Goal: Task Accomplishment & Management: Complete application form

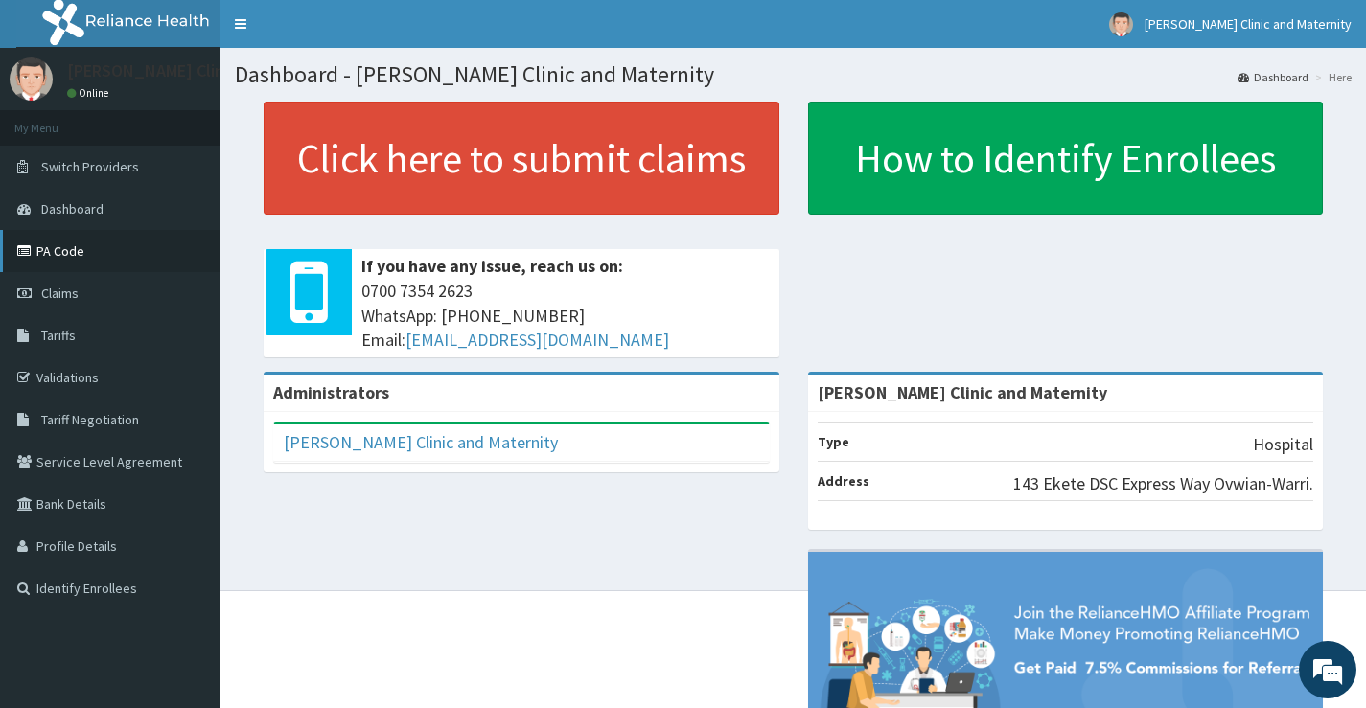
click at [73, 243] on link "PA Code" at bounding box center [110, 251] width 220 height 42
click at [56, 285] on span "Claims" at bounding box center [59, 293] width 37 height 17
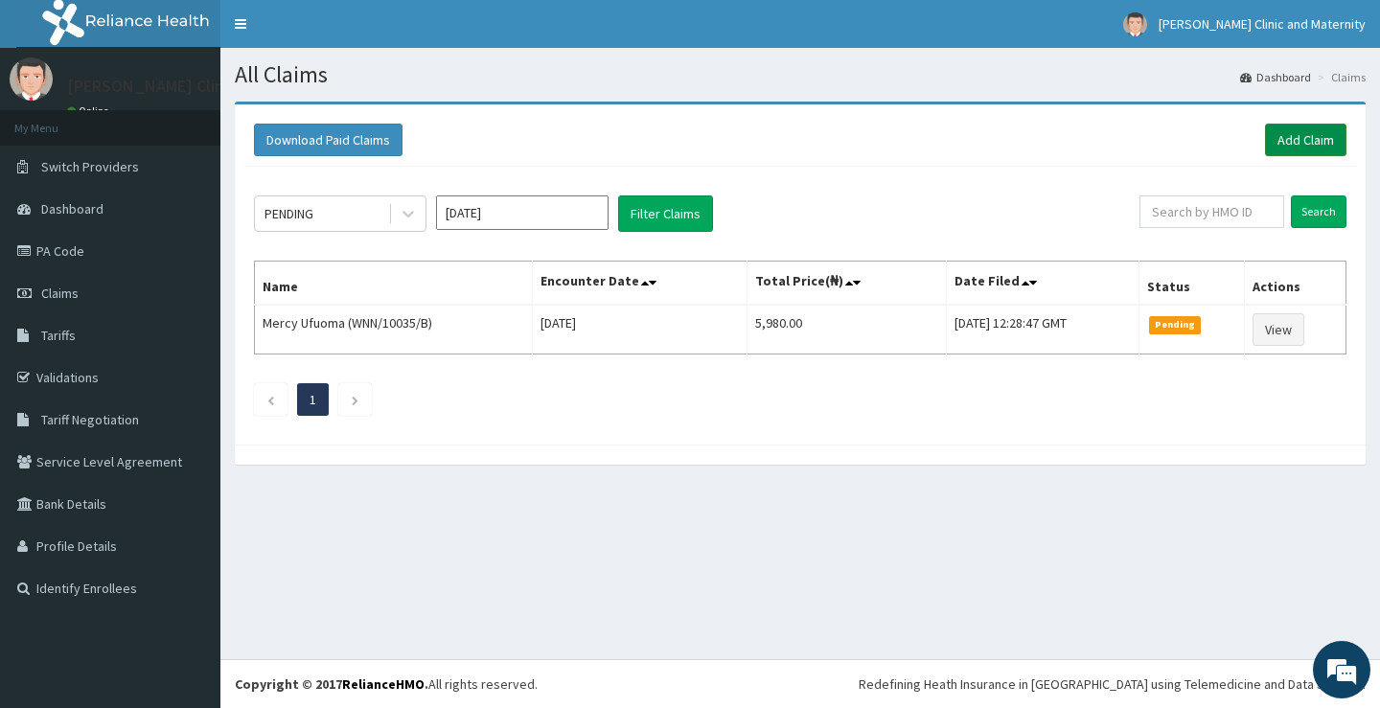
click at [1320, 130] on link "Add Claim" at bounding box center [1305, 140] width 81 height 33
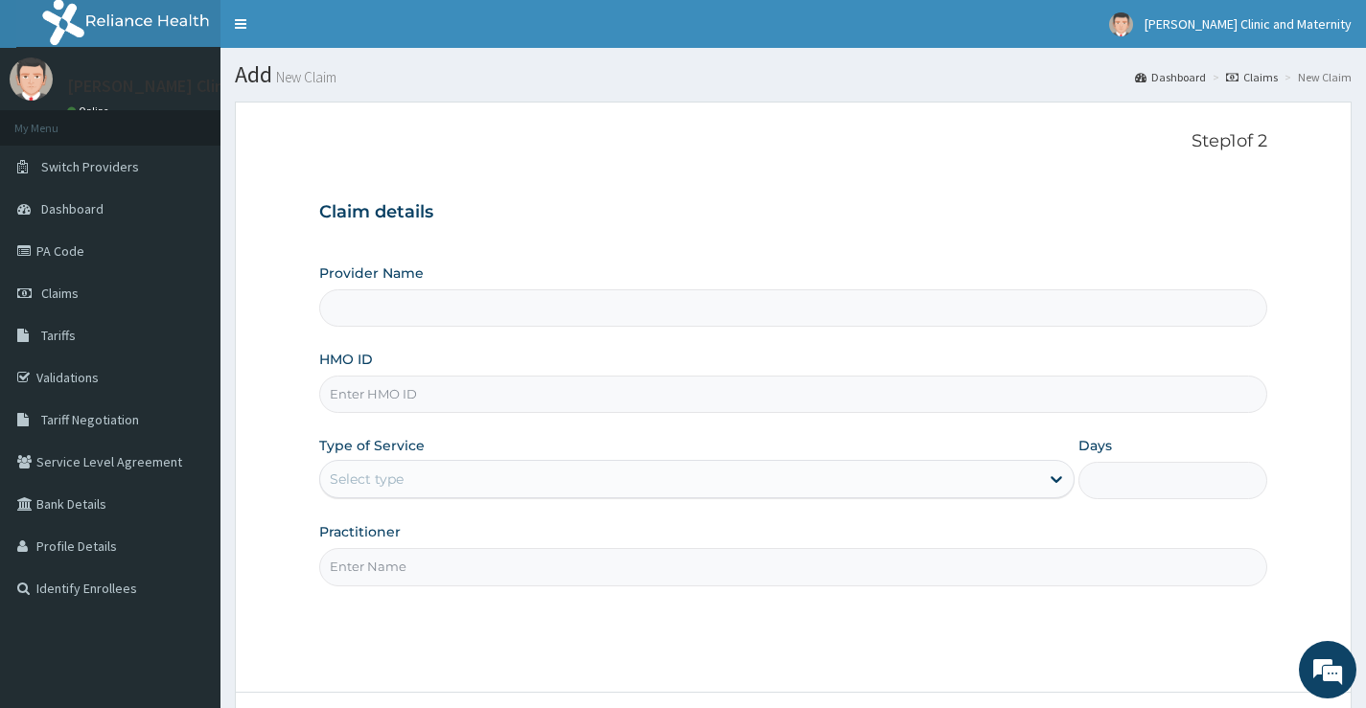
type input "[PERSON_NAME] Clinic and Maternity"
paste input "GBV/10028/C"
type input "GBV/10028/C"
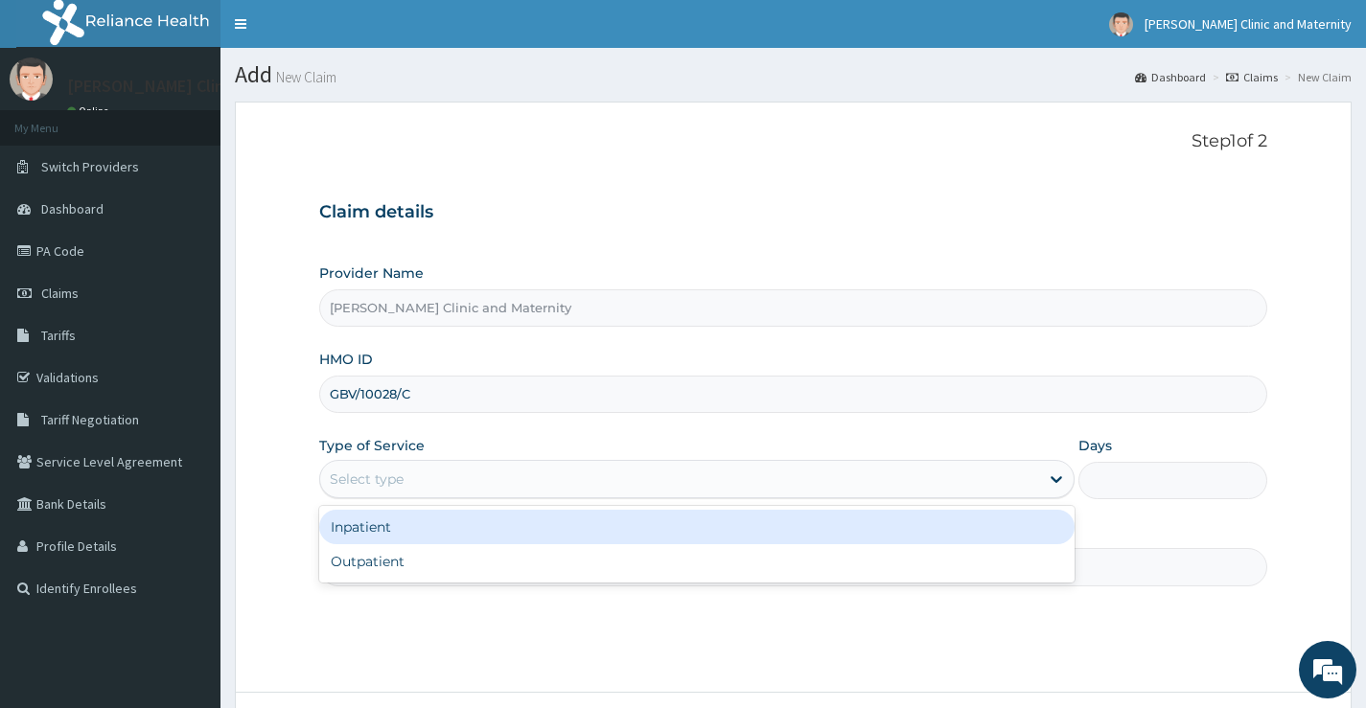
click at [354, 485] on div "Select type" at bounding box center [367, 479] width 74 height 19
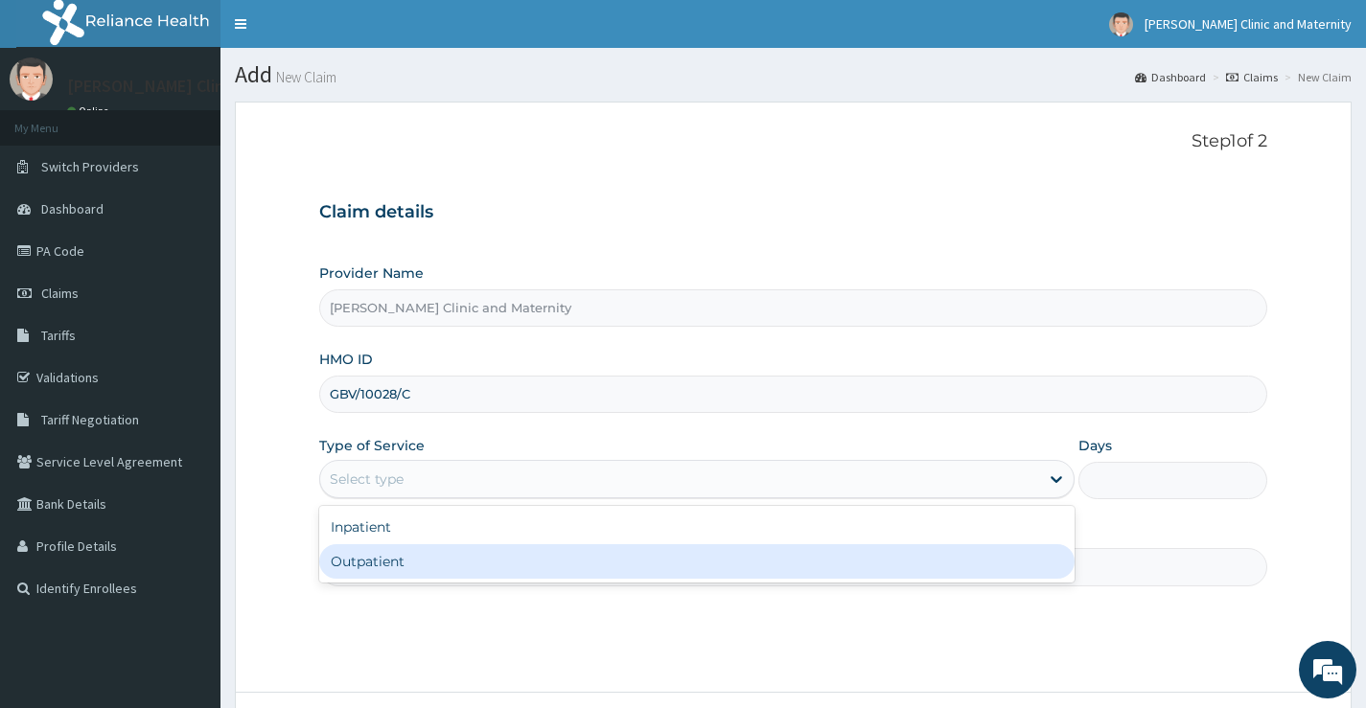
click at [369, 565] on div "Outpatient" at bounding box center [696, 561] width 755 height 35
type input "1"
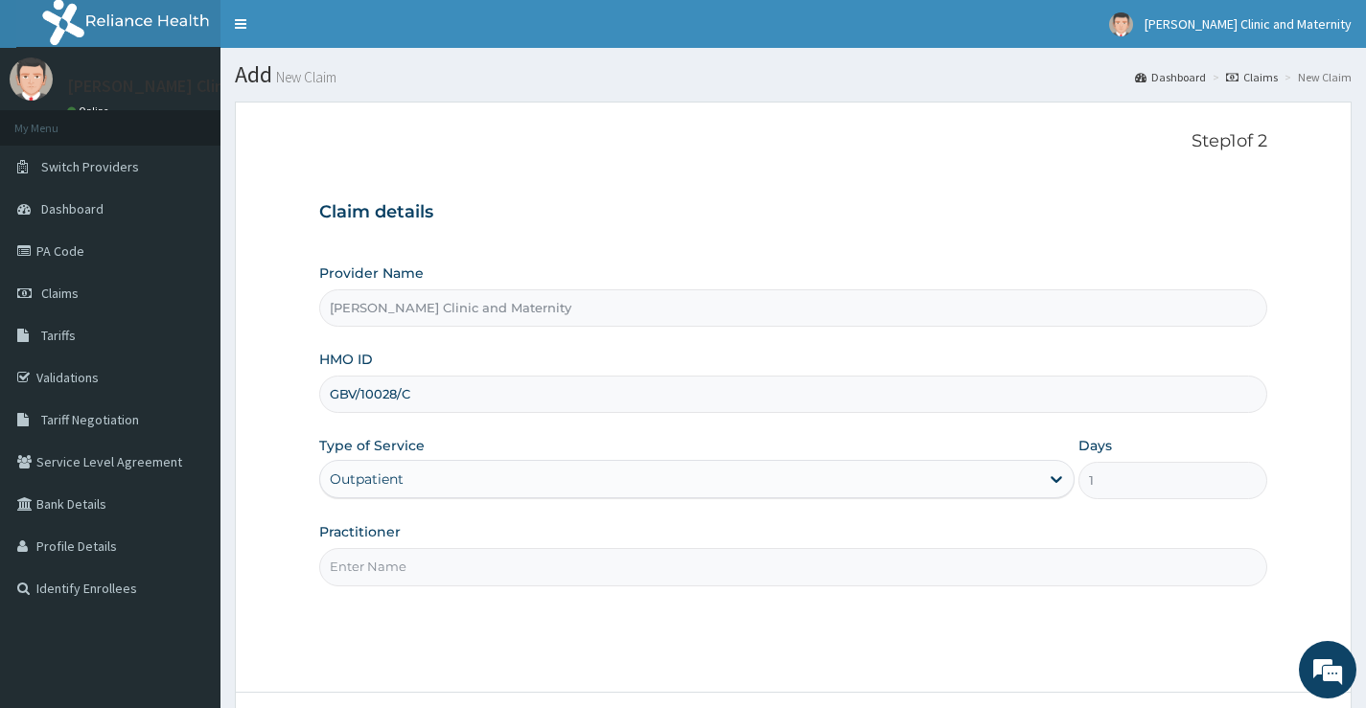
click at [369, 565] on input "Practitioner" at bounding box center [793, 566] width 948 height 37
type input "DR ANYANWU"
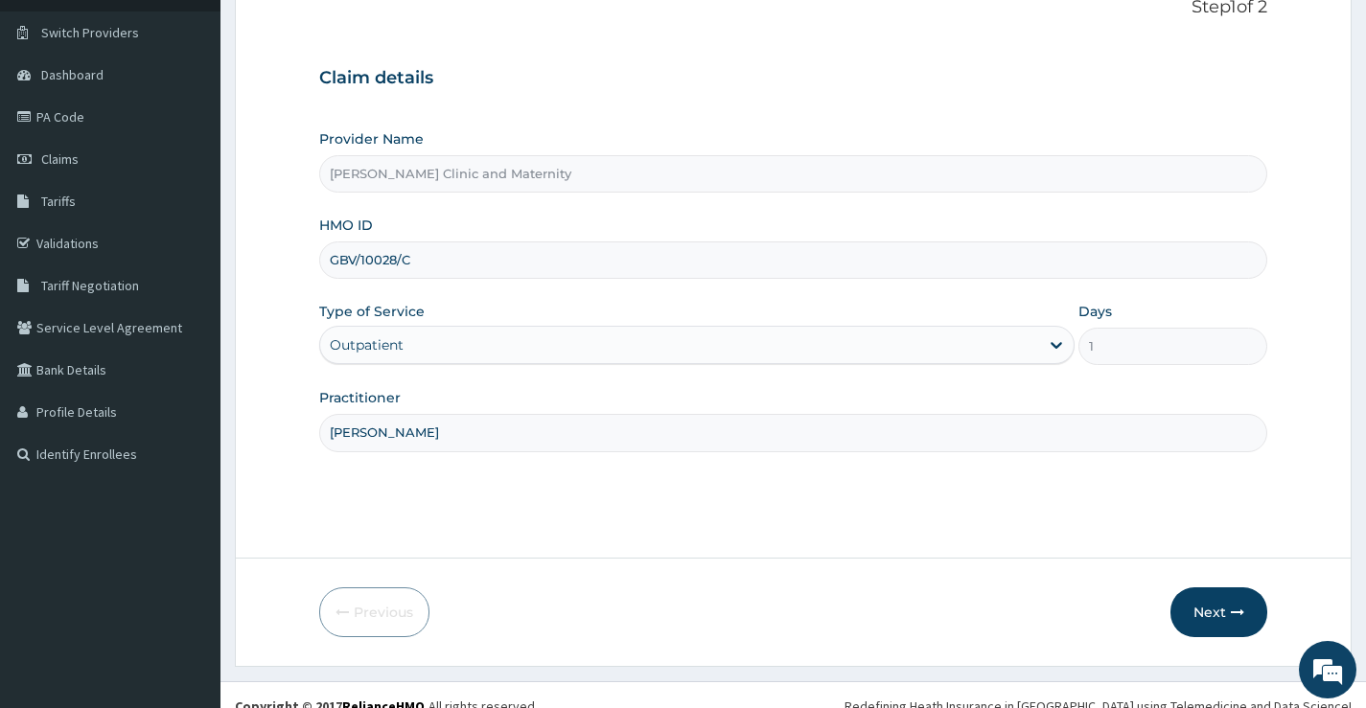
scroll to position [156, 0]
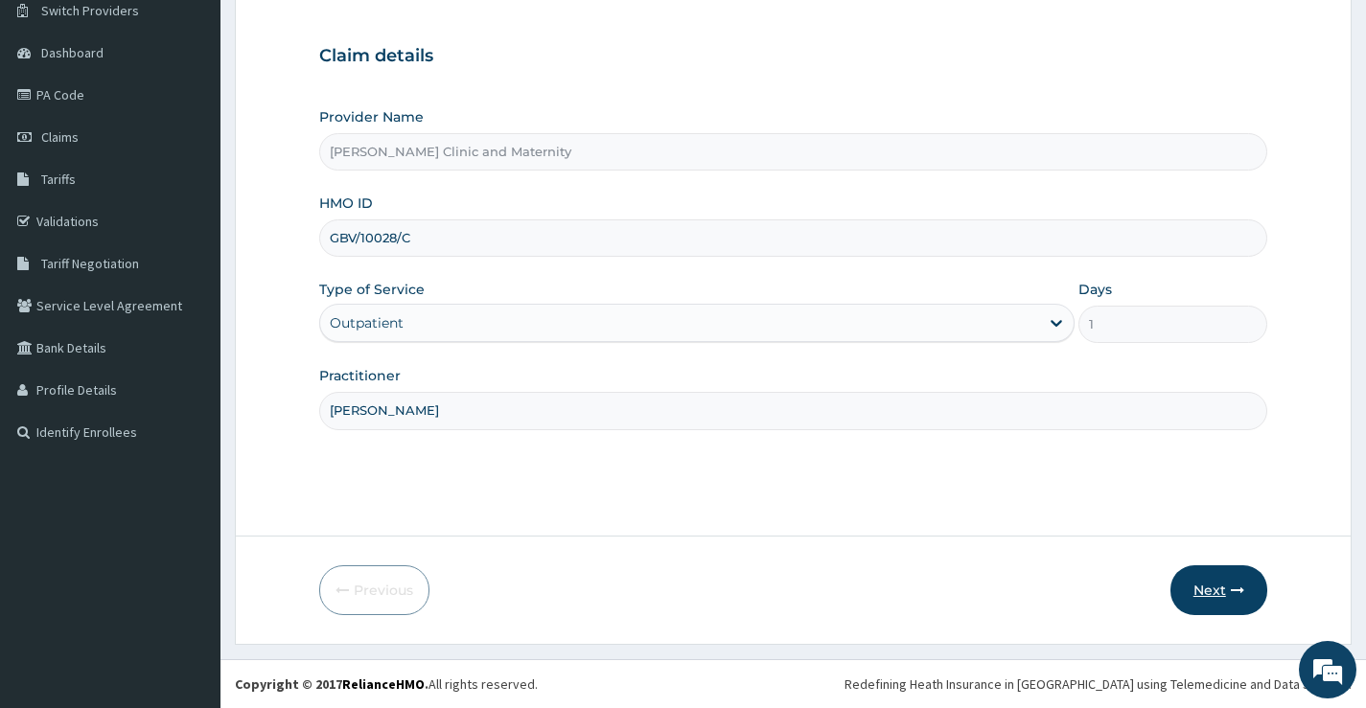
click at [1208, 591] on button "Next" at bounding box center [1218, 591] width 97 height 50
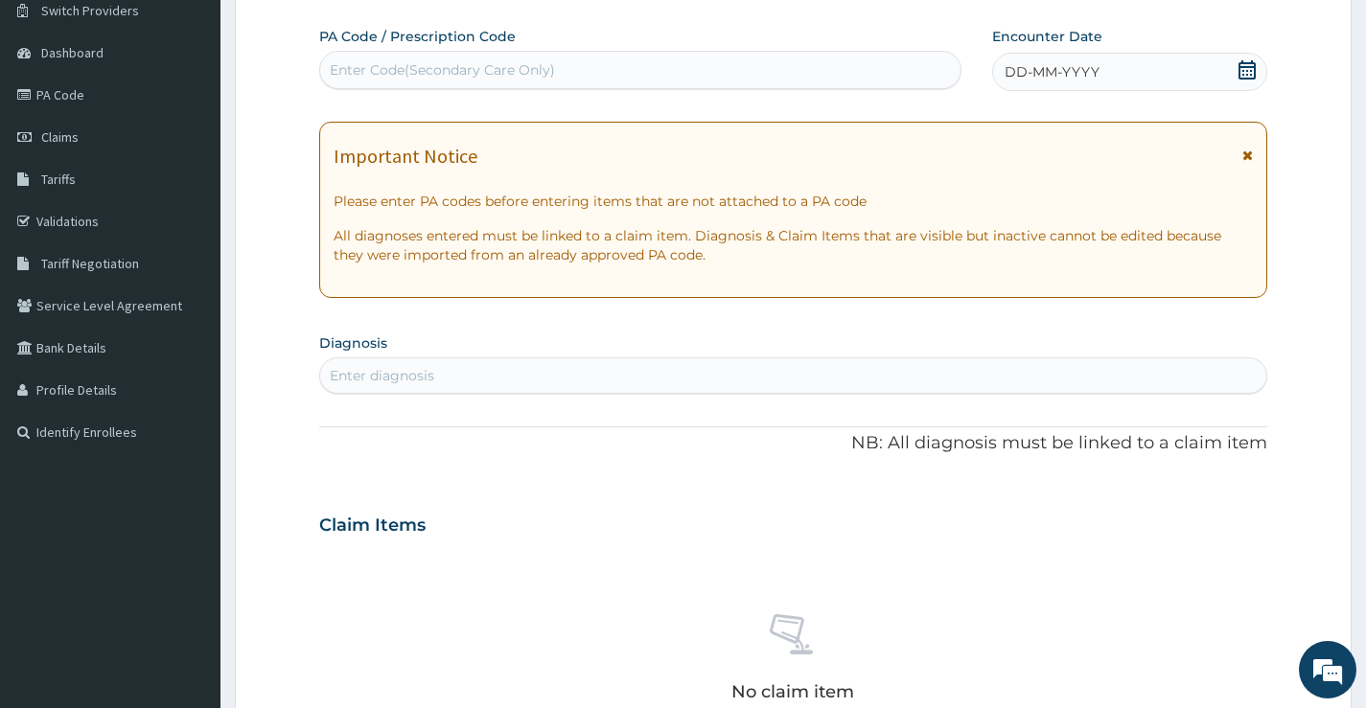
click at [396, 67] on div "Enter Code(Secondary Care Only)" at bounding box center [442, 69] width 225 height 19
type input "PA/FE887C"
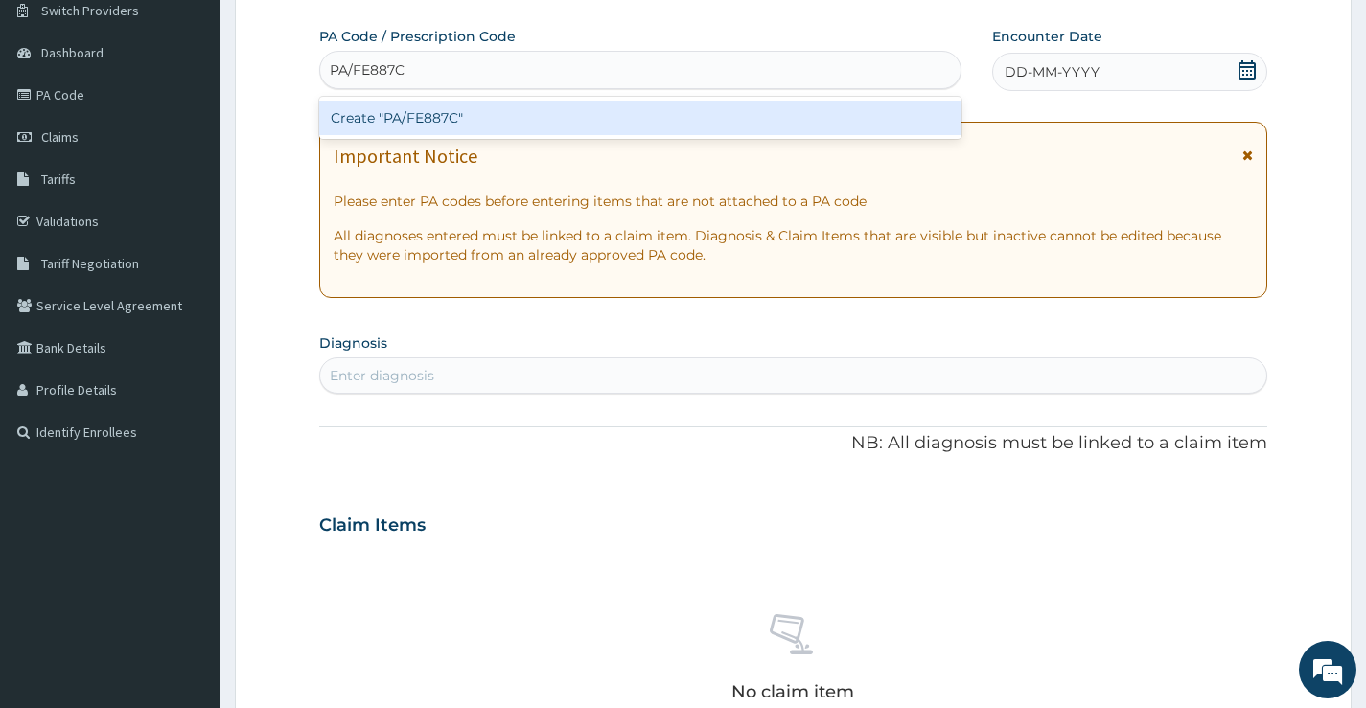
click at [438, 120] on div "Create "PA/FE887C"" at bounding box center [640, 118] width 642 height 35
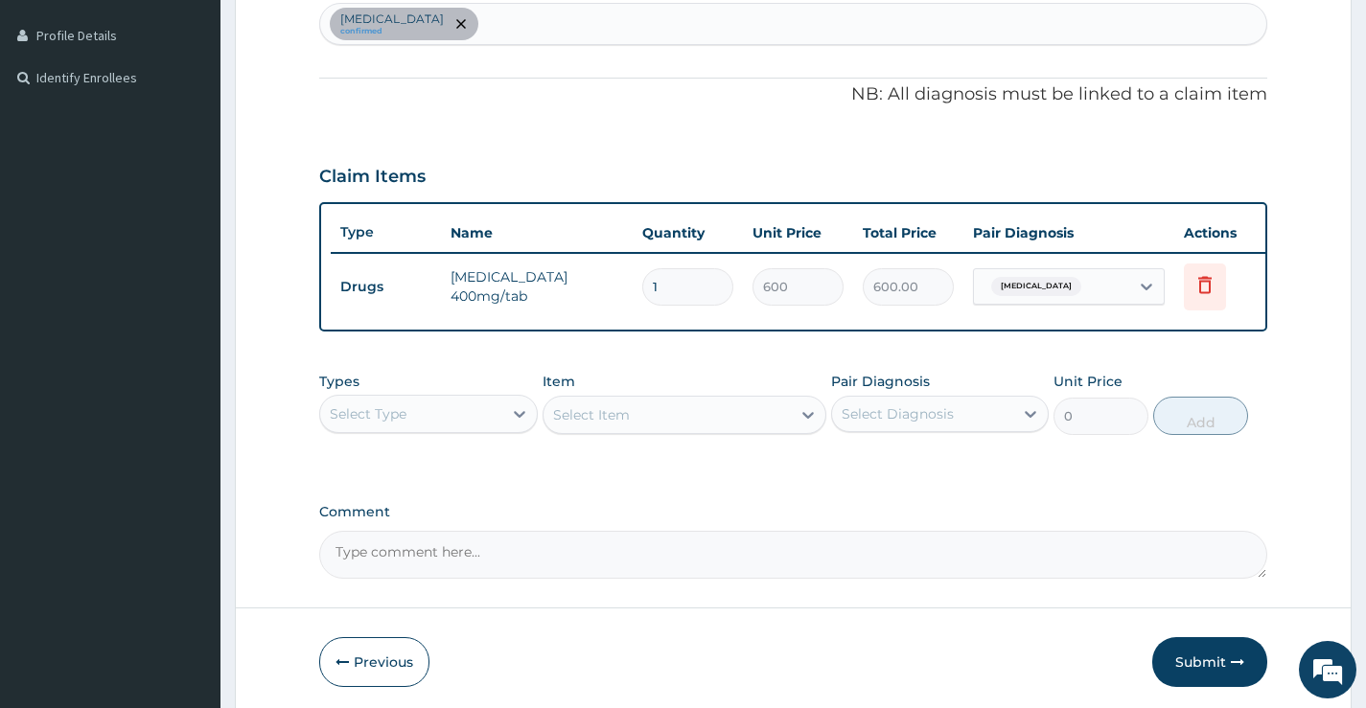
scroll to position [597, 0]
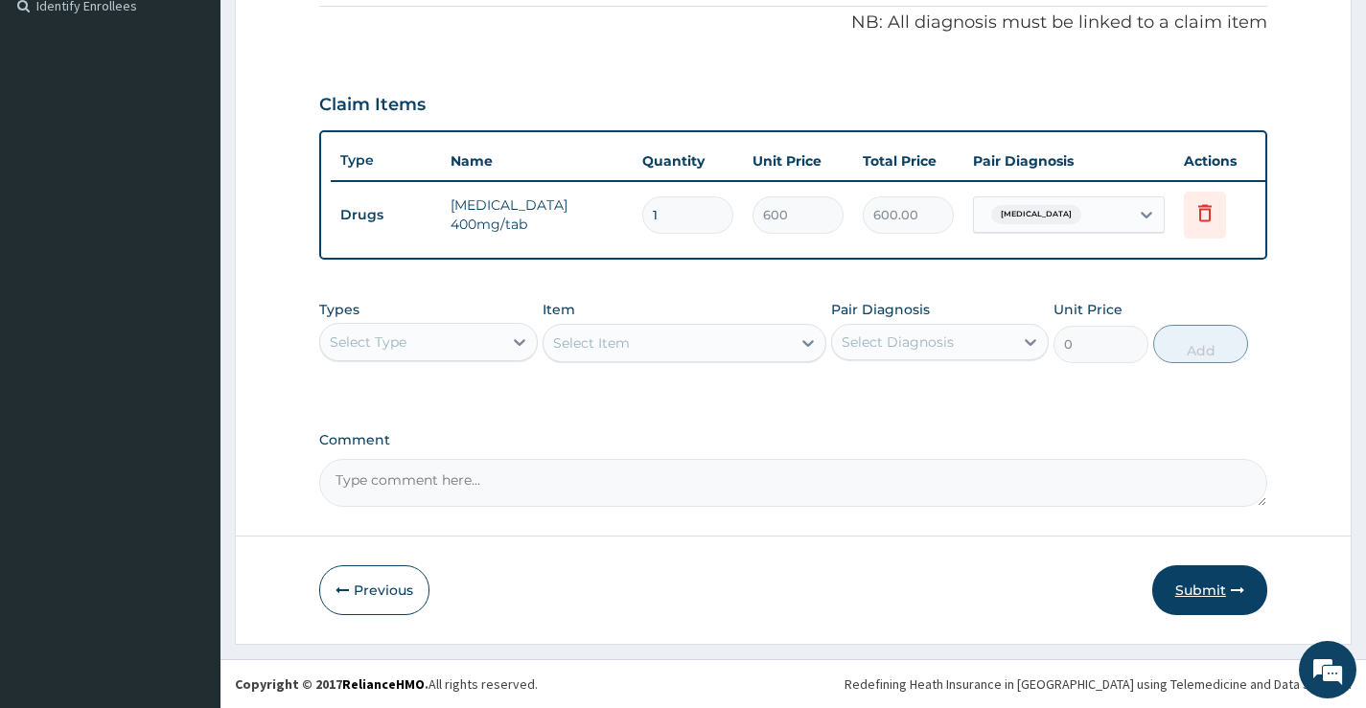
click at [1202, 582] on button "Submit" at bounding box center [1209, 591] width 115 height 50
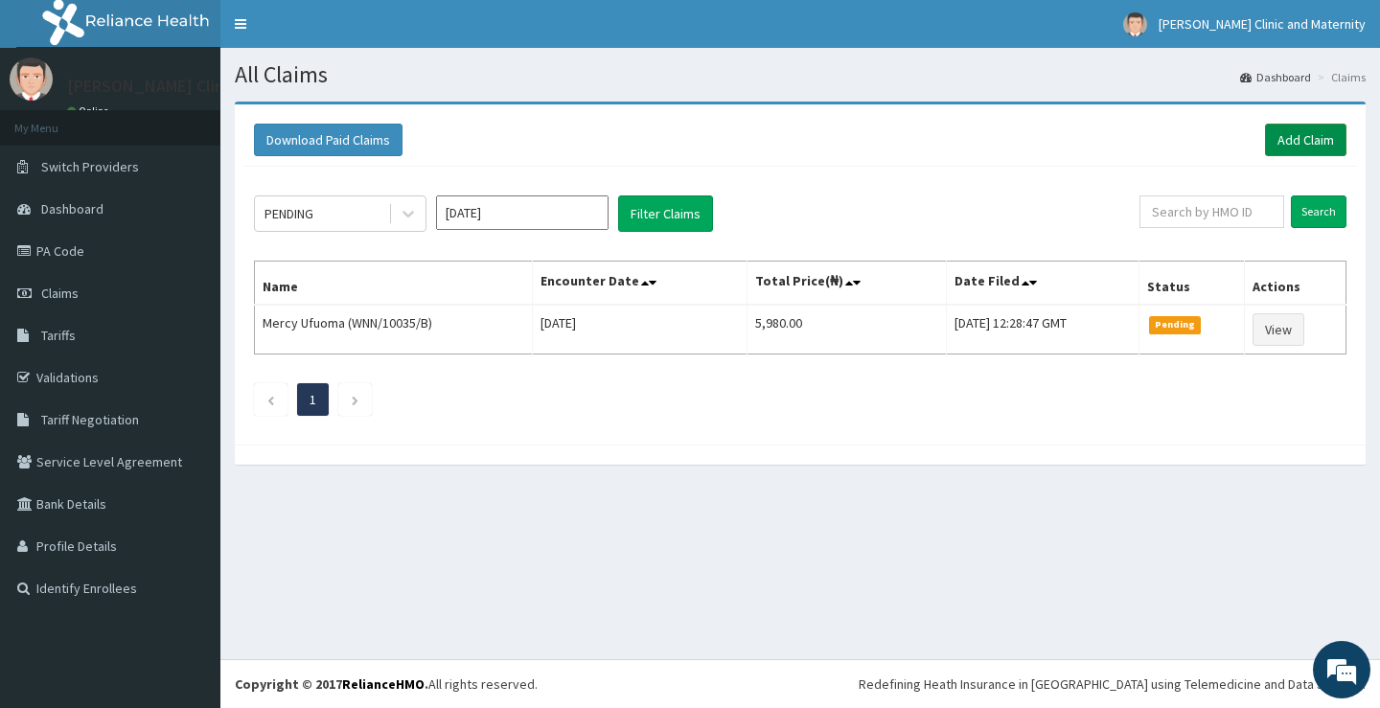
click at [1294, 125] on link "Add Claim" at bounding box center [1305, 140] width 81 height 33
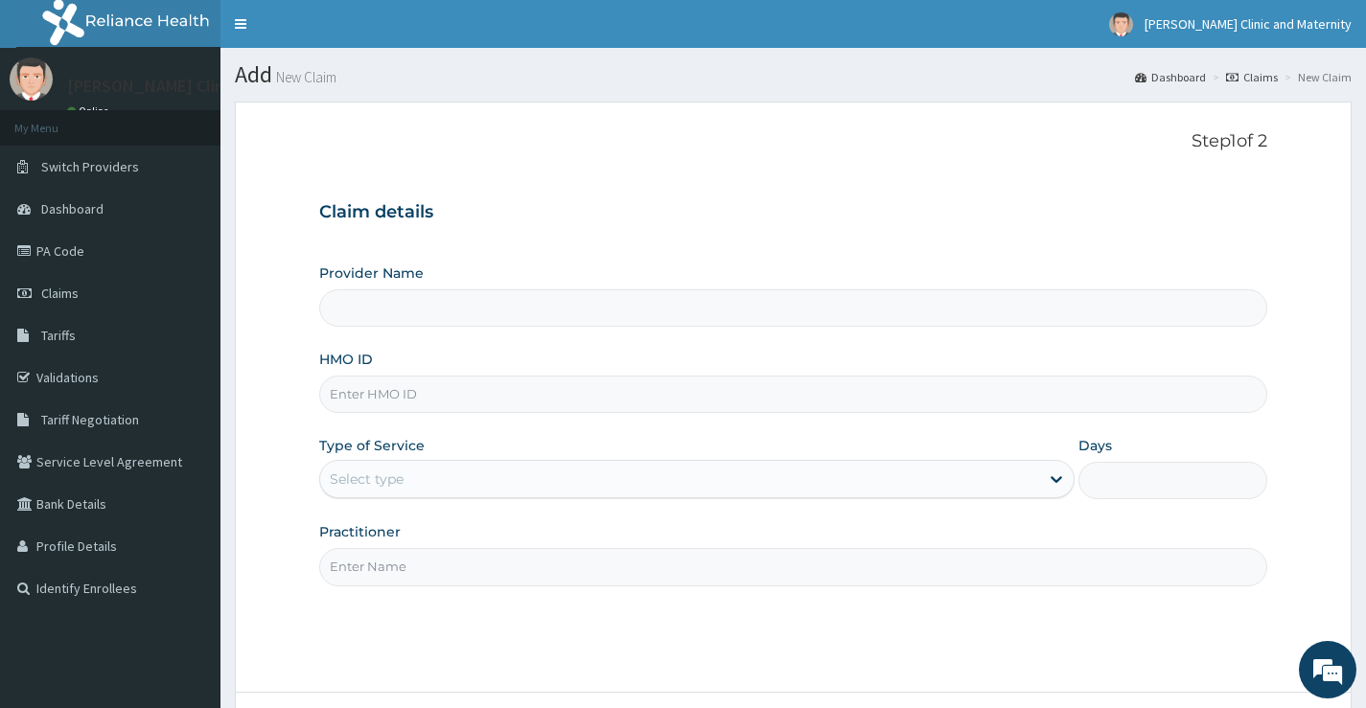
type input "[PERSON_NAME] Clinic and Maternity"
click at [380, 393] on input "HMO ID" at bounding box center [793, 394] width 948 height 37
paste input "FWN/10006/B"
type input "FWN/10006/B"
click at [351, 471] on div "Select type" at bounding box center [367, 479] width 74 height 19
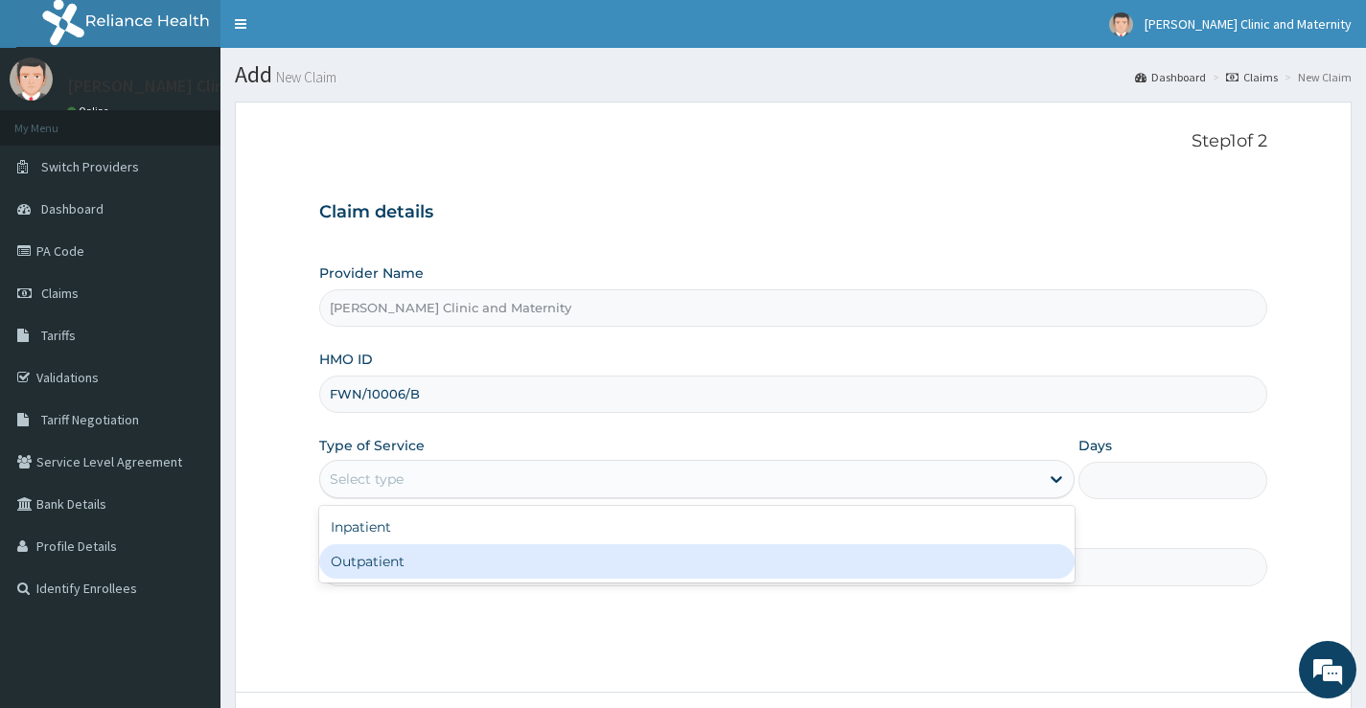
click at [348, 565] on div "Outpatient" at bounding box center [696, 561] width 755 height 35
type input "1"
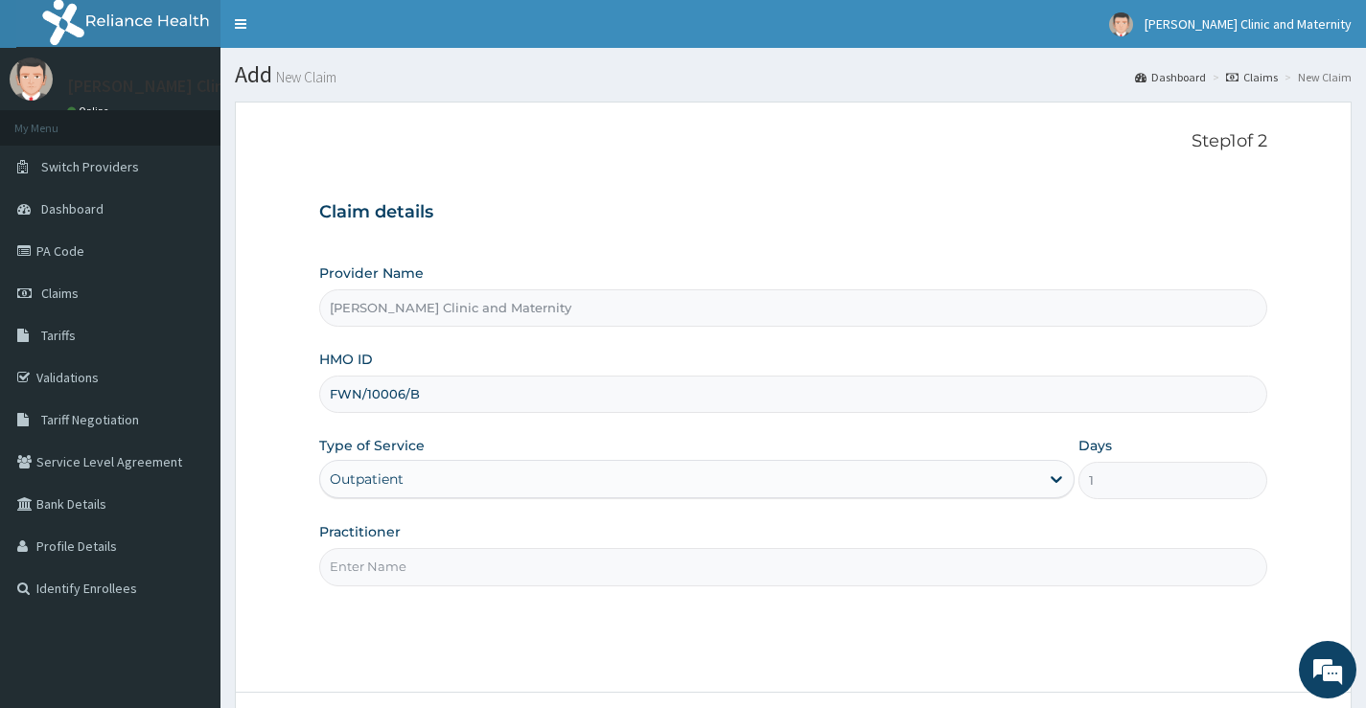
click at [349, 567] on input "Practitioner" at bounding box center [793, 566] width 948 height 37
type input "DR ANYANWU"
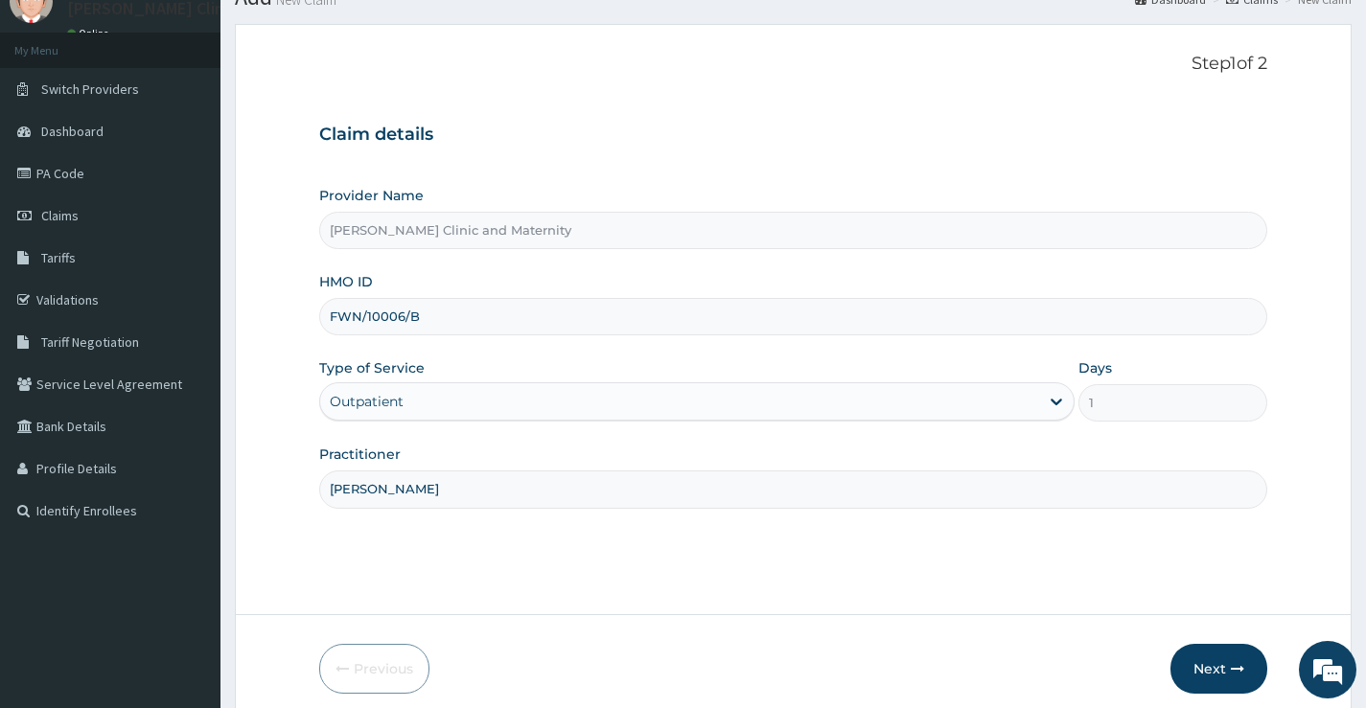
scroll to position [156, 0]
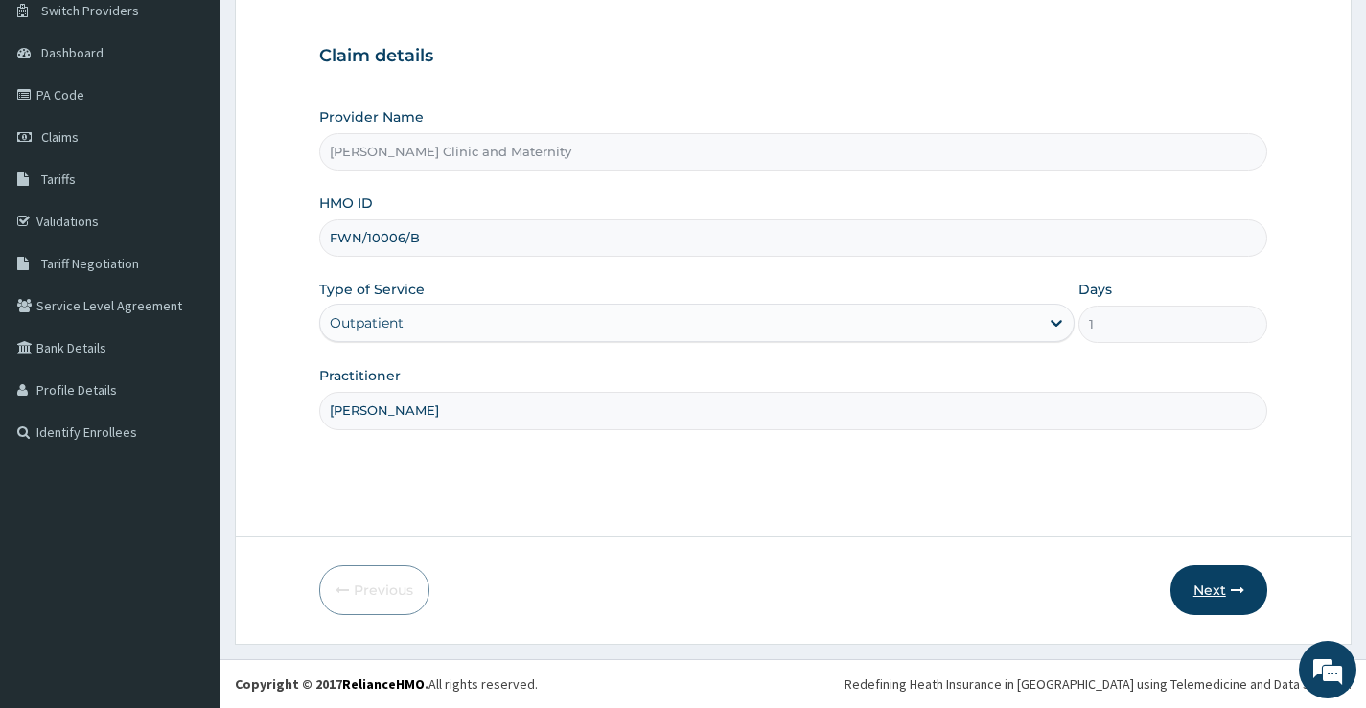
click at [1214, 586] on button "Next" at bounding box center [1218, 591] width 97 height 50
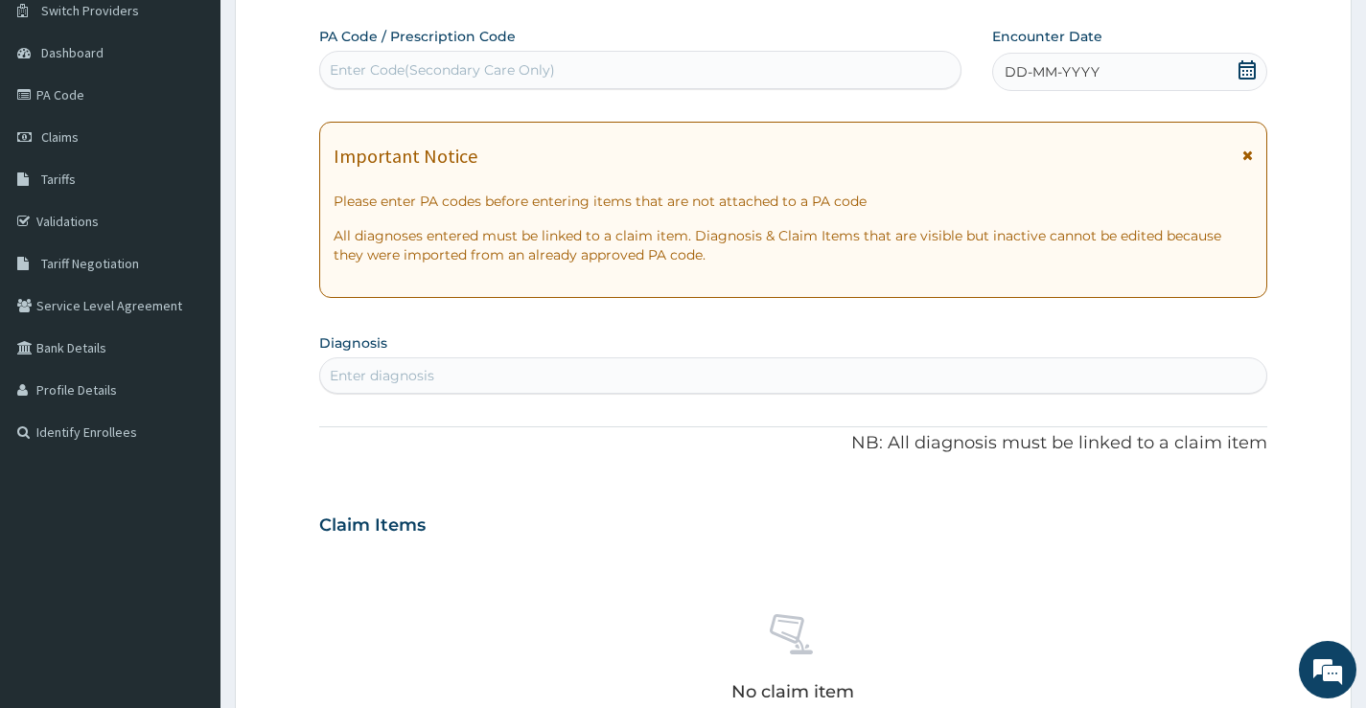
drag, startPoint x: 393, startPoint y: 73, endPoint x: 351, endPoint y: 65, distance: 42.9
click at [351, 65] on div "Enter Code(Secondary Care Only)" at bounding box center [442, 69] width 225 height 19
type input "PA/72F7F8"
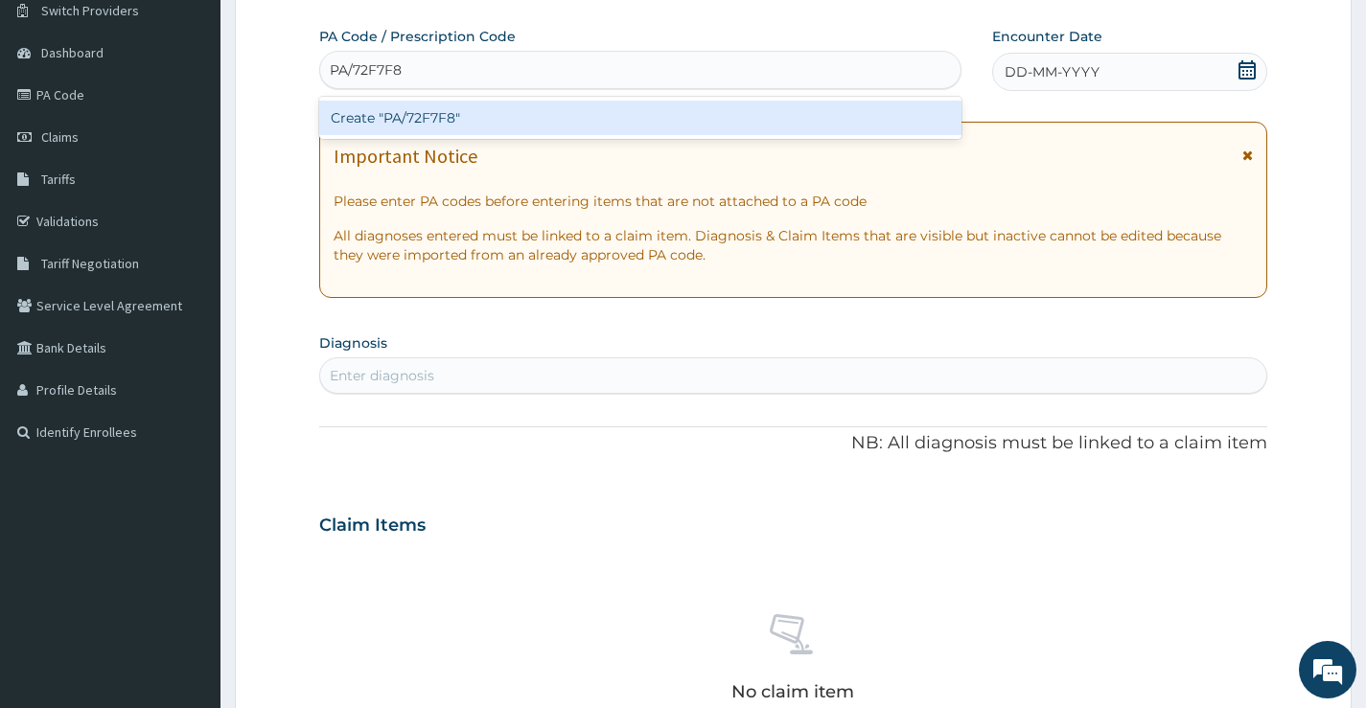
click at [378, 113] on div "Create "PA/72F7F8"" at bounding box center [640, 118] width 642 height 35
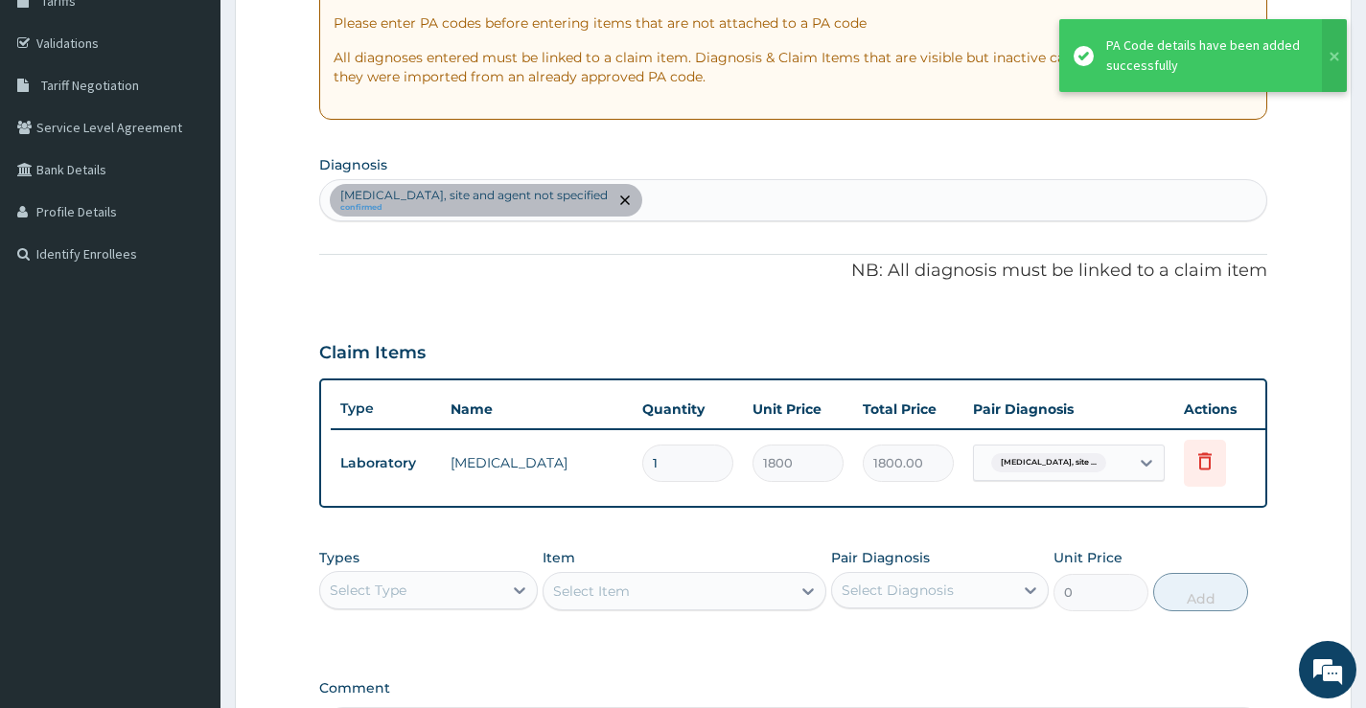
scroll to position [597, 0]
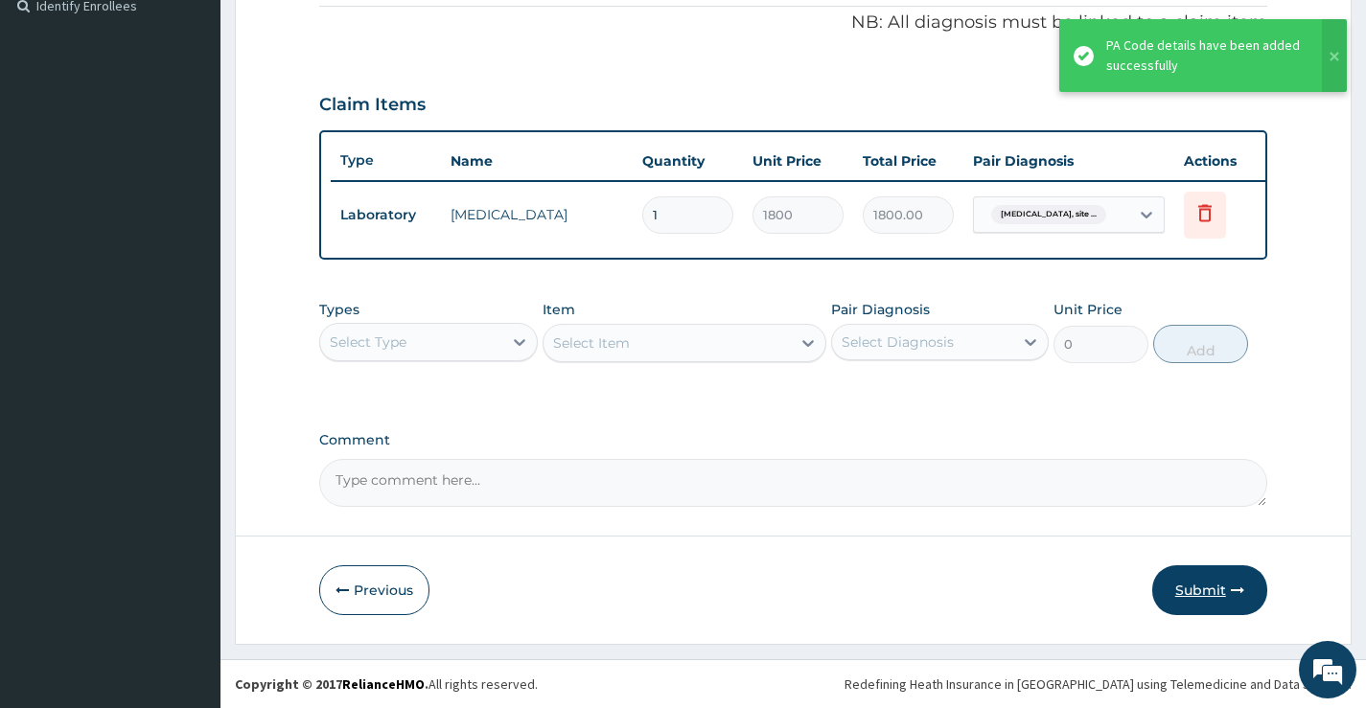
click at [1199, 590] on button "Submit" at bounding box center [1209, 591] width 115 height 50
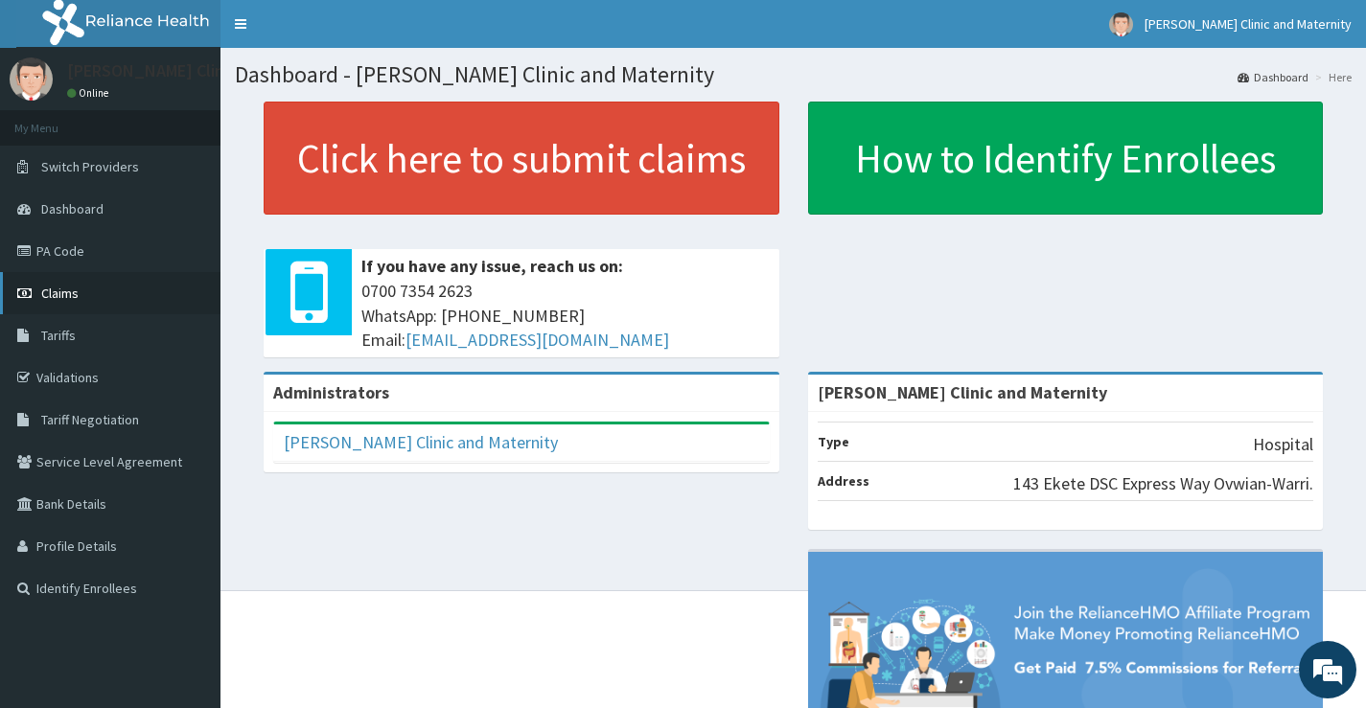
click at [64, 294] on span "Claims" at bounding box center [59, 293] width 37 height 17
click at [61, 245] on link "PA Code" at bounding box center [110, 251] width 220 height 42
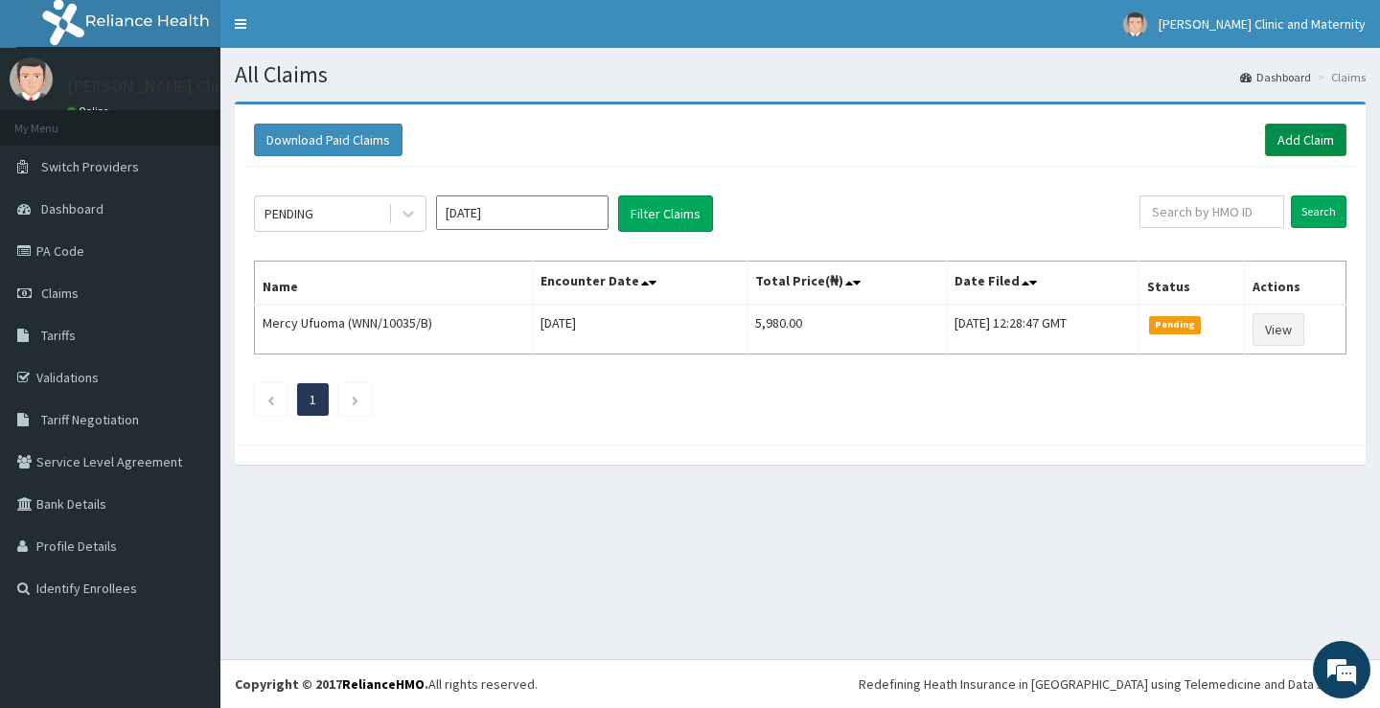
click at [1303, 132] on link "Add Claim" at bounding box center [1305, 140] width 81 height 33
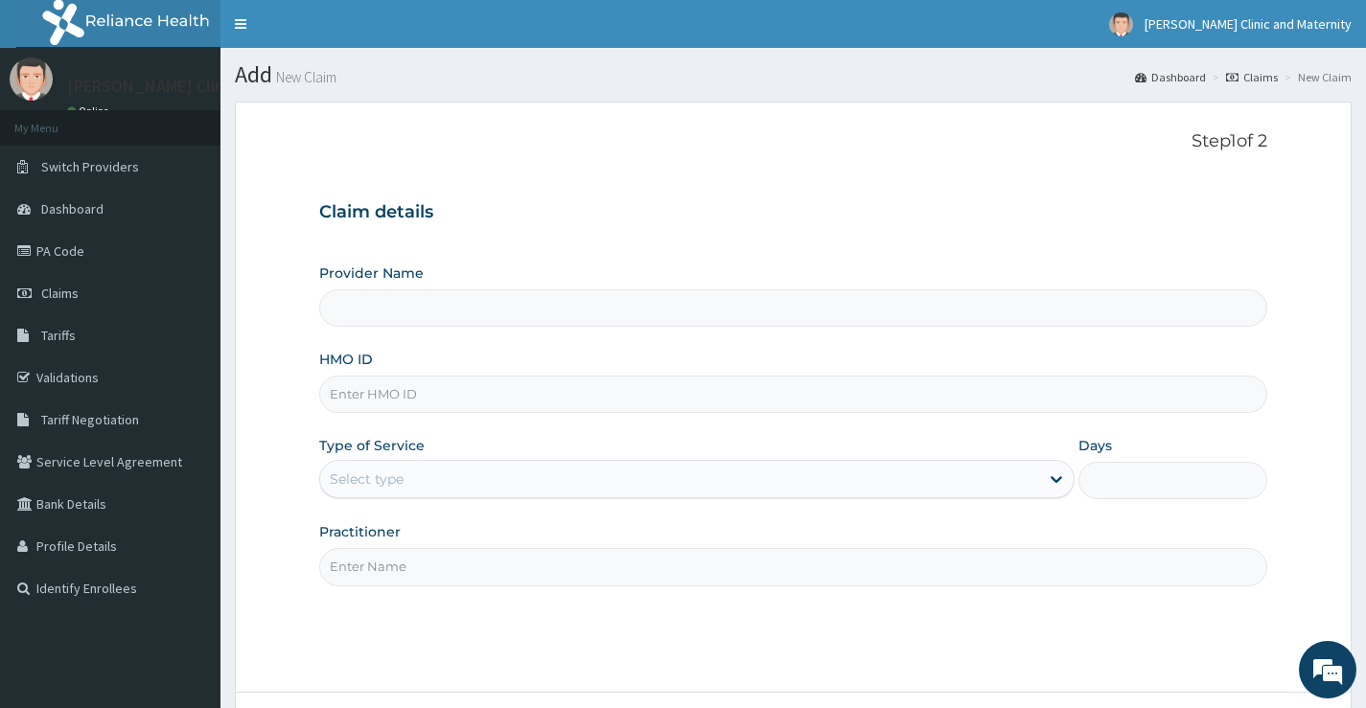
type input "[PERSON_NAME] Clinic and Maternity"
click at [365, 393] on input "HMO ID" at bounding box center [793, 394] width 948 height 37
paste input "GBV/10028/C"
type input "GBV/10028/C"
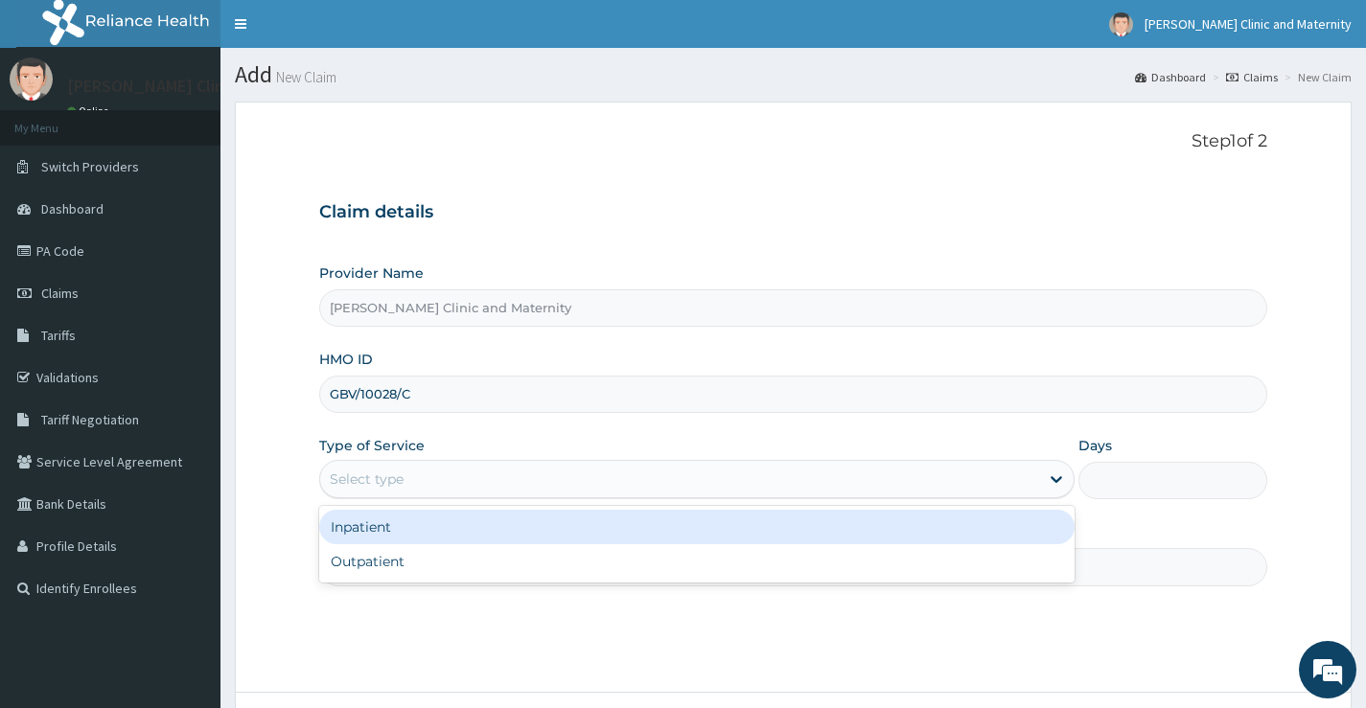
click at [389, 473] on div "Select type" at bounding box center [367, 479] width 74 height 19
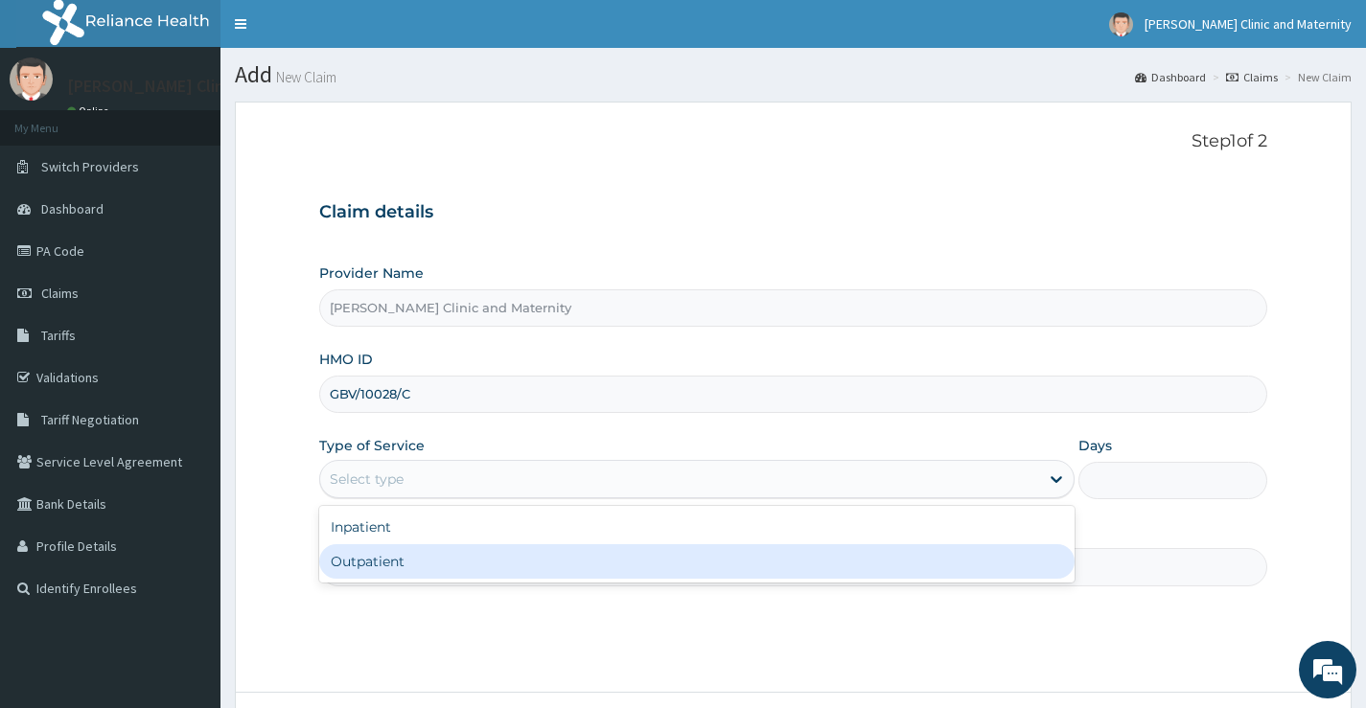
click at [384, 554] on div "Outpatient" at bounding box center [696, 561] width 755 height 35
type input "1"
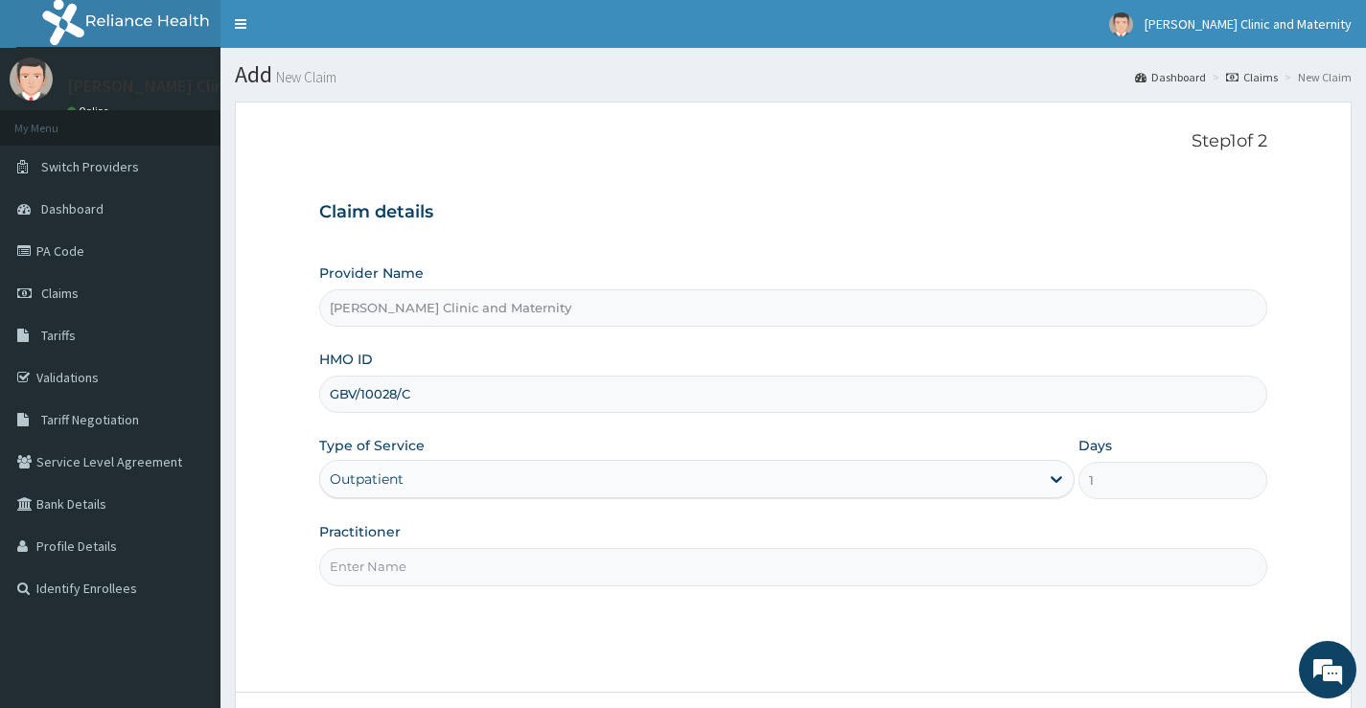
click at [384, 576] on input "Practitioner" at bounding box center [793, 566] width 948 height 37
type input "DR ANYANWU"
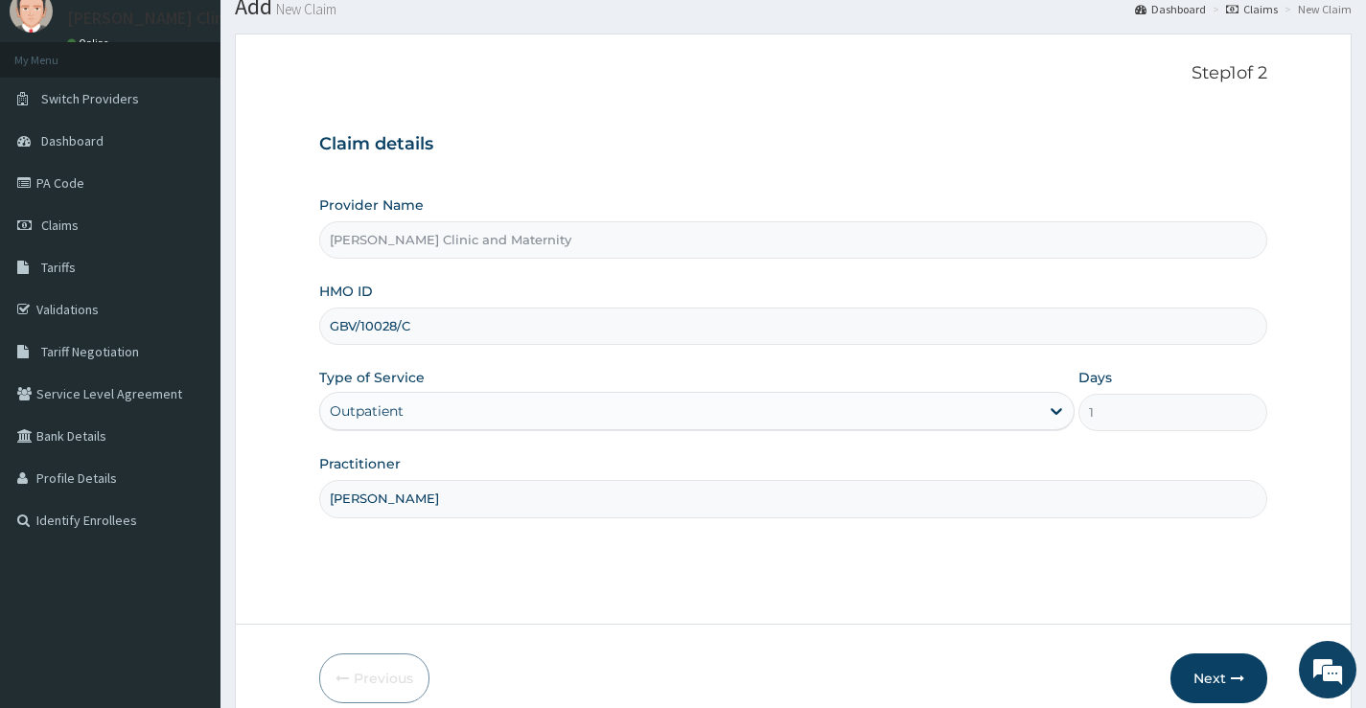
scroll to position [156, 0]
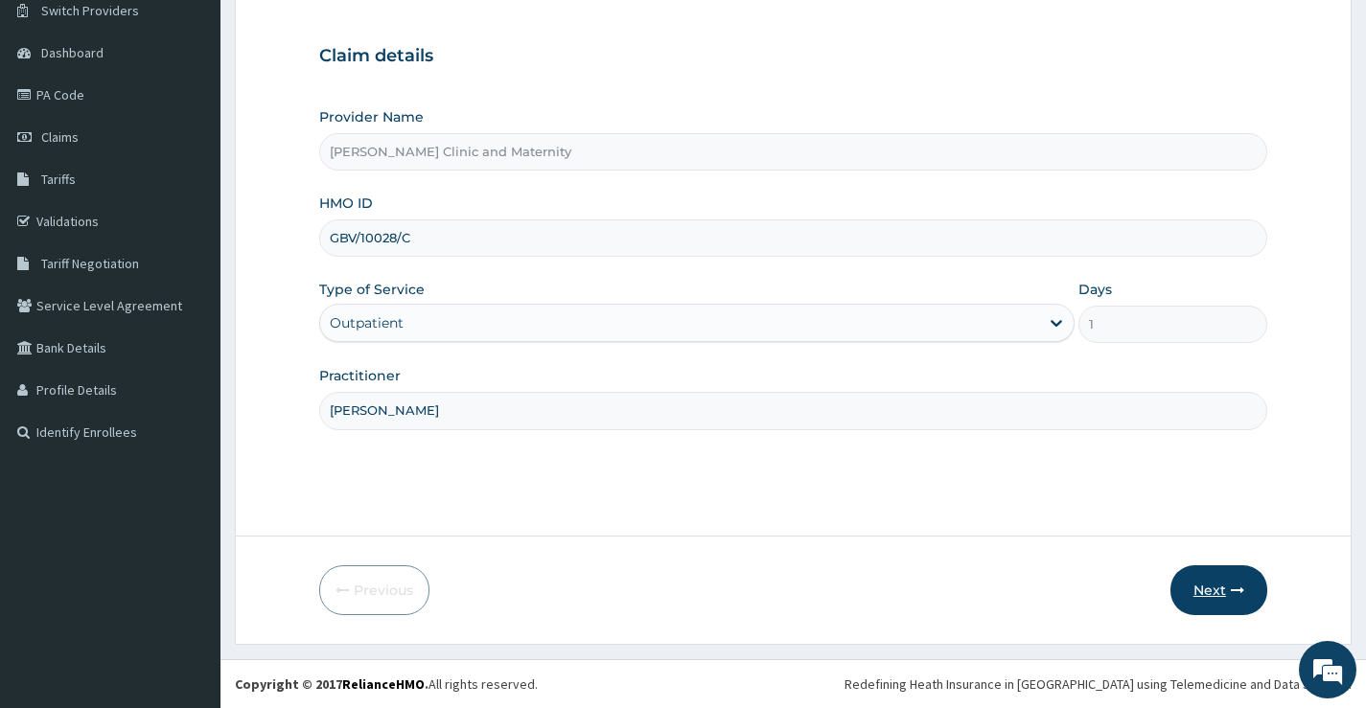
click at [1225, 594] on button "Next" at bounding box center [1218, 591] width 97 height 50
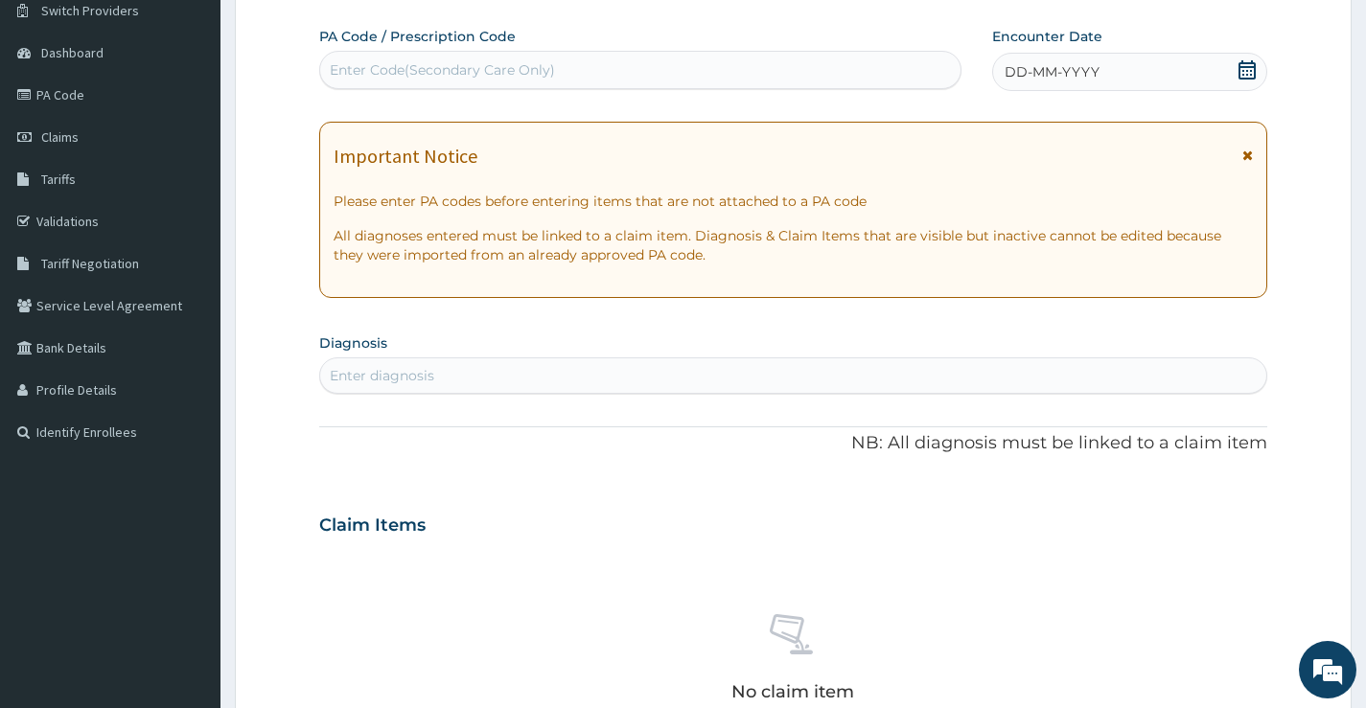
click at [1248, 68] on icon at bounding box center [1247, 69] width 19 height 19
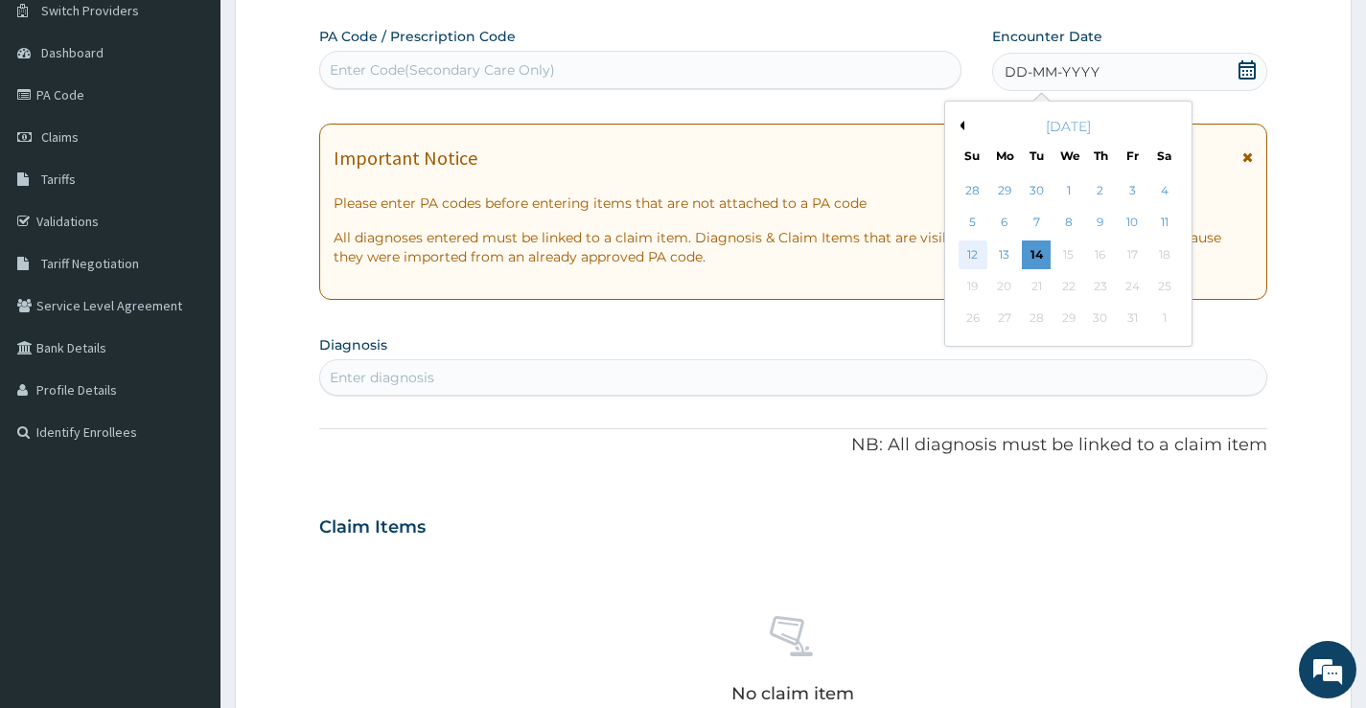
click at [969, 249] on div "12" at bounding box center [972, 255] width 29 height 29
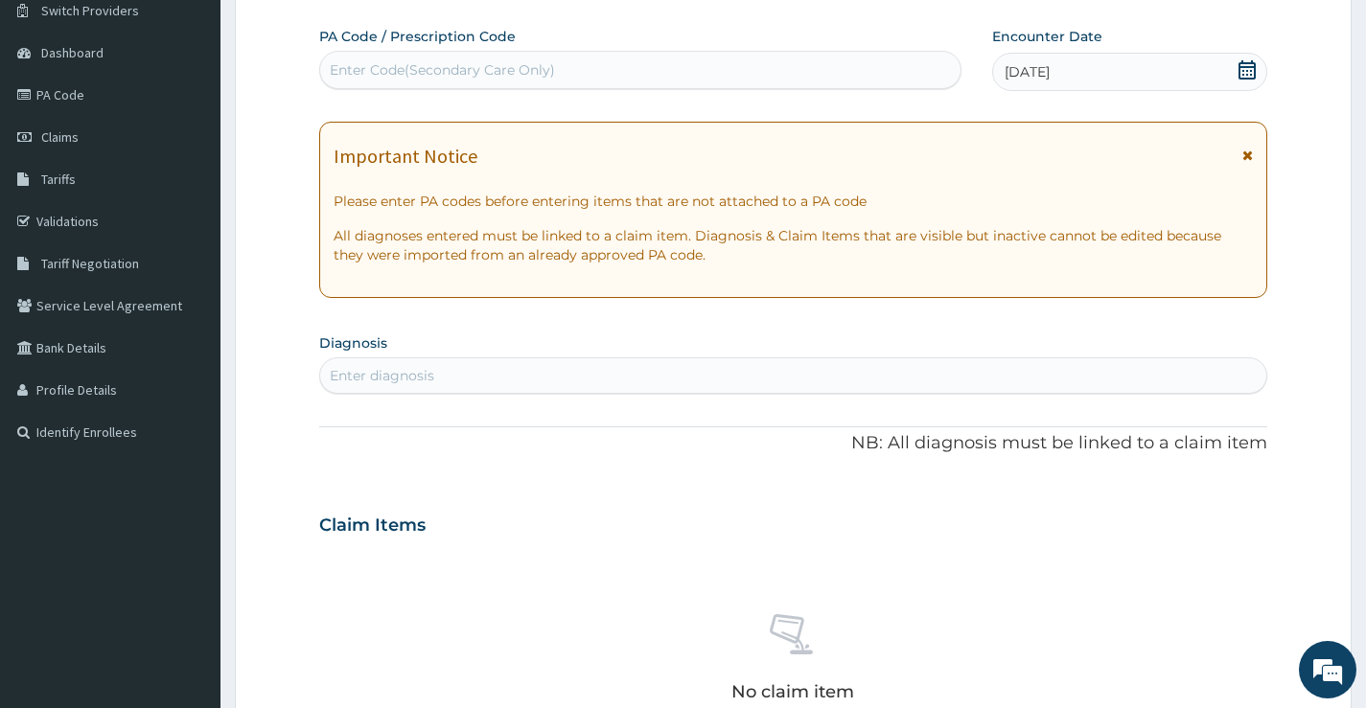
click at [366, 367] on div "Enter diagnosis" at bounding box center [382, 375] width 104 height 19
type input "MALARIA"
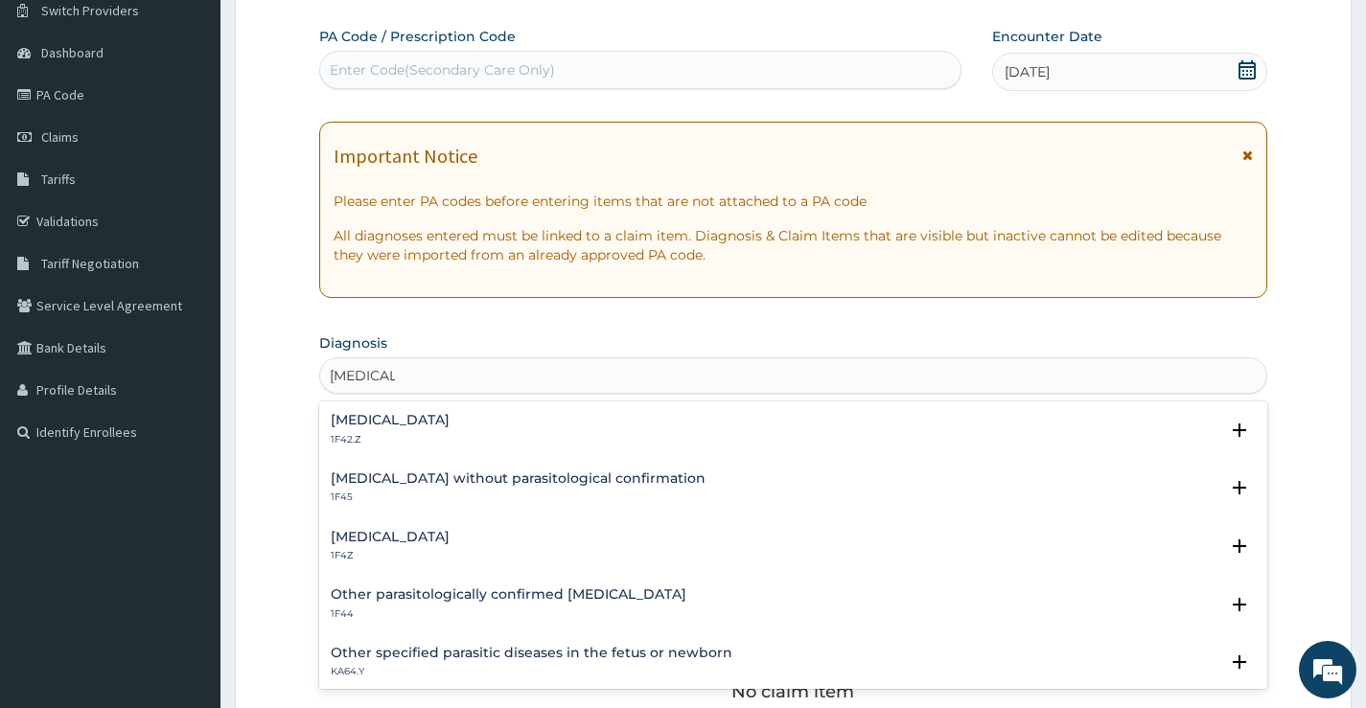
click at [375, 534] on h4 "[MEDICAL_DATA]" at bounding box center [390, 537] width 119 height 14
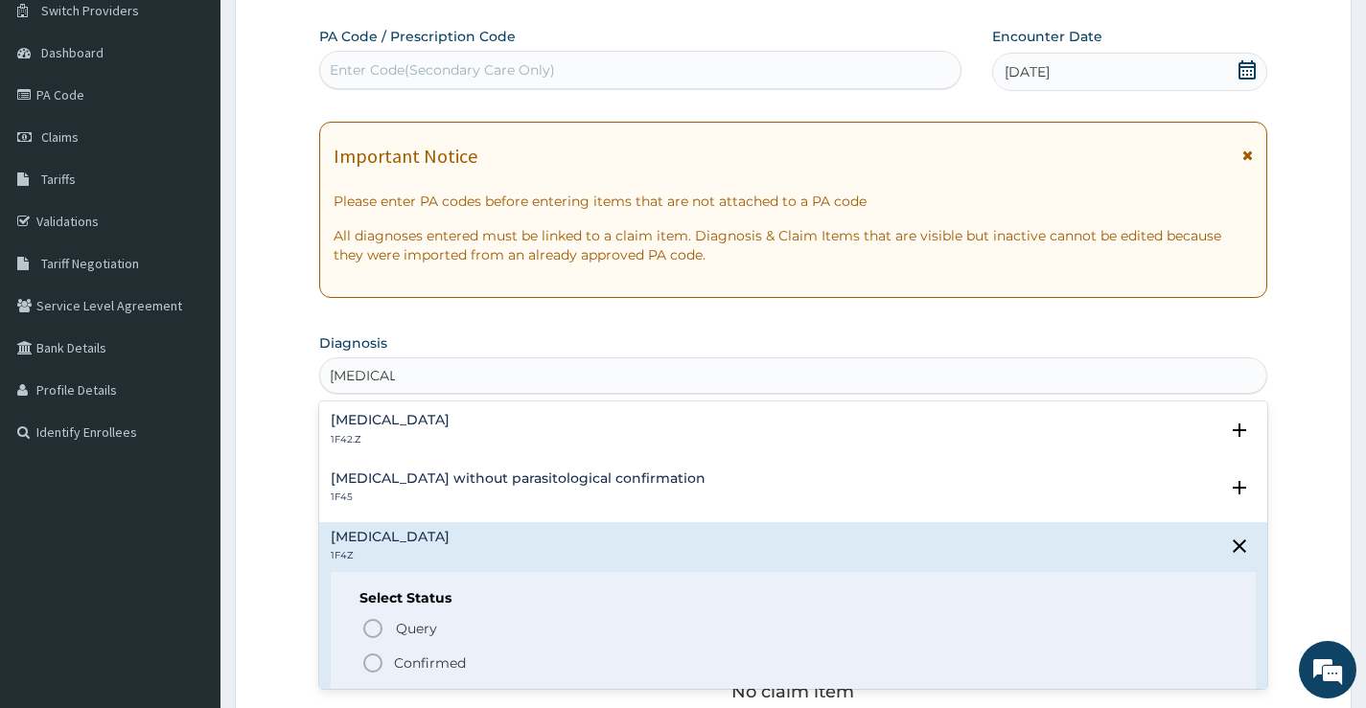
click at [372, 664] on icon "status option filled" at bounding box center [372, 663] width 23 height 23
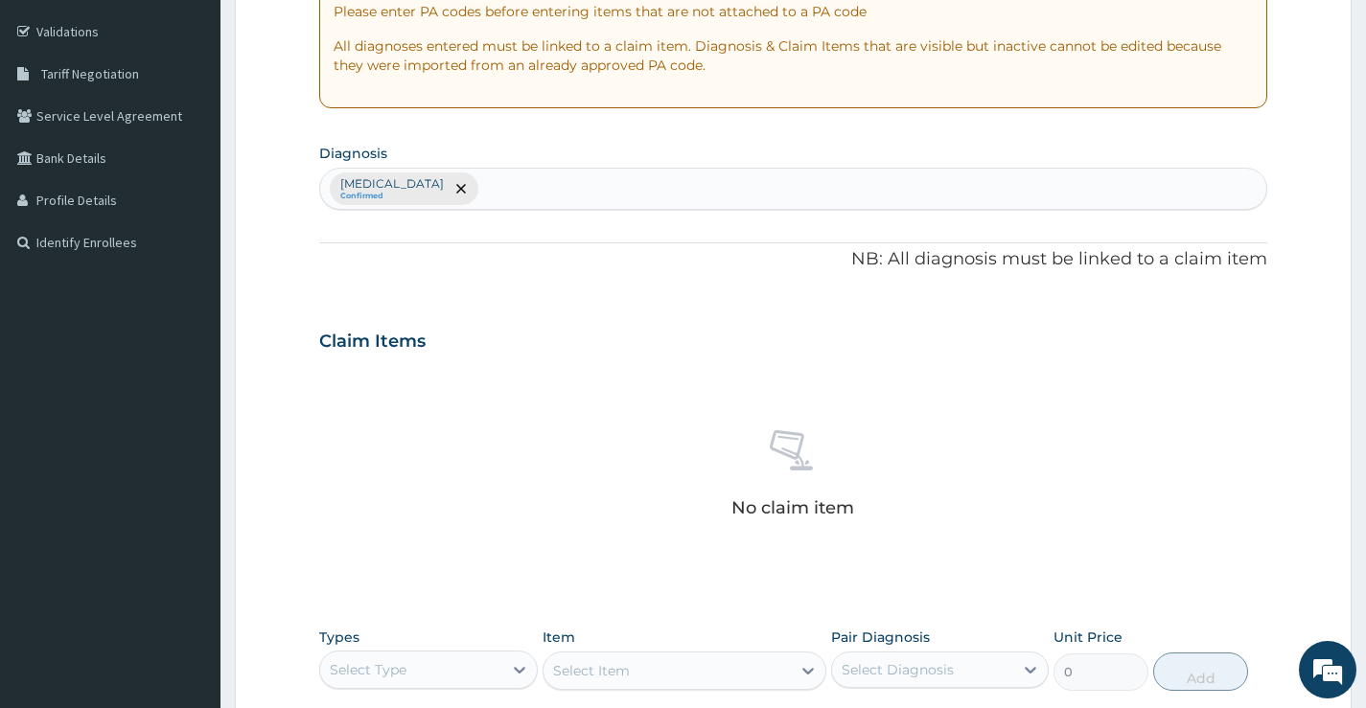
scroll to position [348, 0]
click at [517, 190] on div "Malaria, unspecified Confirmed" at bounding box center [793, 187] width 946 height 40
type input "UPPER RESPIRATORY"
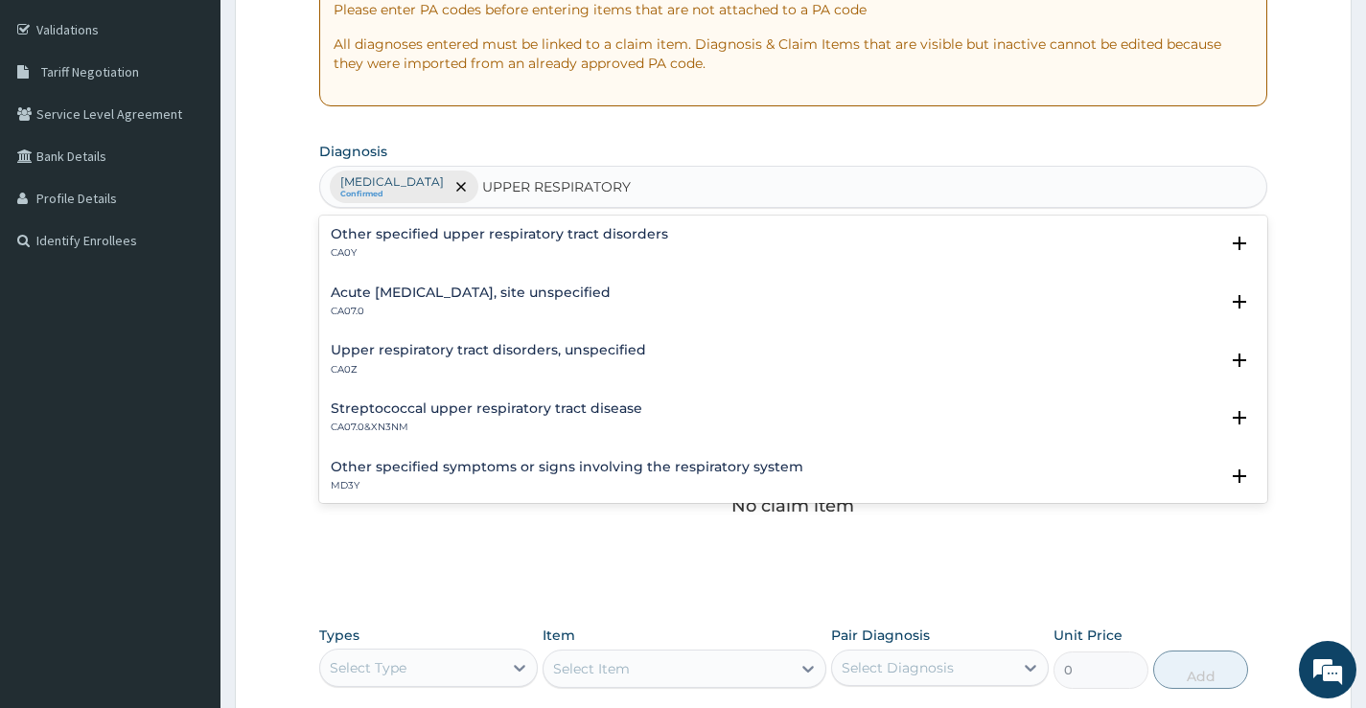
click at [498, 298] on h4 "Acute upper respiratory infection, site unspecified" at bounding box center [471, 293] width 280 height 14
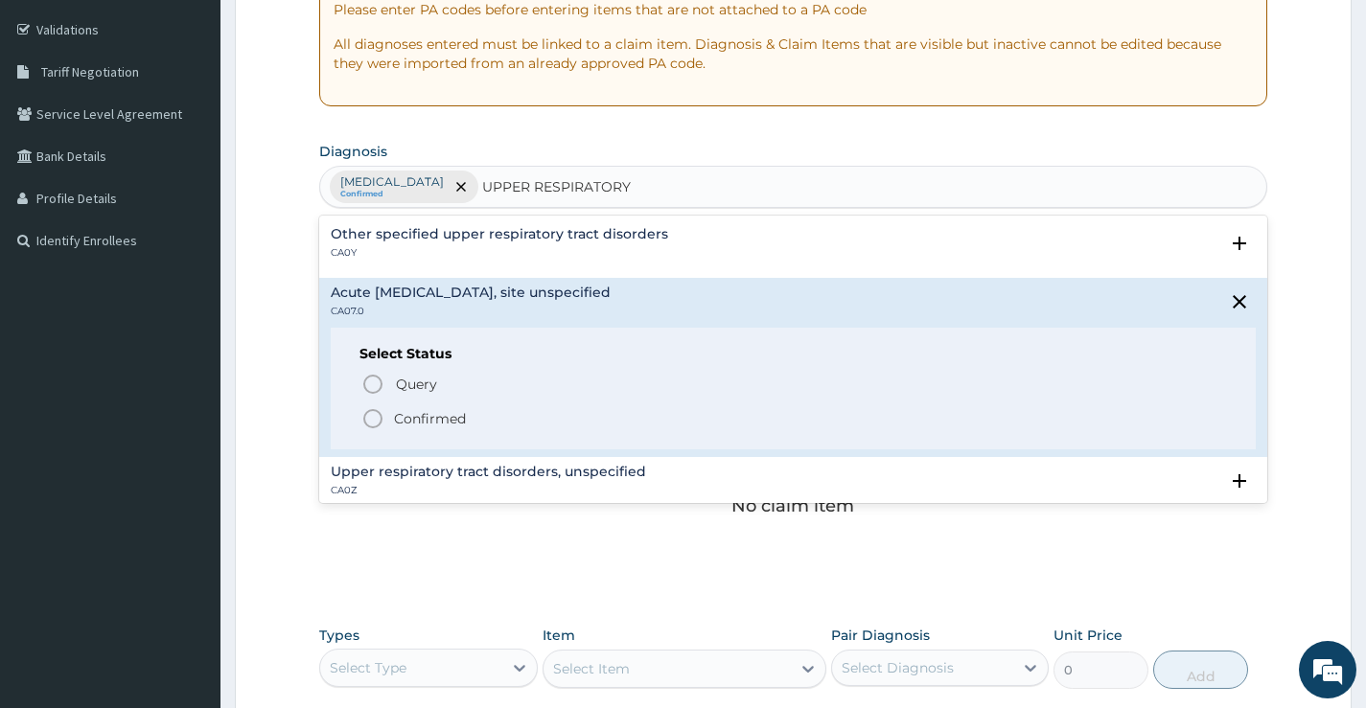
click at [430, 420] on p "Confirmed" at bounding box center [430, 418] width 72 height 19
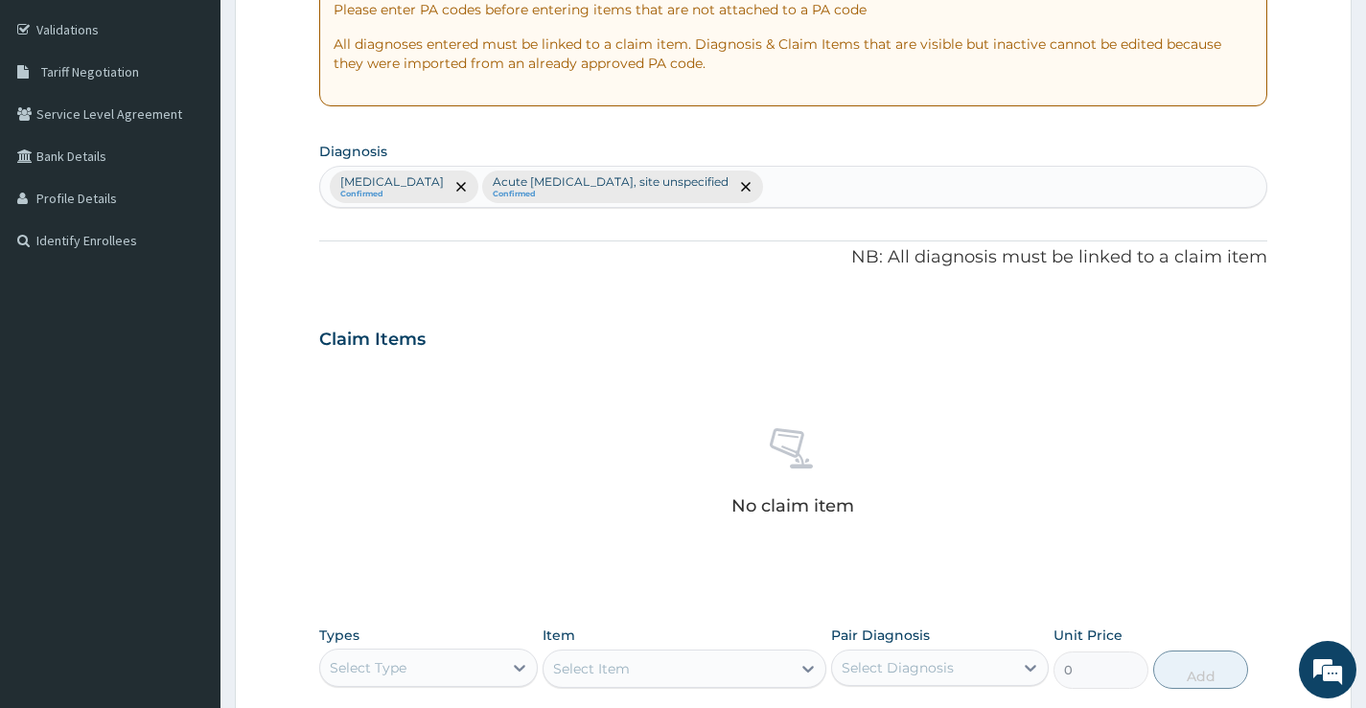
click at [834, 182] on div "Malaria, unspecified Confirmed Acute upper respiratory infection, site unspecif…" at bounding box center [793, 187] width 946 height 40
type input "H"
type input "helminthiasis"
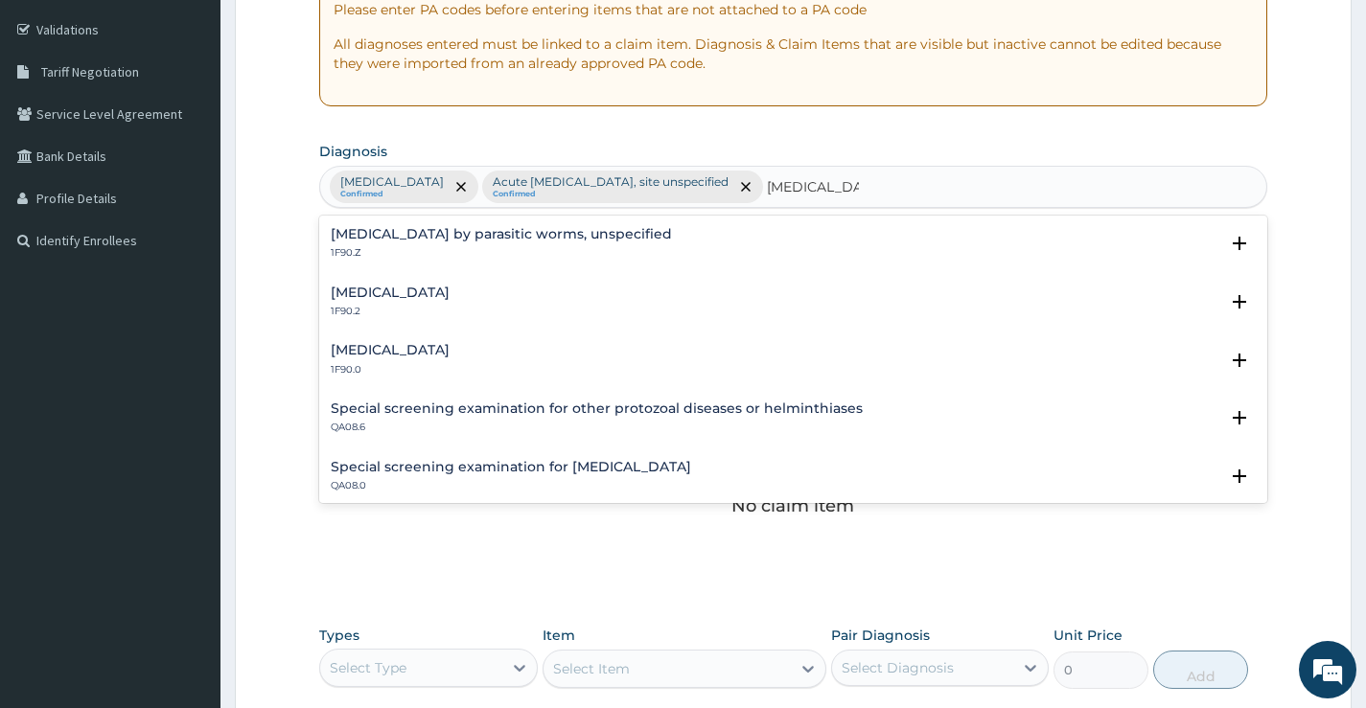
click at [422, 300] on h4 "Intestinal helminthiasis, unspecified" at bounding box center [390, 293] width 119 height 14
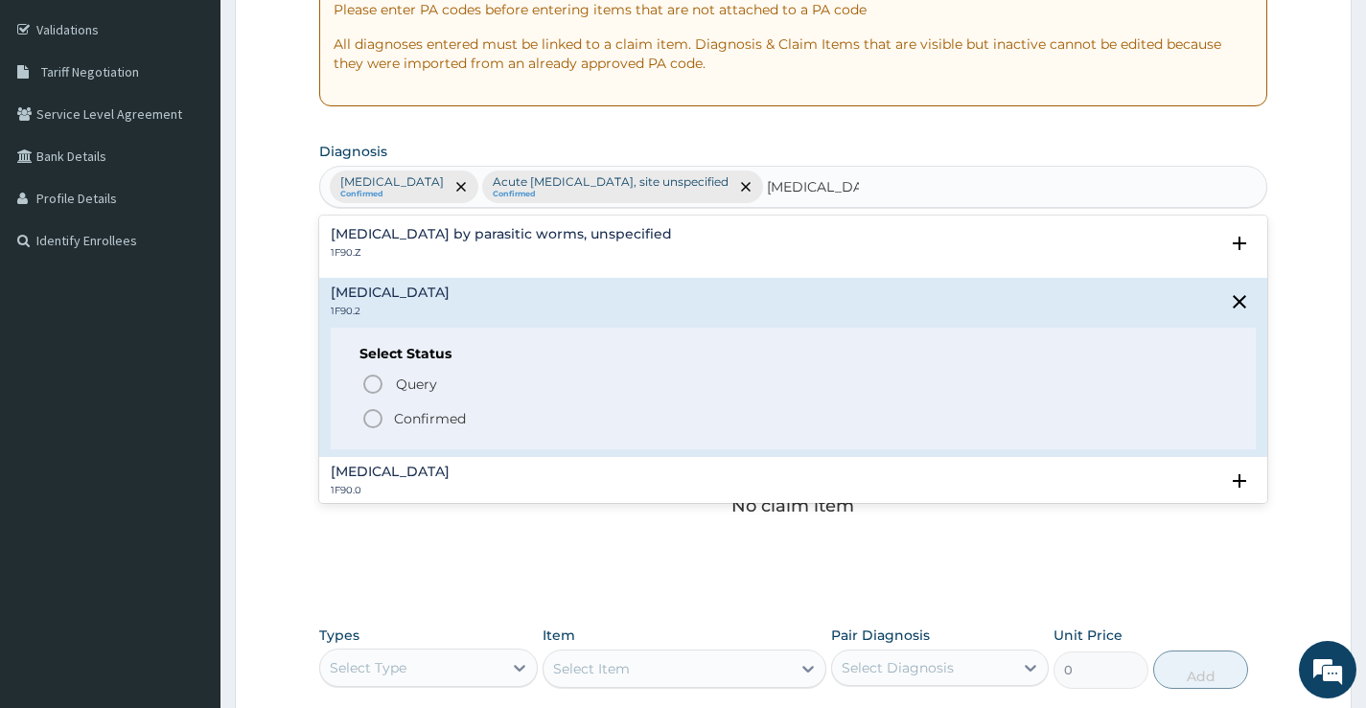
click at [413, 411] on p "Confirmed" at bounding box center [430, 418] width 72 height 19
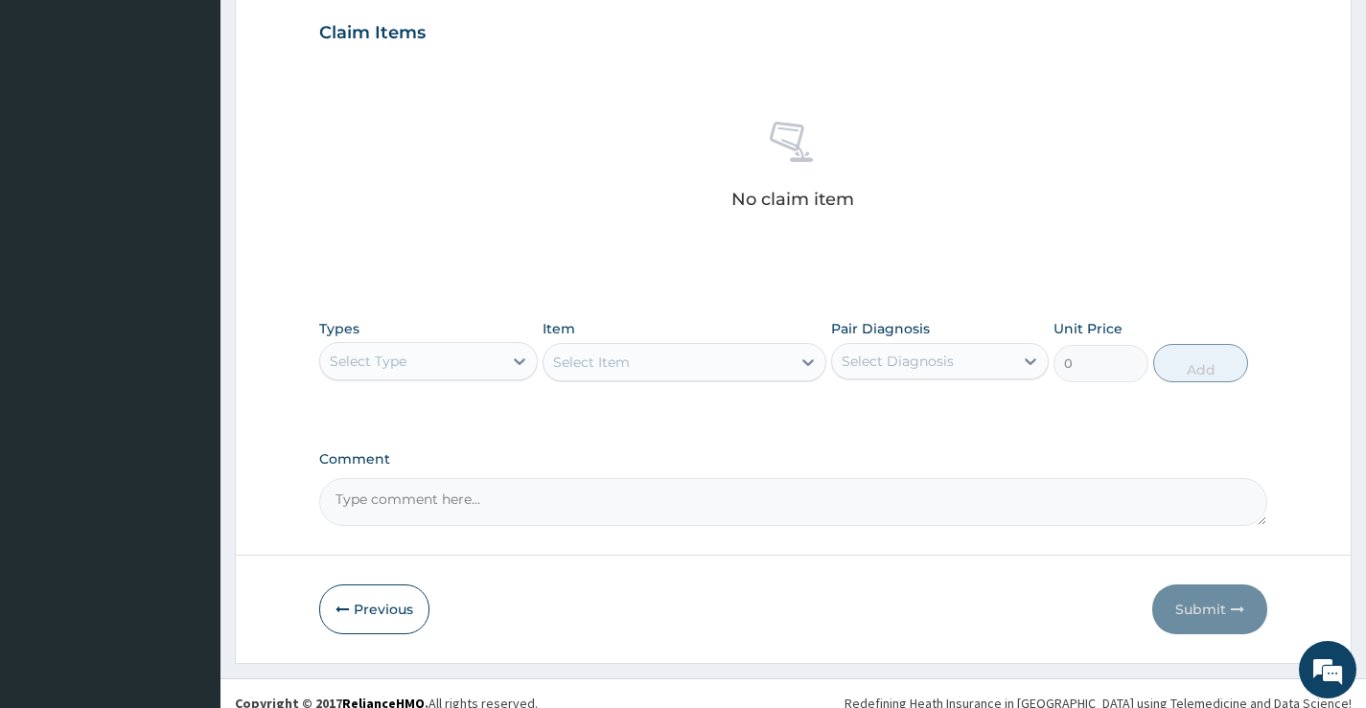
scroll to position [674, 0]
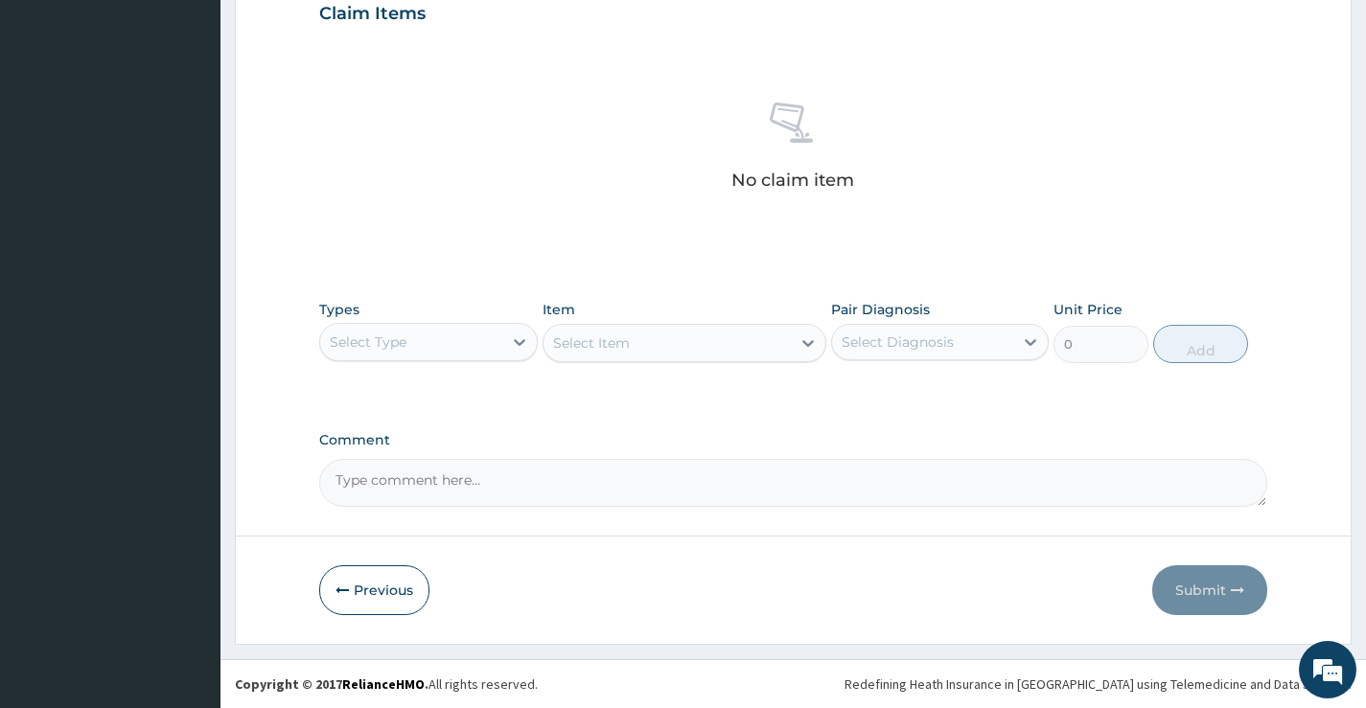
click at [488, 342] on div "Select Type" at bounding box center [410, 342] width 181 height 31
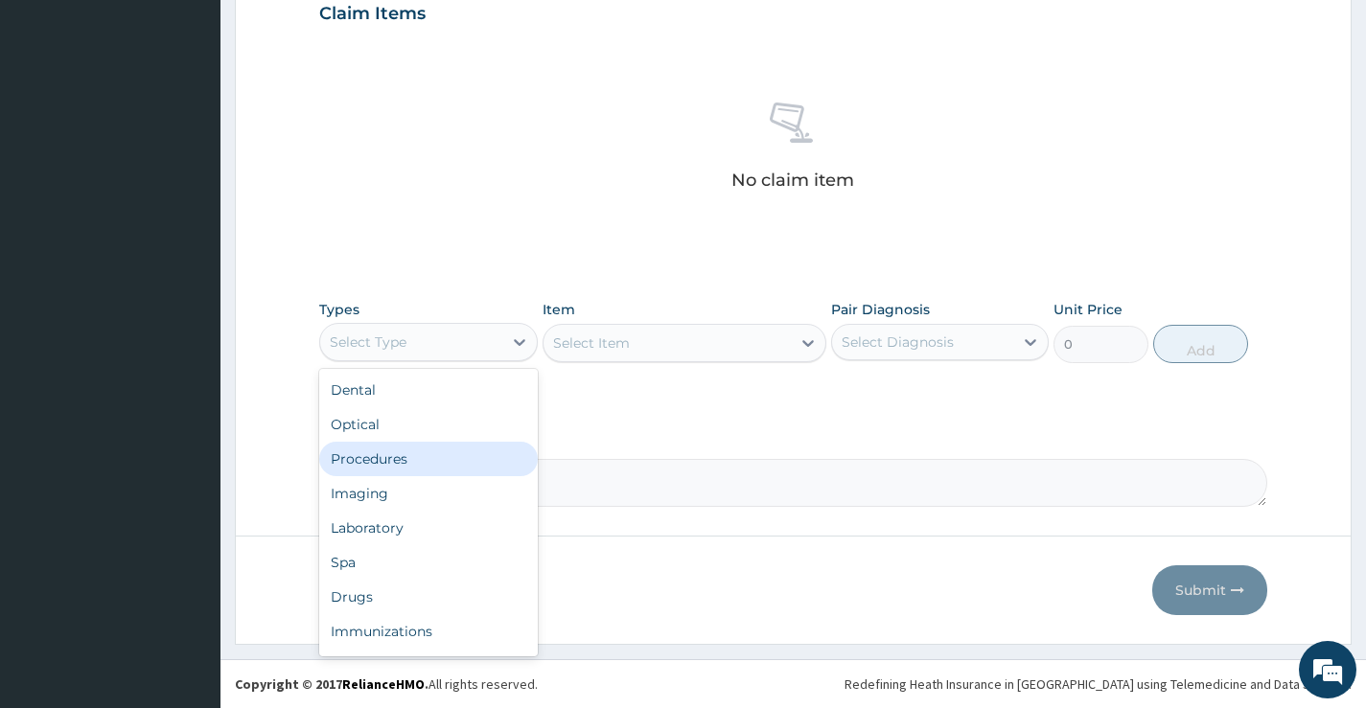
click at [440, 458] on div "Procedures" at bounding box center [428, 459] width 218 height 35
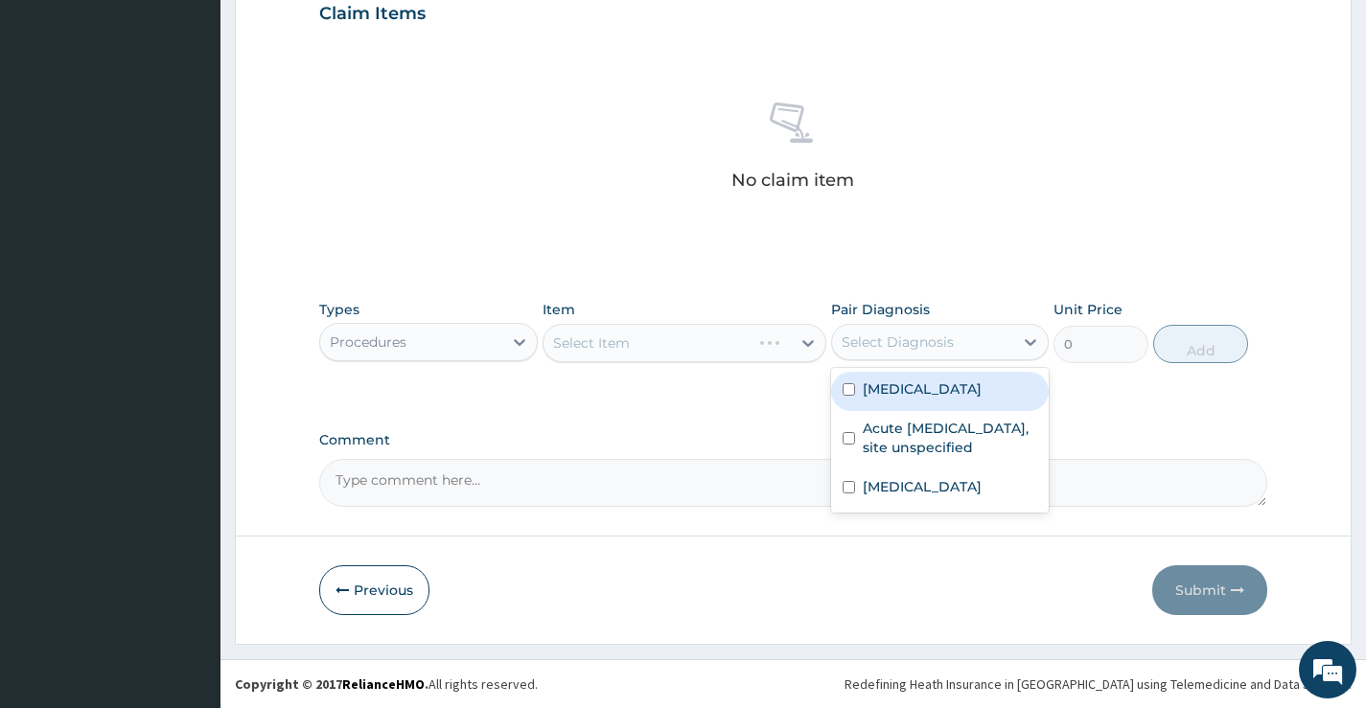
click at [968, 352] on div "Select Diagnosis" at bounding box center [922, 342] width 181 height 31
click at [916, 399] on div "Malaria, unspecified" at bounding box center [940, 391] width 218 height 39
checkbox input "true"
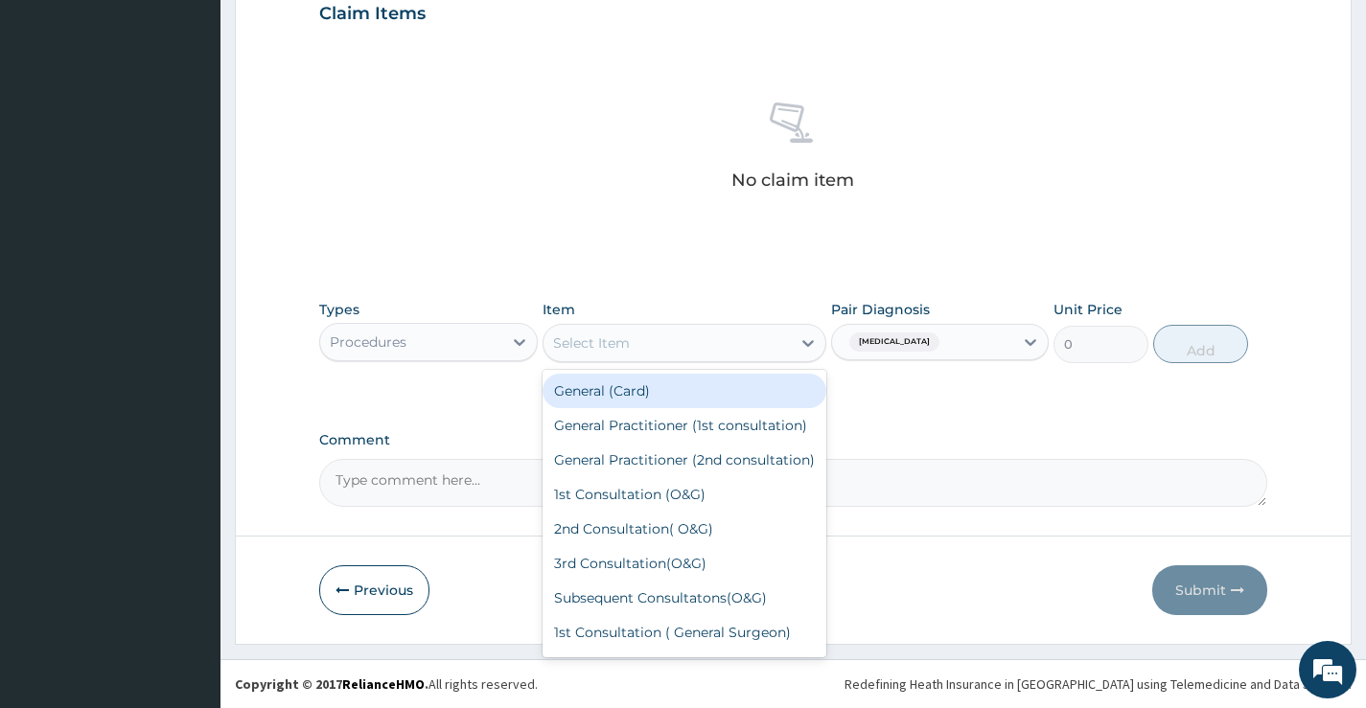
click at [660, 343] on div "Select Item" at bounding box center [668, 343] width 248 height 31
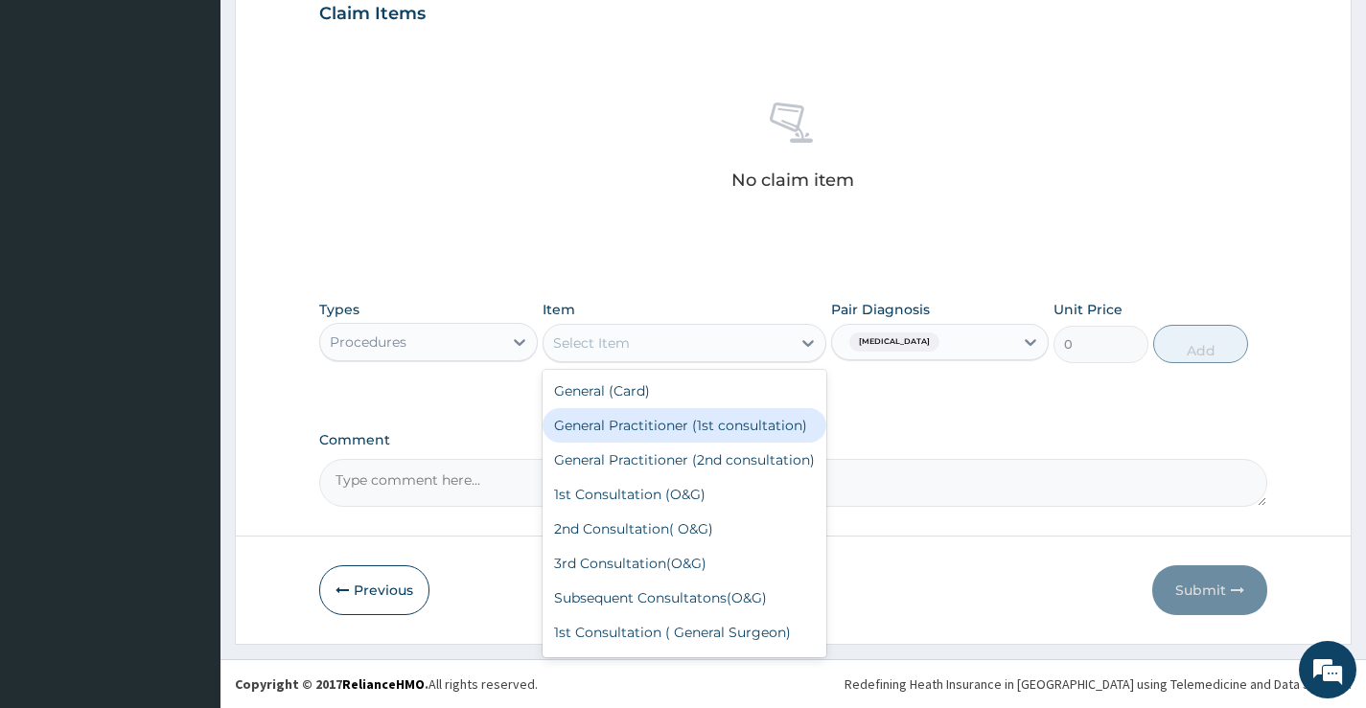
click at [653, 431] on div "General Practitioner (1st consultation)" at bounding box center [685, 425] width 285 height 35
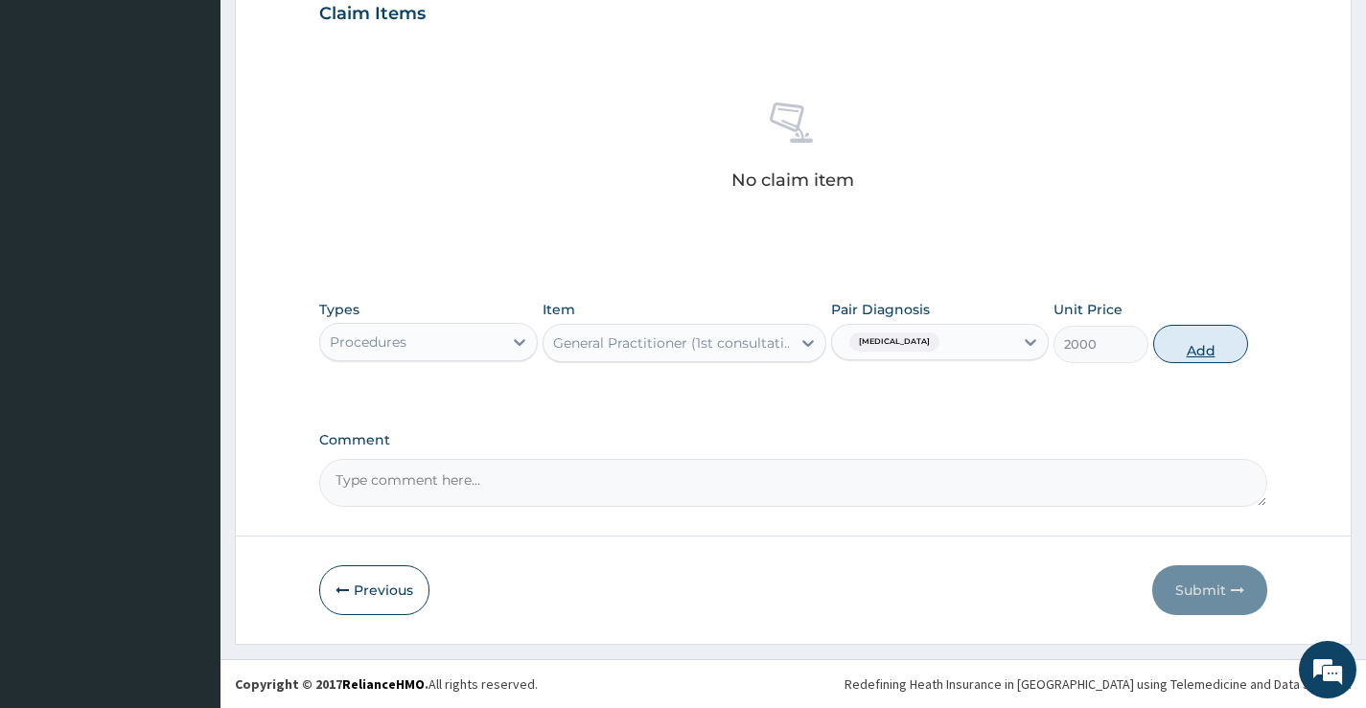
click at [1187, 335] on button "Add" at bounding box center [1200, 344] width 95 height 38
type input "0"
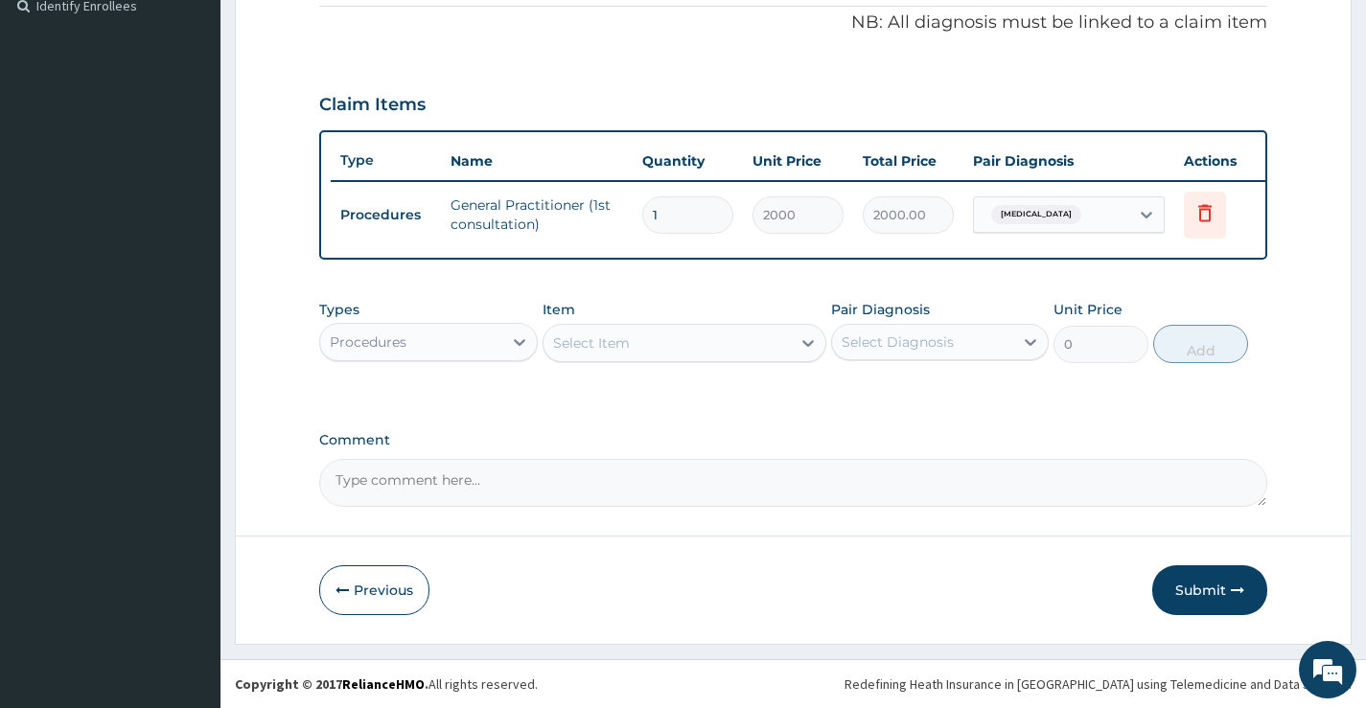
scroll to position [597, 0]
click at [416, 346] on div "Procedures" at bounding box center [410, 342] width 181 height 31
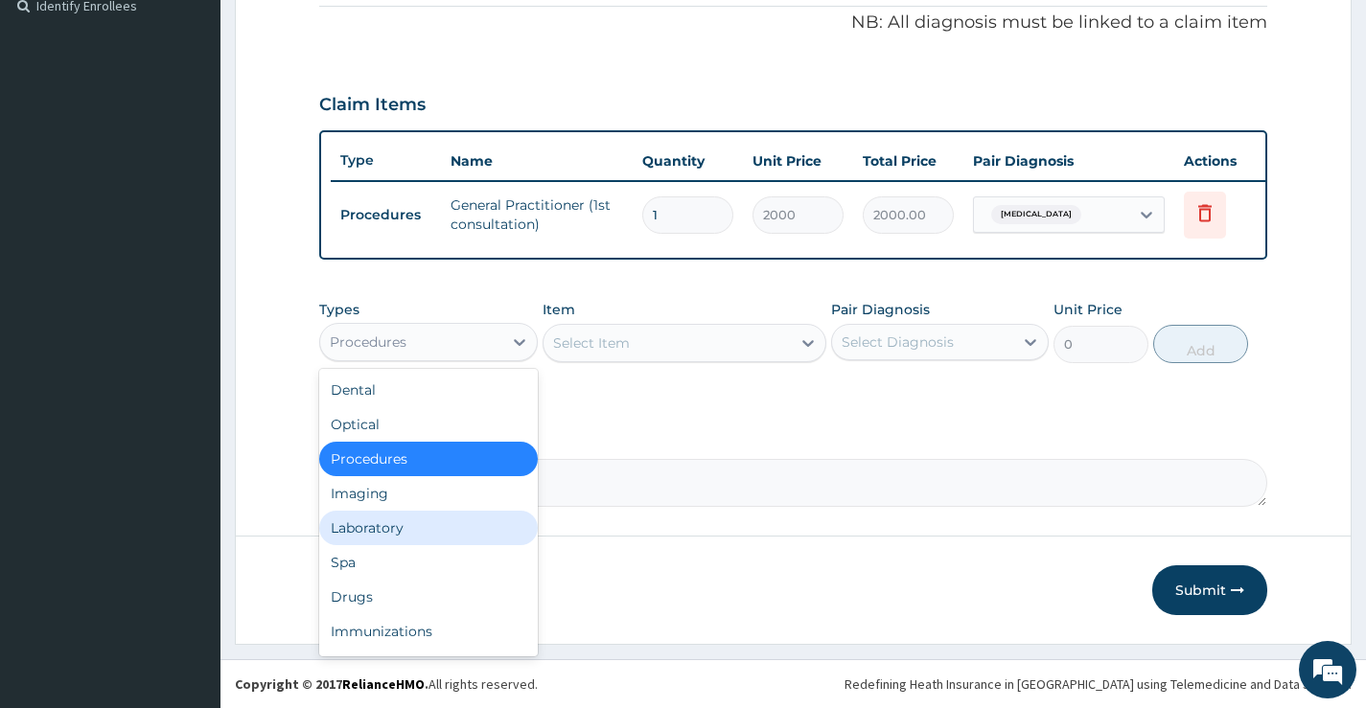
click at [380, 536] on div "Laboratory" at bounding box center [428, 528] width 218 height 35
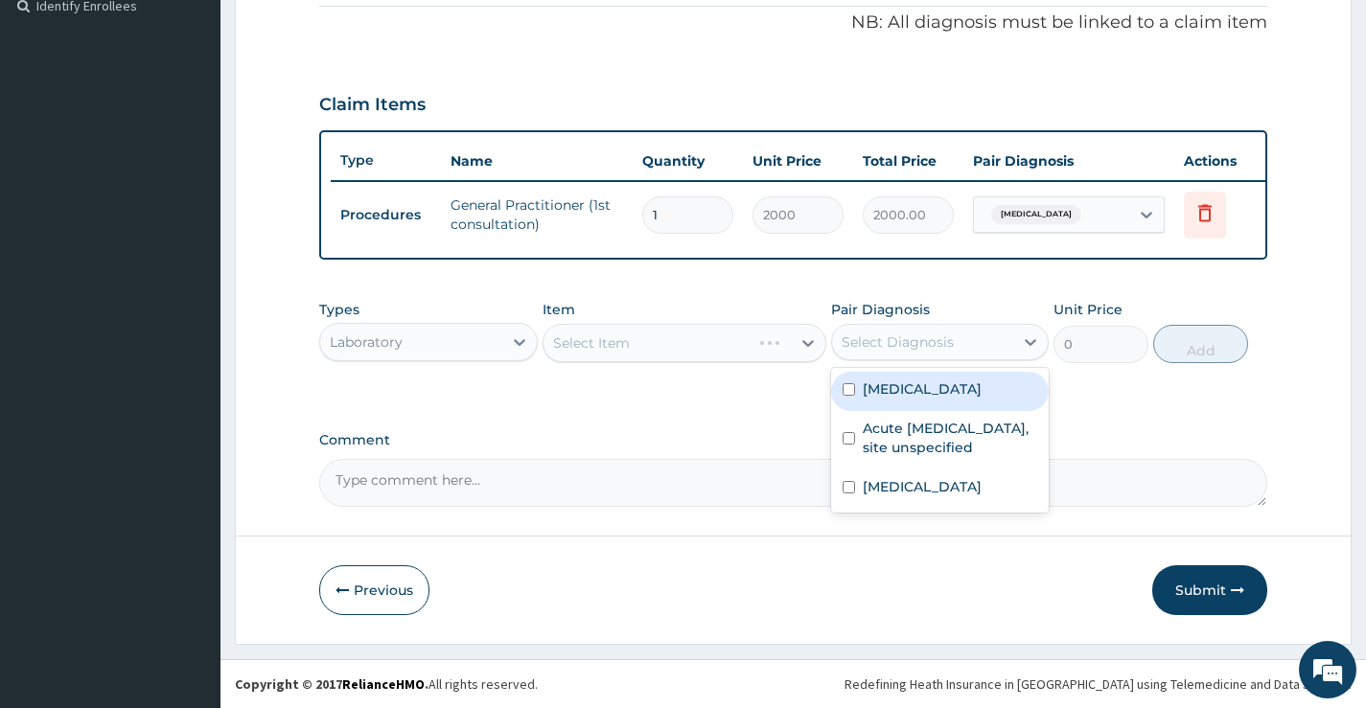
click at [897, 343] on div "Select Diagnosis" at bounding box center [898, 342] width 112 height 19
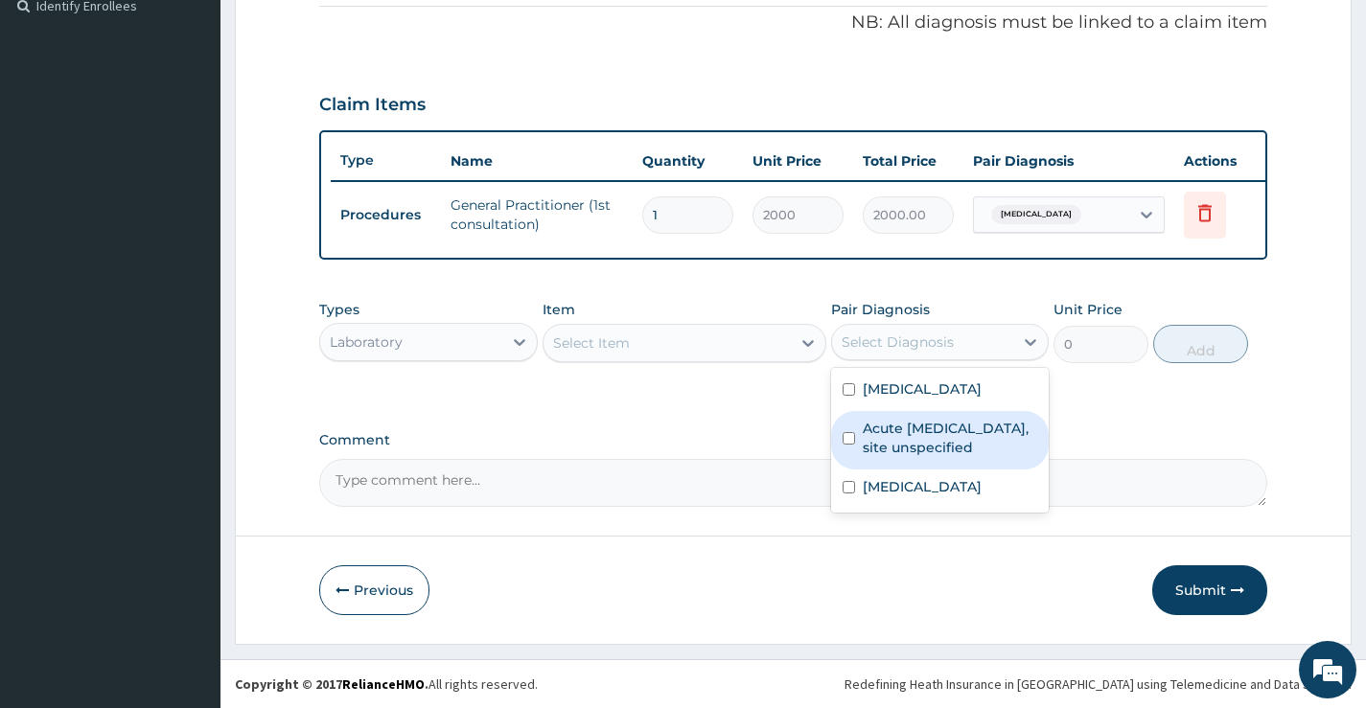
click at [851, 437] on input "checkbox" at bounding box center [849, 438] width 12 height 12
checkbox input "true"
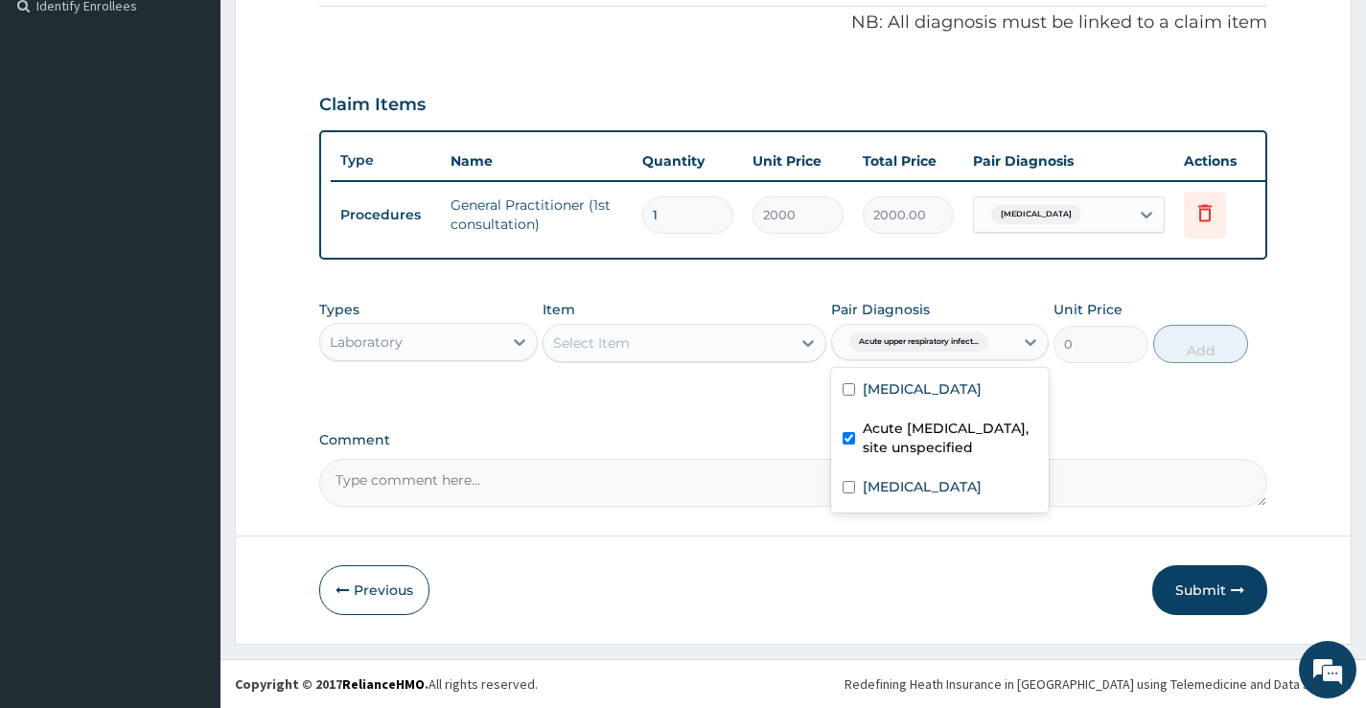
click at [714, 342] on div "Select Item" at bounding box center [668, 343] width 248 height 31
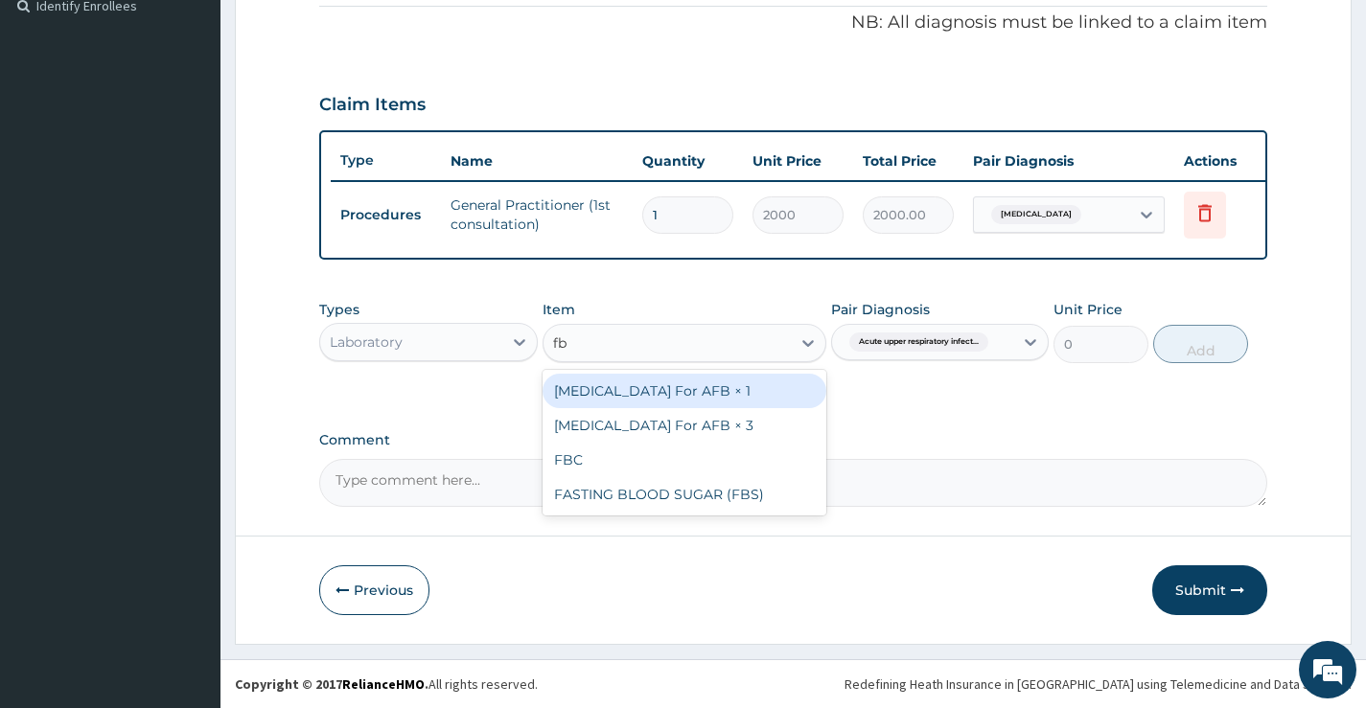
type input "fbc"
click at [684, 395] on div "FBC" at bounding box center [685, 391] width 285 height 35
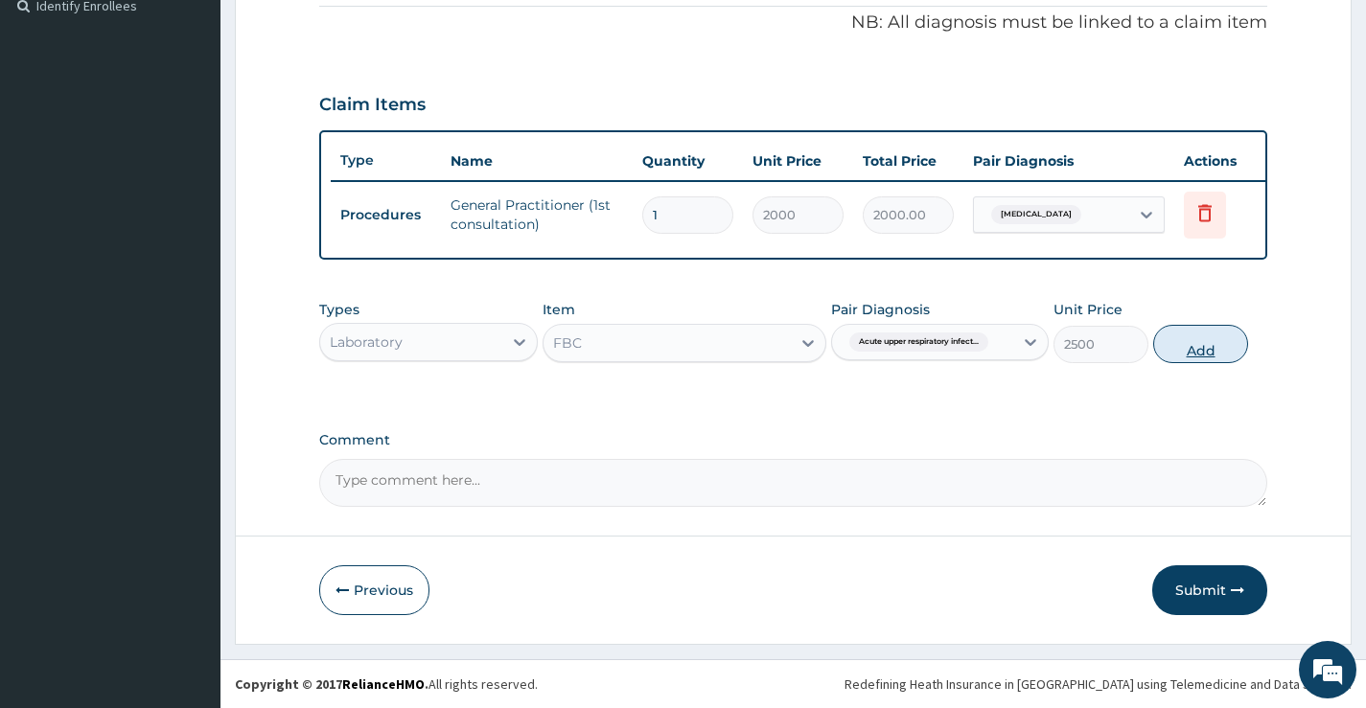
click at [1189, 342] on button "Add" at bounding box center [1200, 344] width 95 height 38
type input "0"
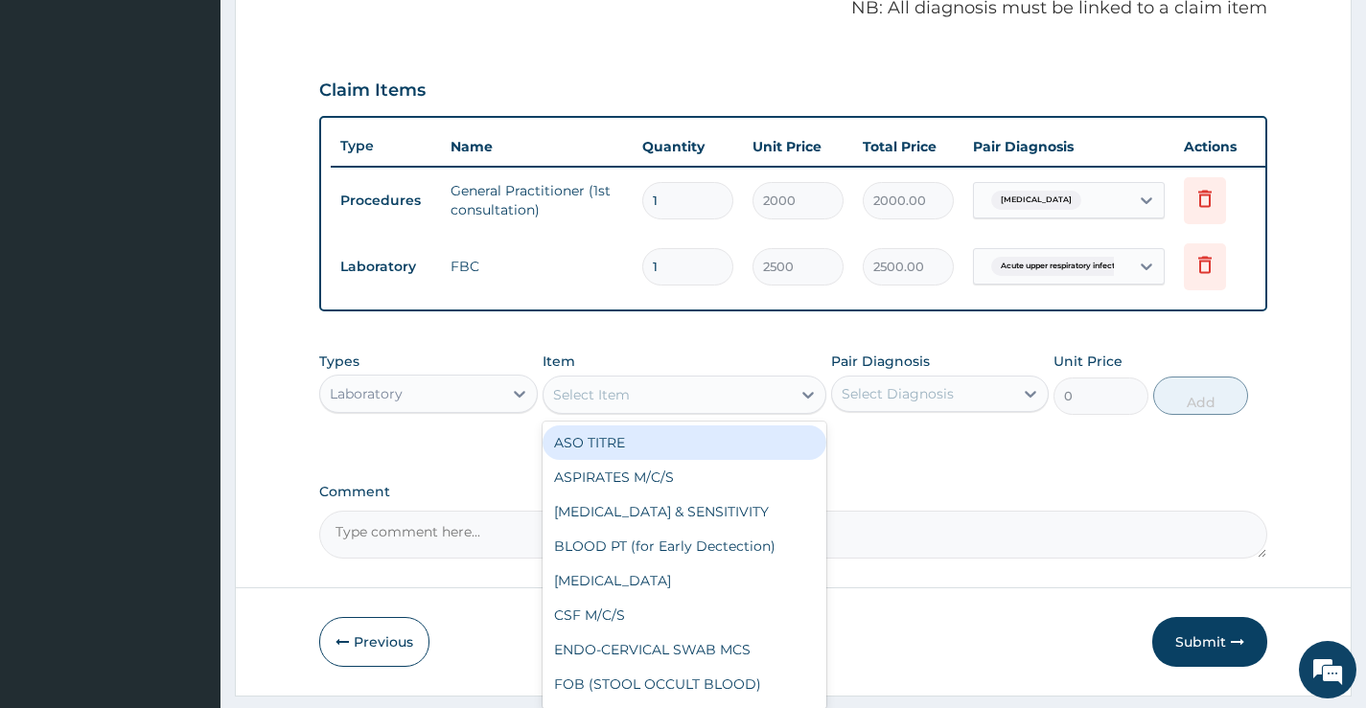
click at [720, 391] on div "Select Item" at bounding box center [685, 395] width 285 height 38
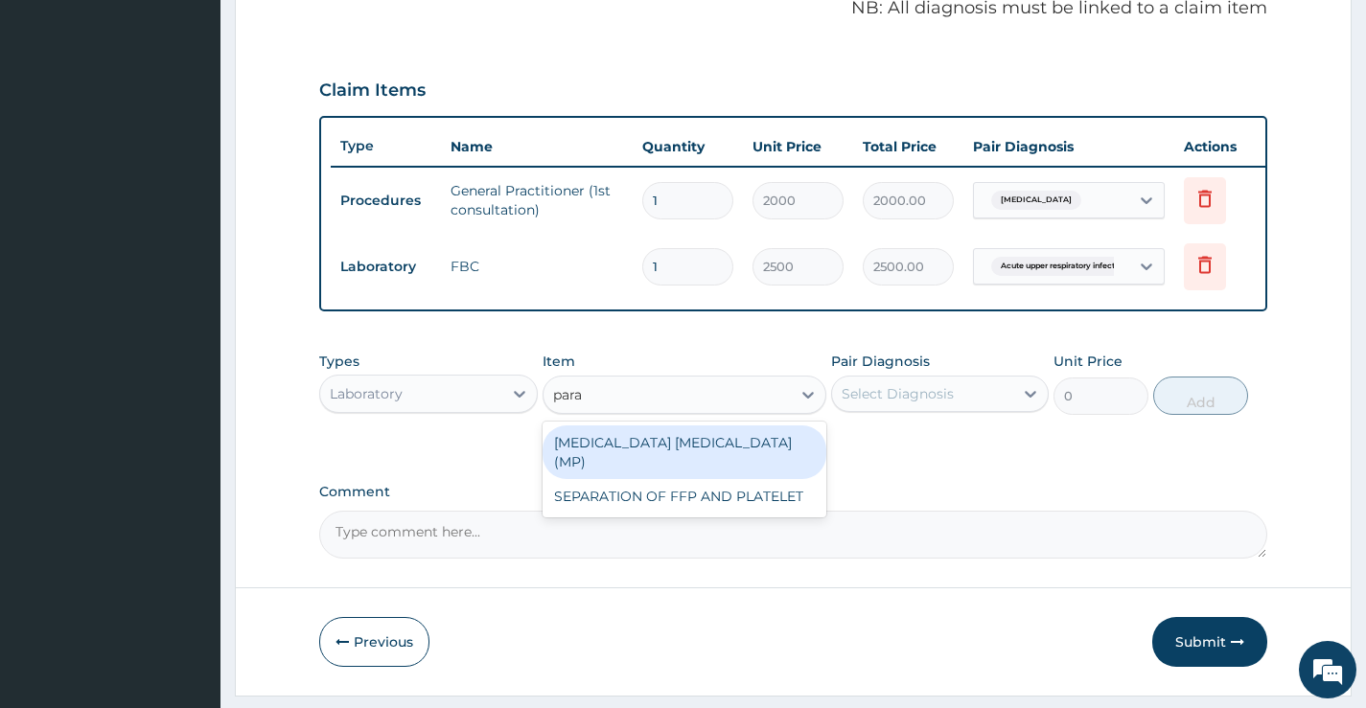
type input "paras"
click at [591, 456] on div "MALARIA PARASITE (MP)" at bounding box center [685, 453] width 285 height 54
type input "560"
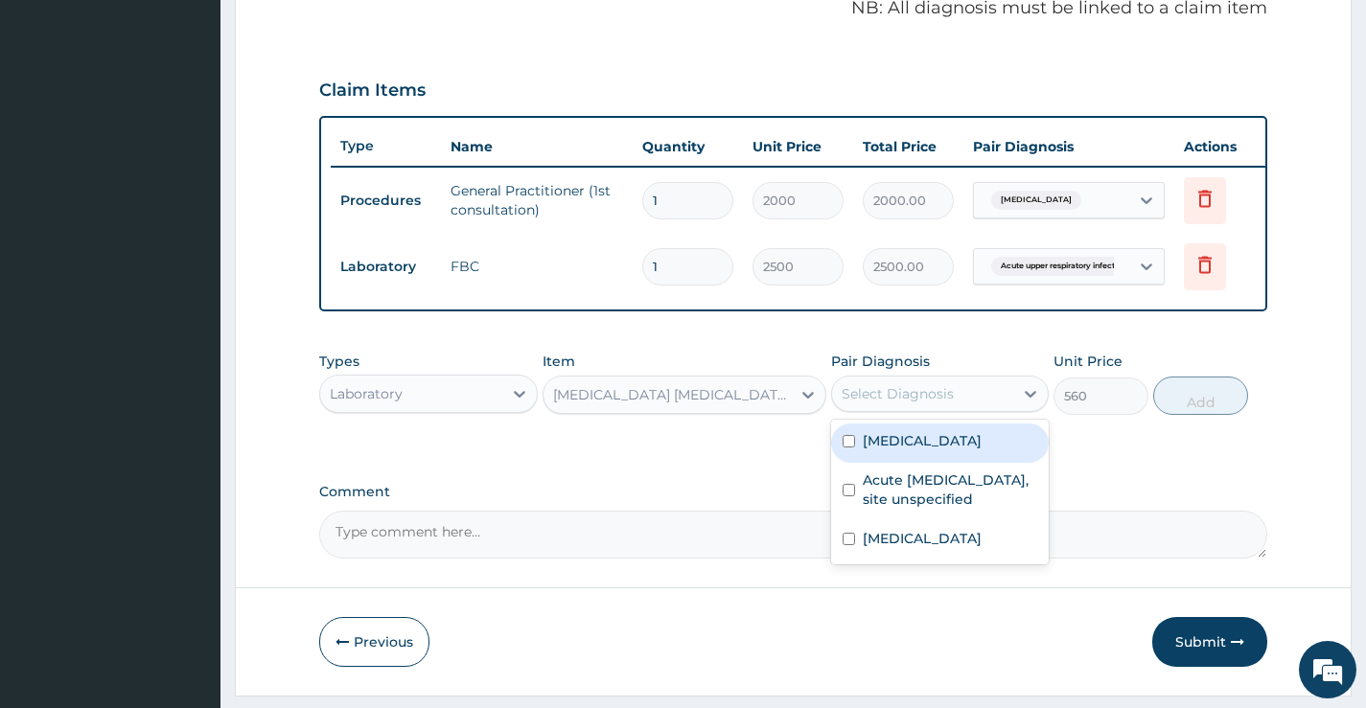
click at [872, 401] on div "Select Diagnosis" at bounding box center [898, 393] width 112 height 19
click at [887, 449] on label "Malaria, unspecified" at bounding box center [922, 440] width 119 height 19
checkbox input "true"
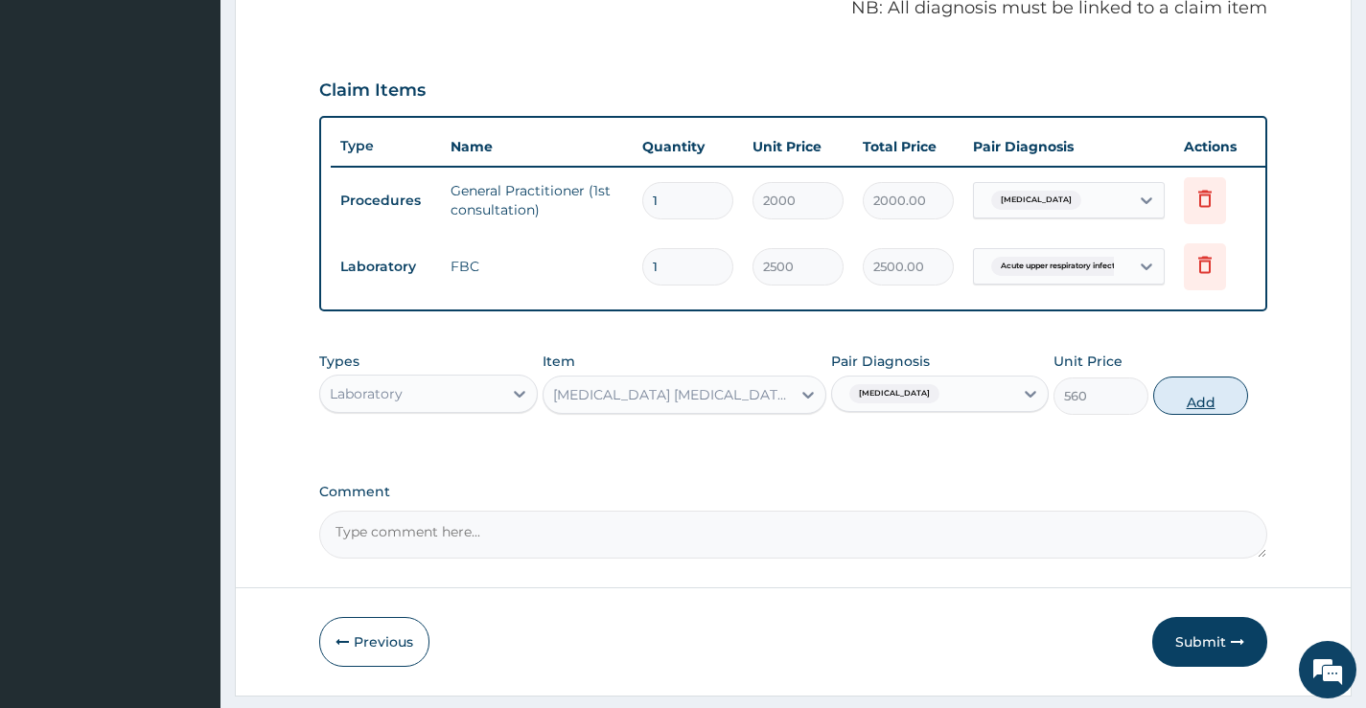
click at [1190, 402] on button "Add" at bounding box center [1200, 396] width 95 height 38
type input "0"
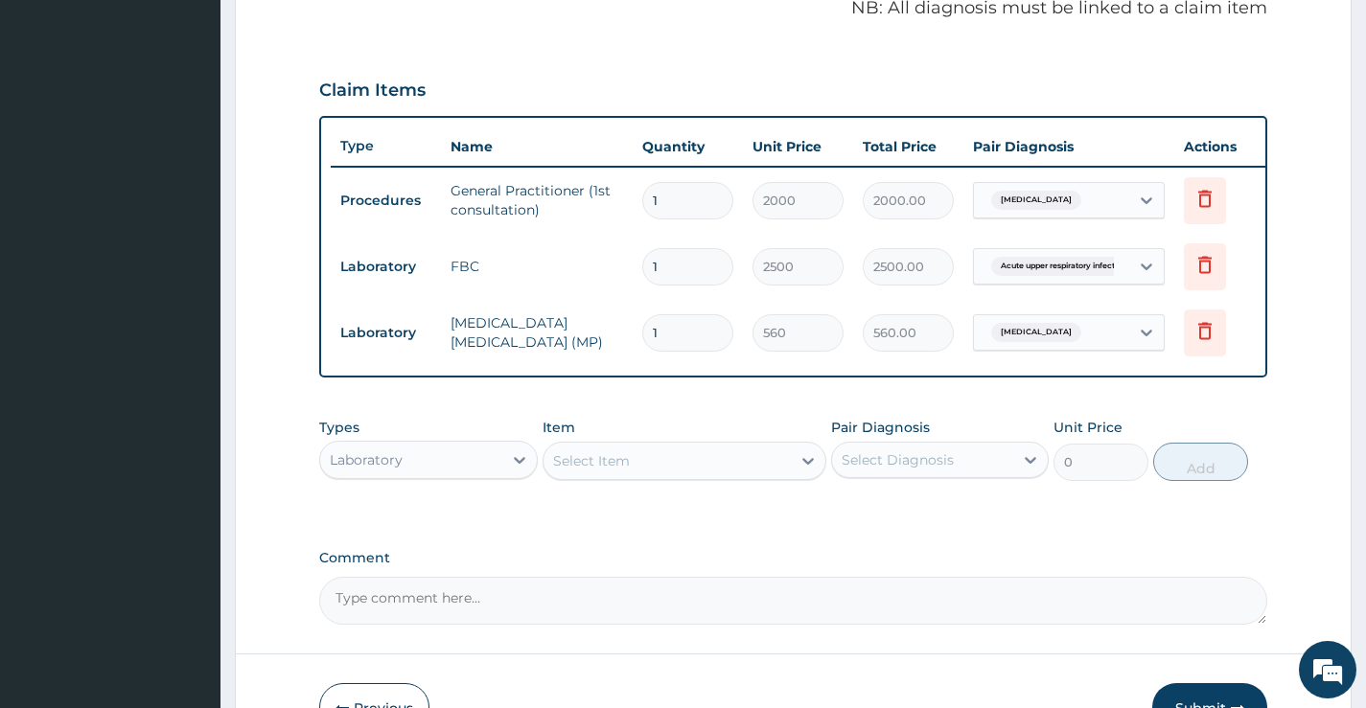
click at [482, 474] on div "Laboratory" at bounding box center [410, 460] width 181 height 31
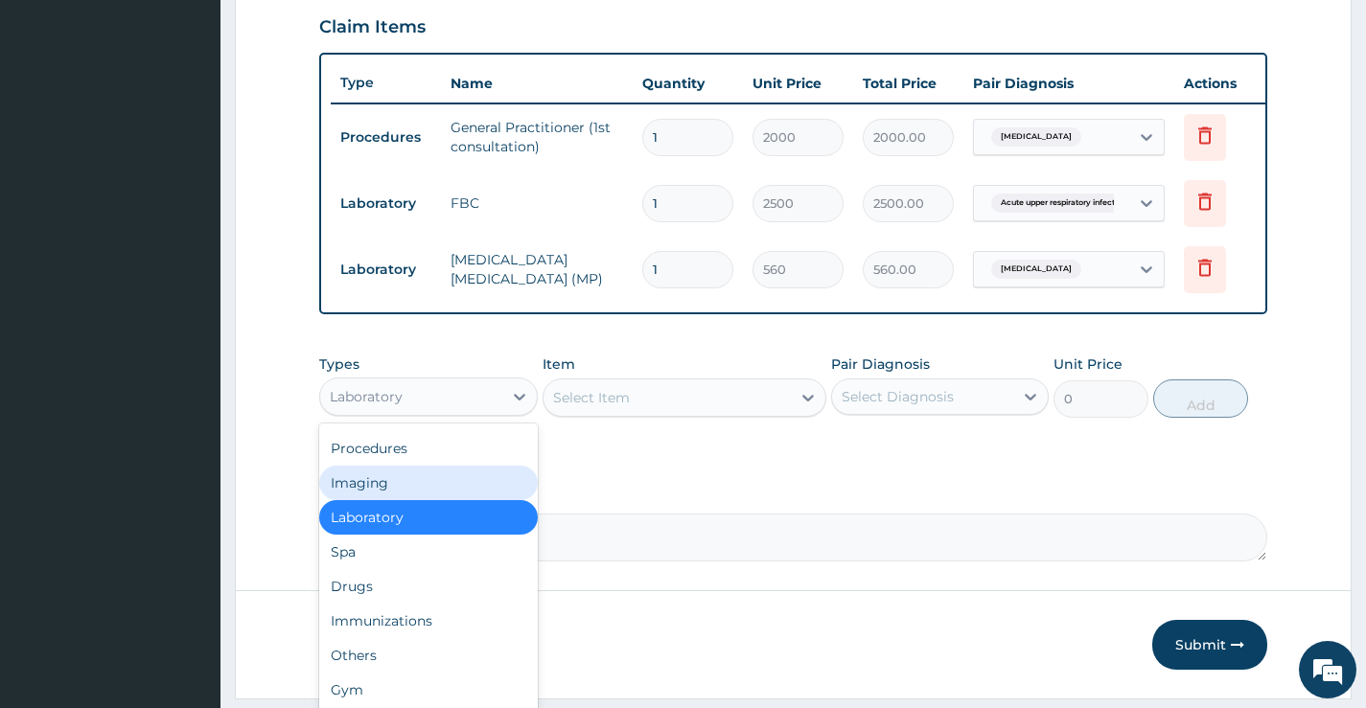
scroll to position [693, 0]
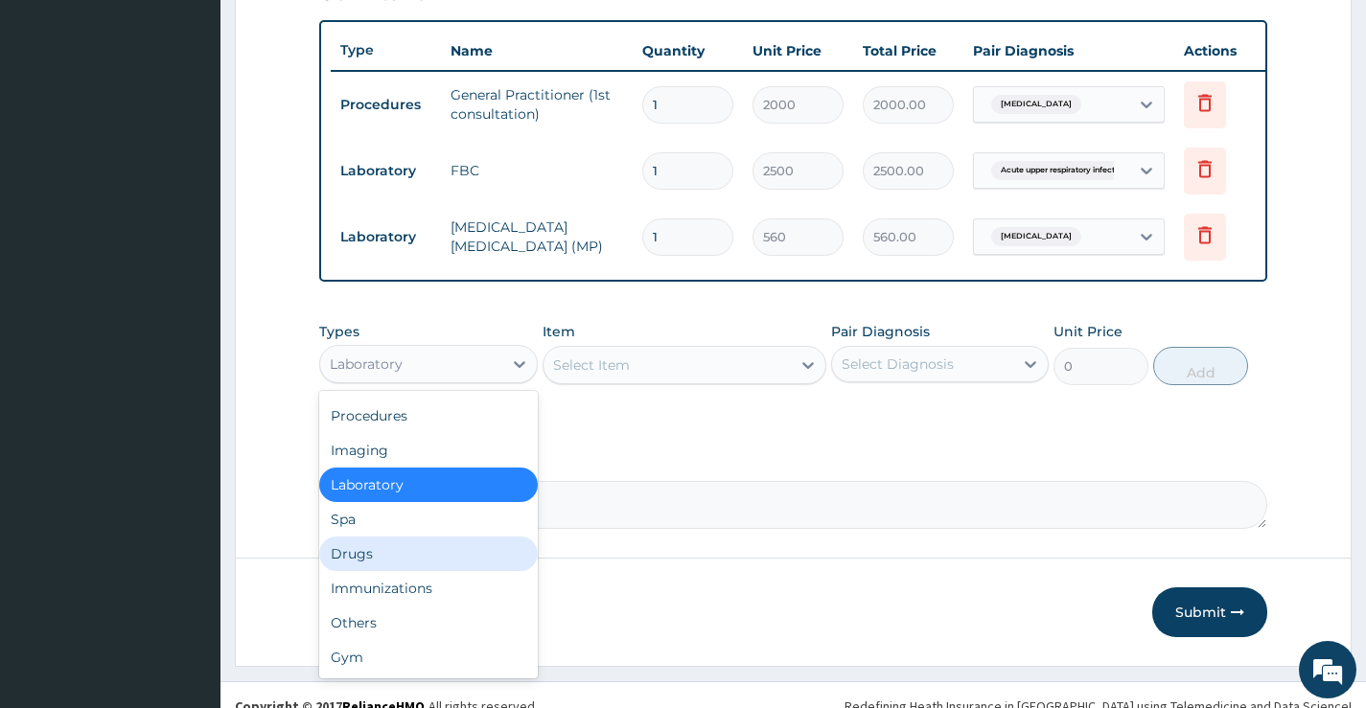
click at [415, 570] on div "Drugs" at bounding box center [428, 554] width 218 height 35
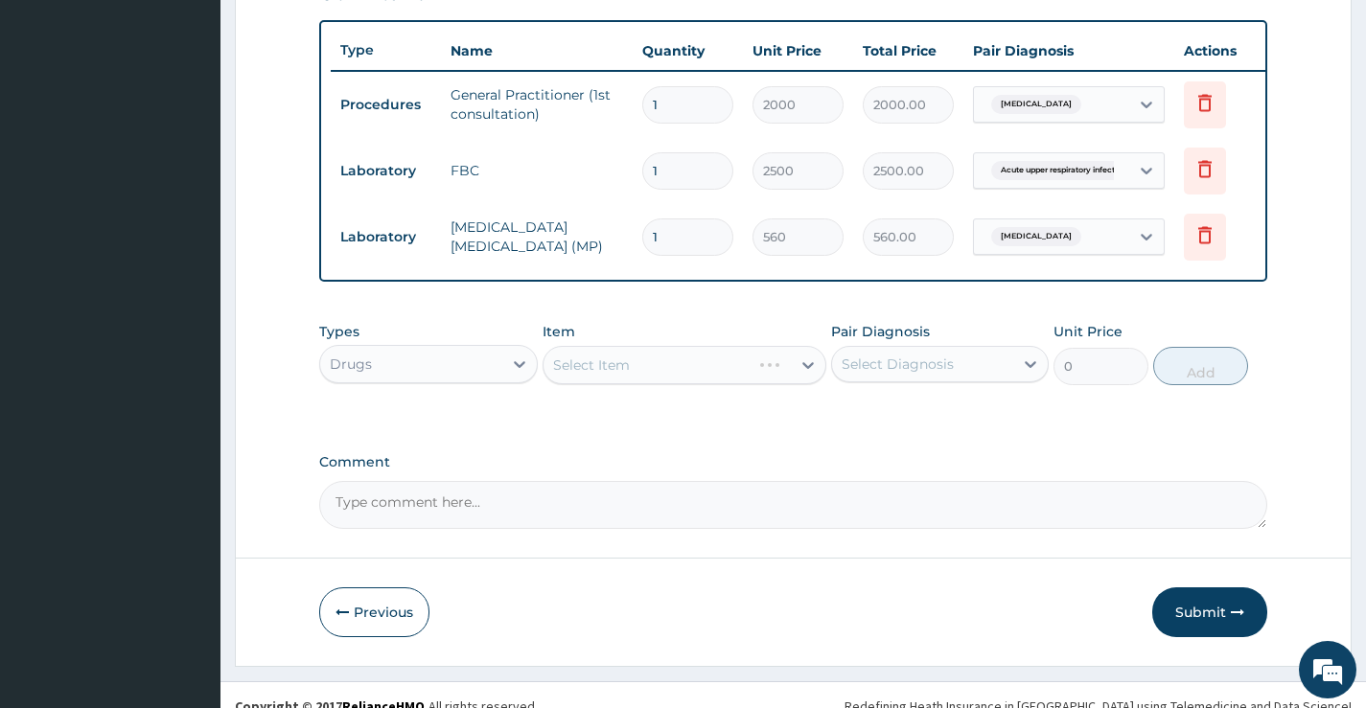
click at [891, 374] on div "Select Diagnosis" at bounding box center [898, 364] width 112 height 19
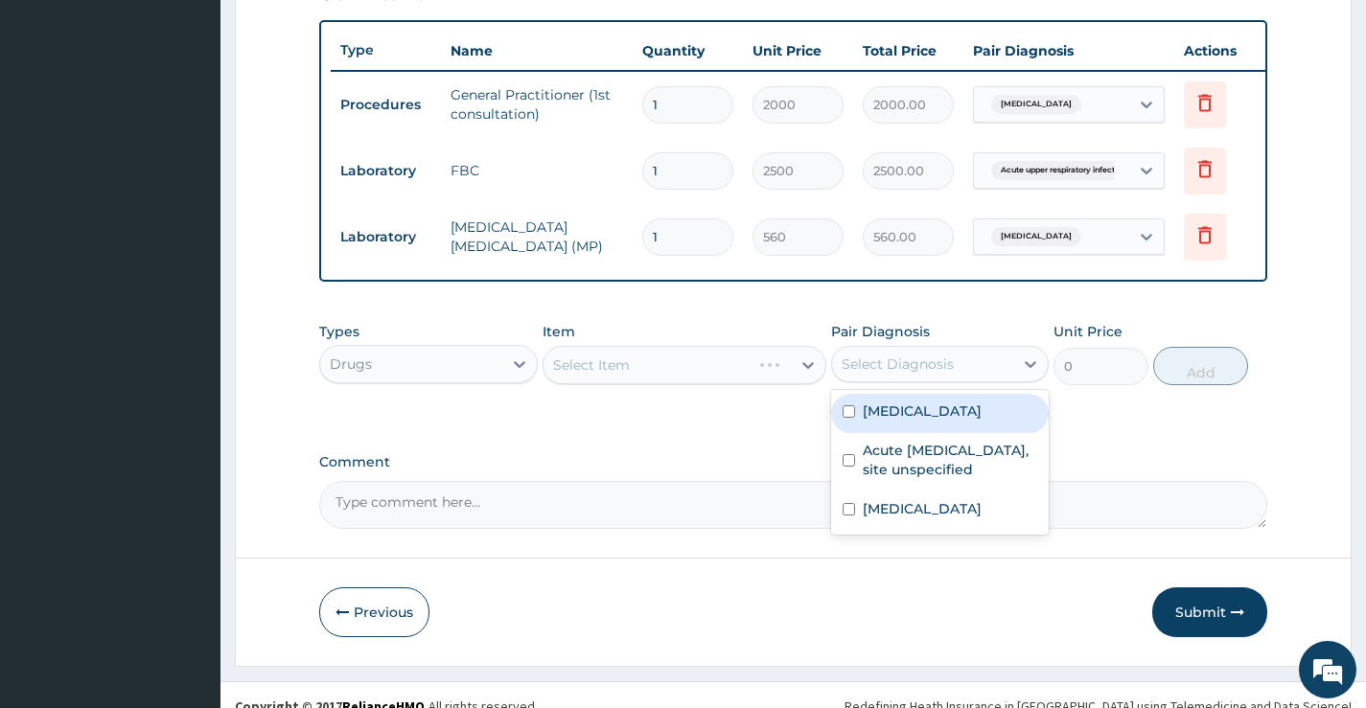
click at [882, 421] on label "Malaria, unspecified" at bounding box center [922, 411] width 119 height 19
checkbox input "true"
click at [610, 375] on div "Select Item" at bounding box center [591, 365] width 77 height 19
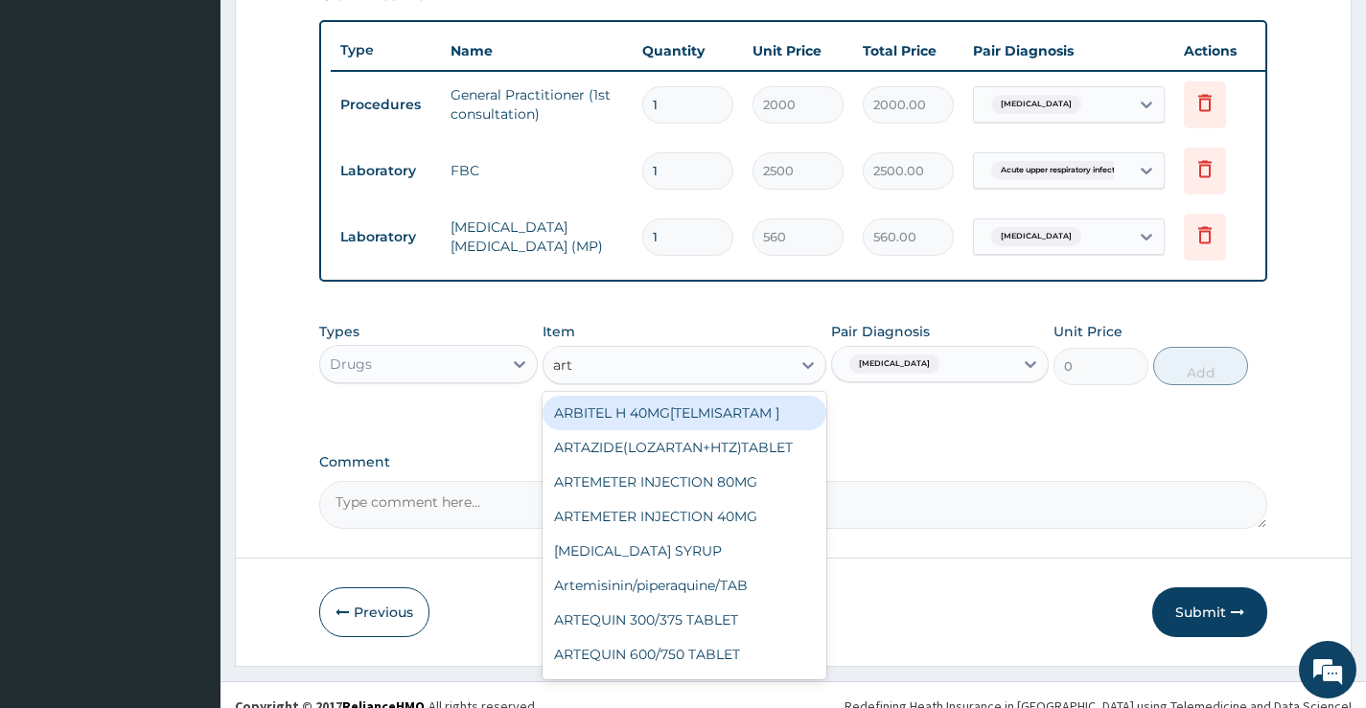
type input "arte"
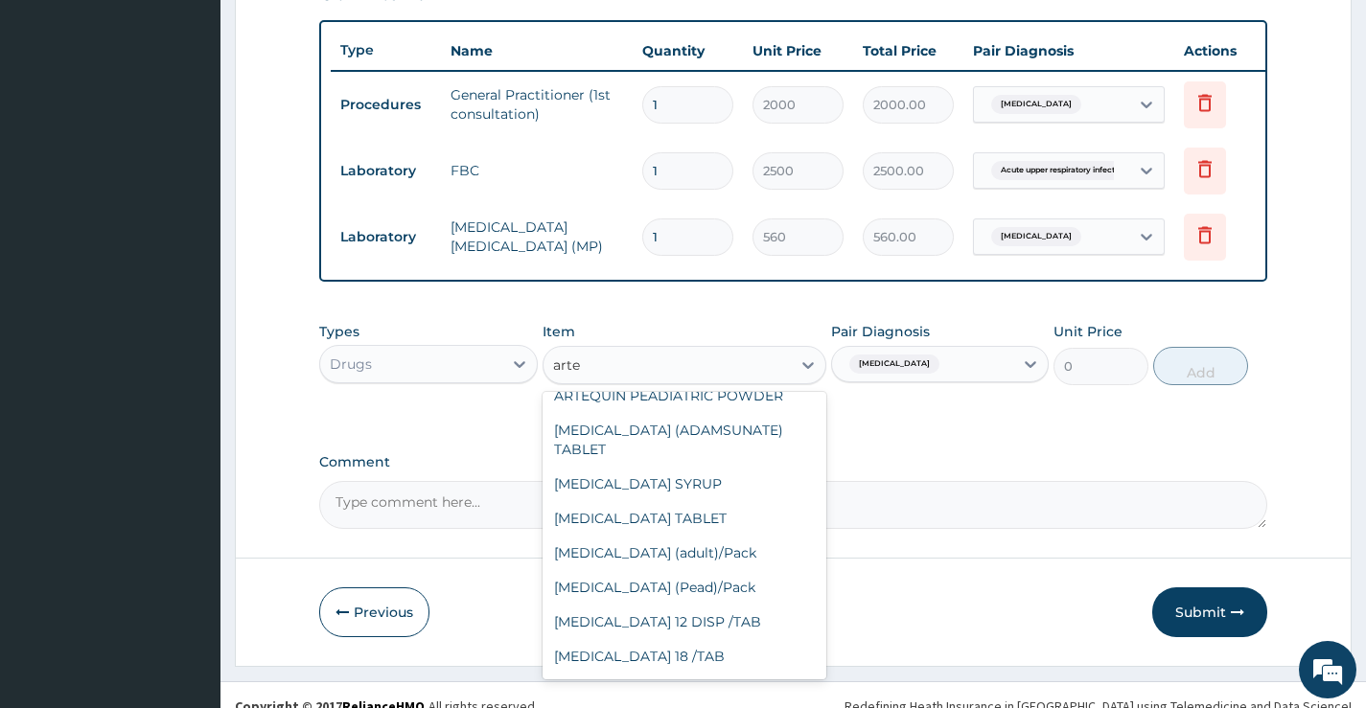
scroll to position [288, 0]
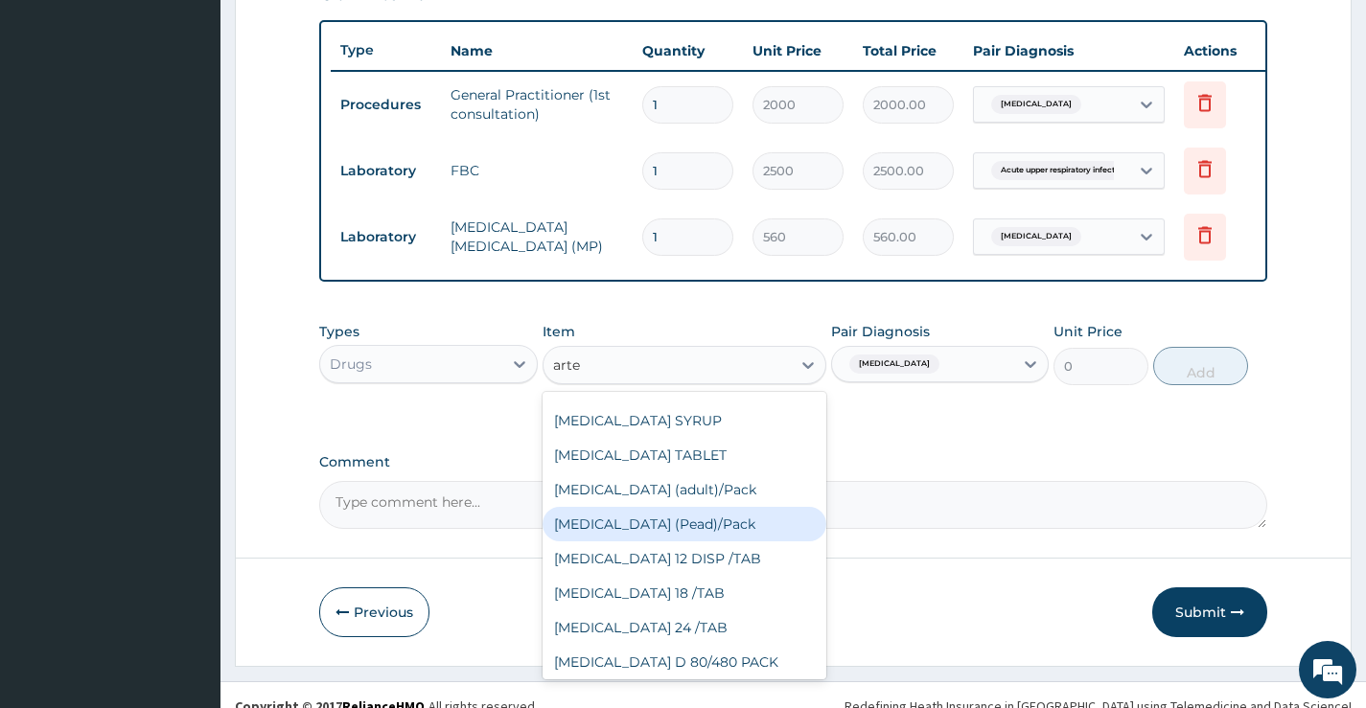
click at [635, 539] on div "Coartem (Pead)/Pack" at bounding box center [685, 524] width 285 height 35
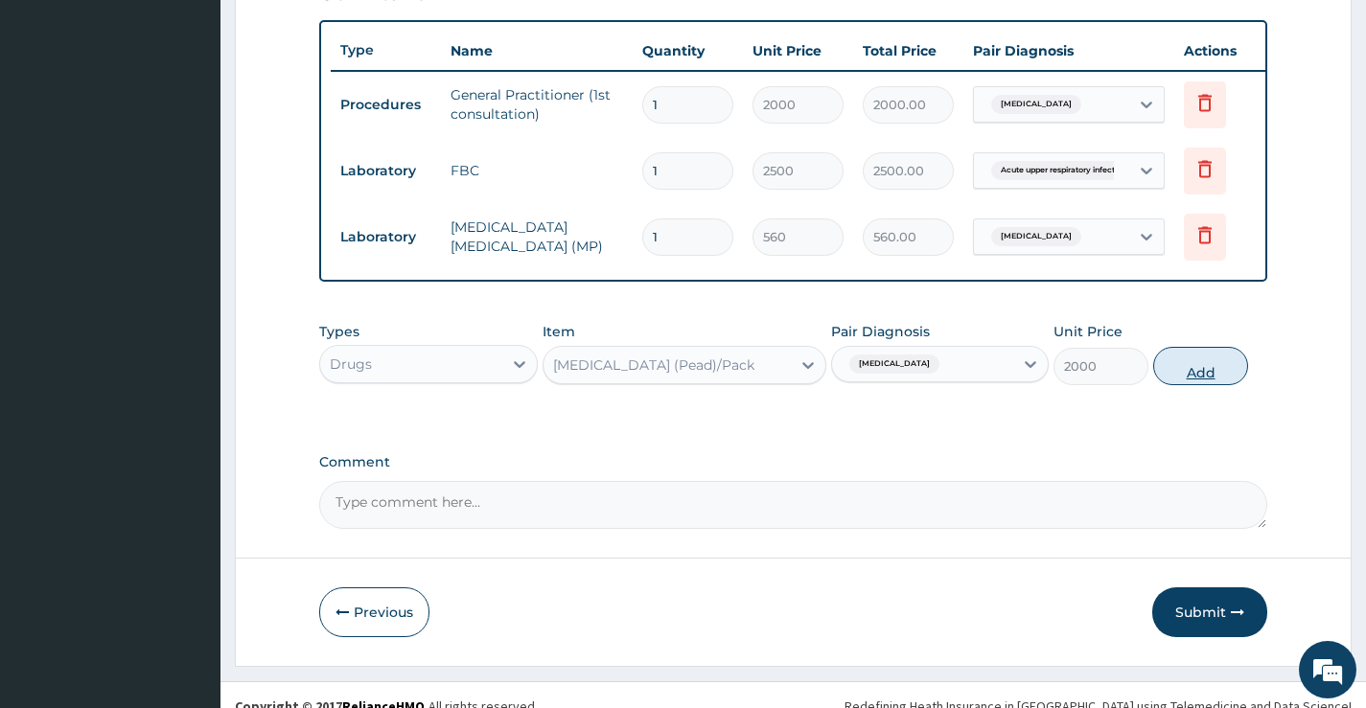
click at [1212, 375] on button "Add" at bounding box center [1200, 366] width 95 height 38
type input "0"
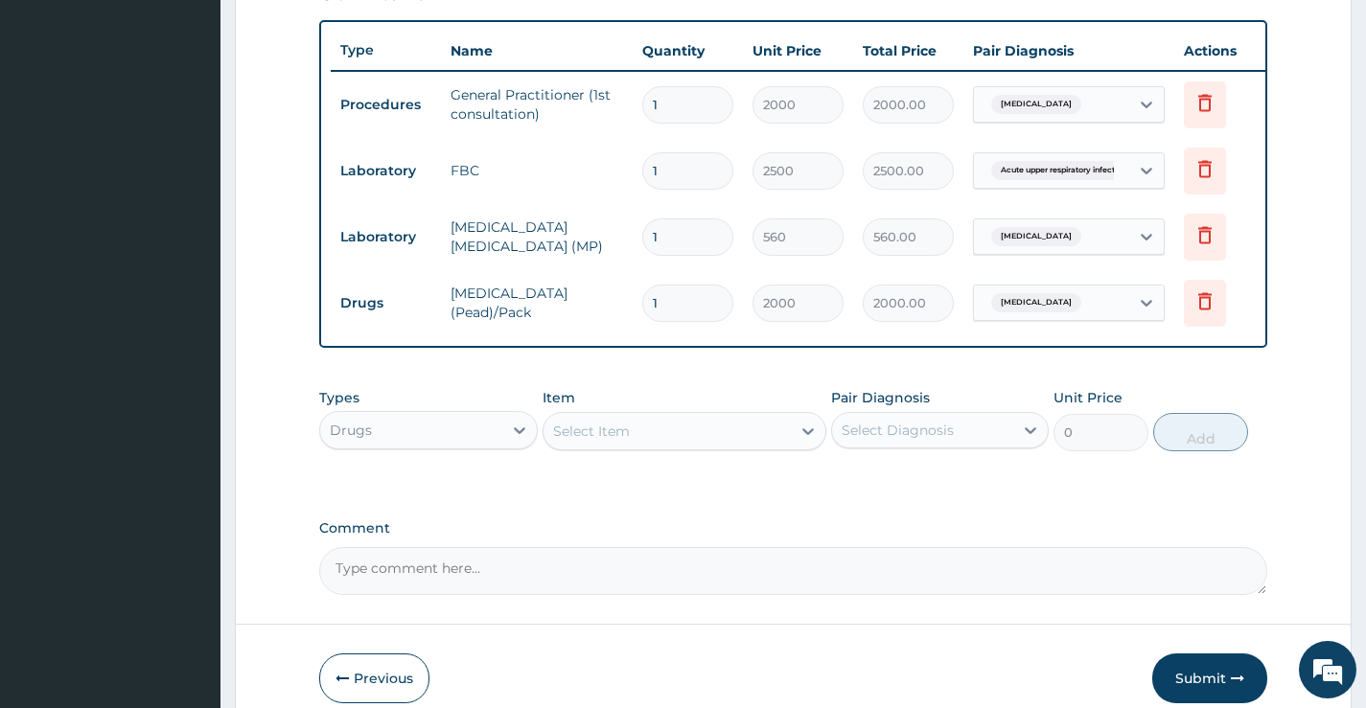
click at [720, 443] on div "Select Item" at bounding box center [668, 431] width 248 height 31
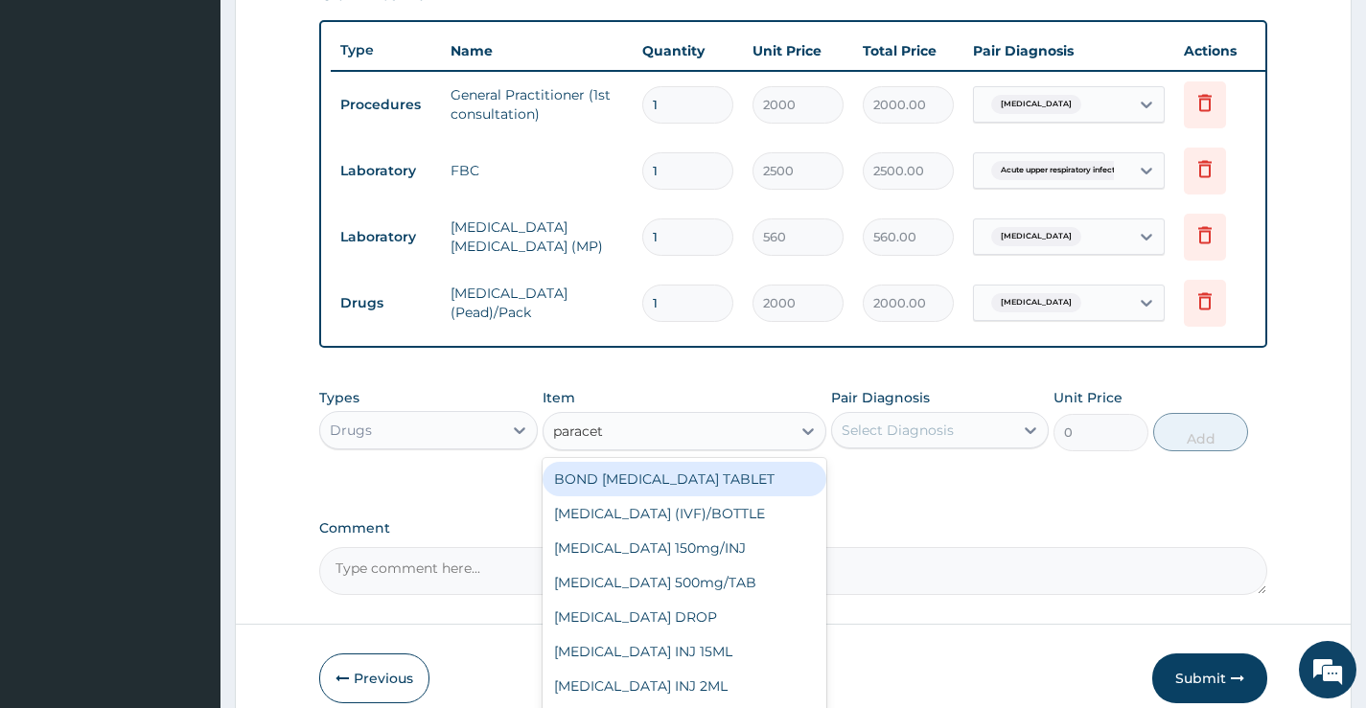
type input "paraceta"
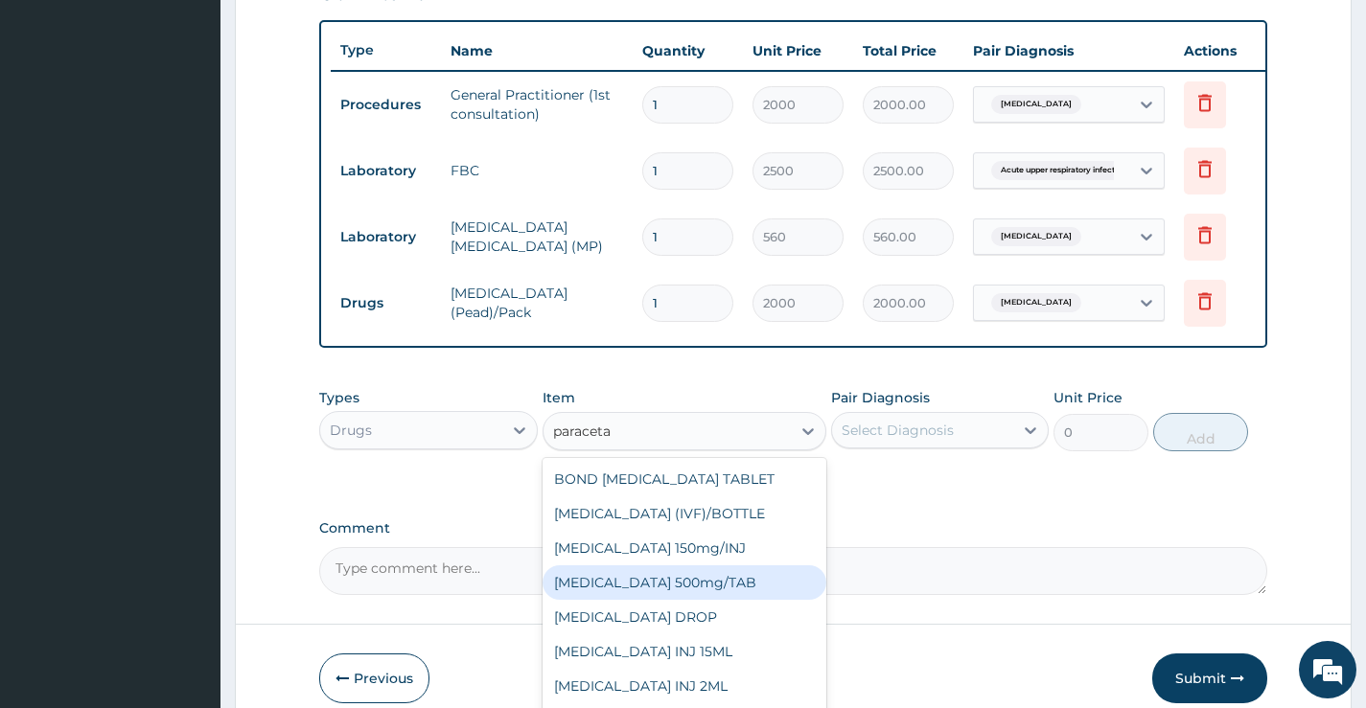
click at [707, 600] on div "PARACETAMOL 500mg/TAB" at bounding box center [685, 583] width 285 height 35
type input "20"
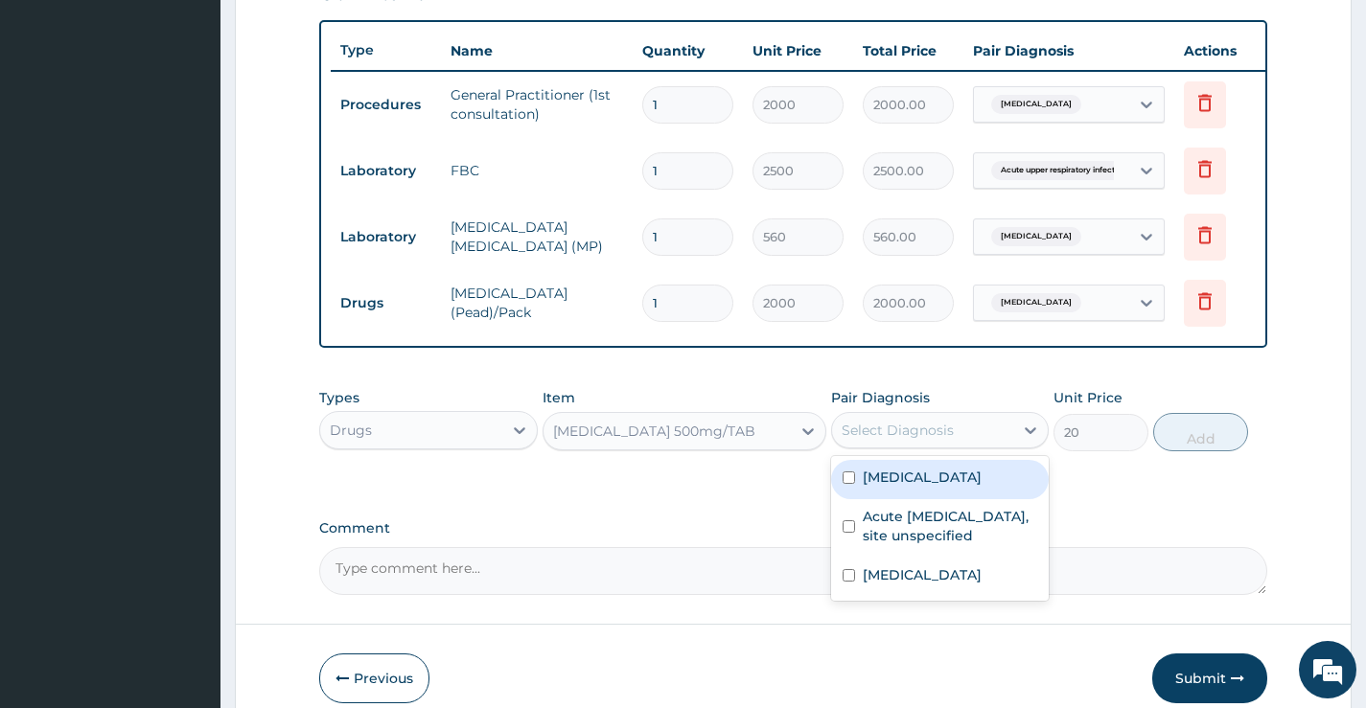
click at [938, 440] on div "Select Diagnosis" at bounding box center [898, 430] width 112 height 19
click at [937, 485] on label "Malaria, unspecified" at bounding box center [922, 477] width 119 height 19
checkbox input "true"
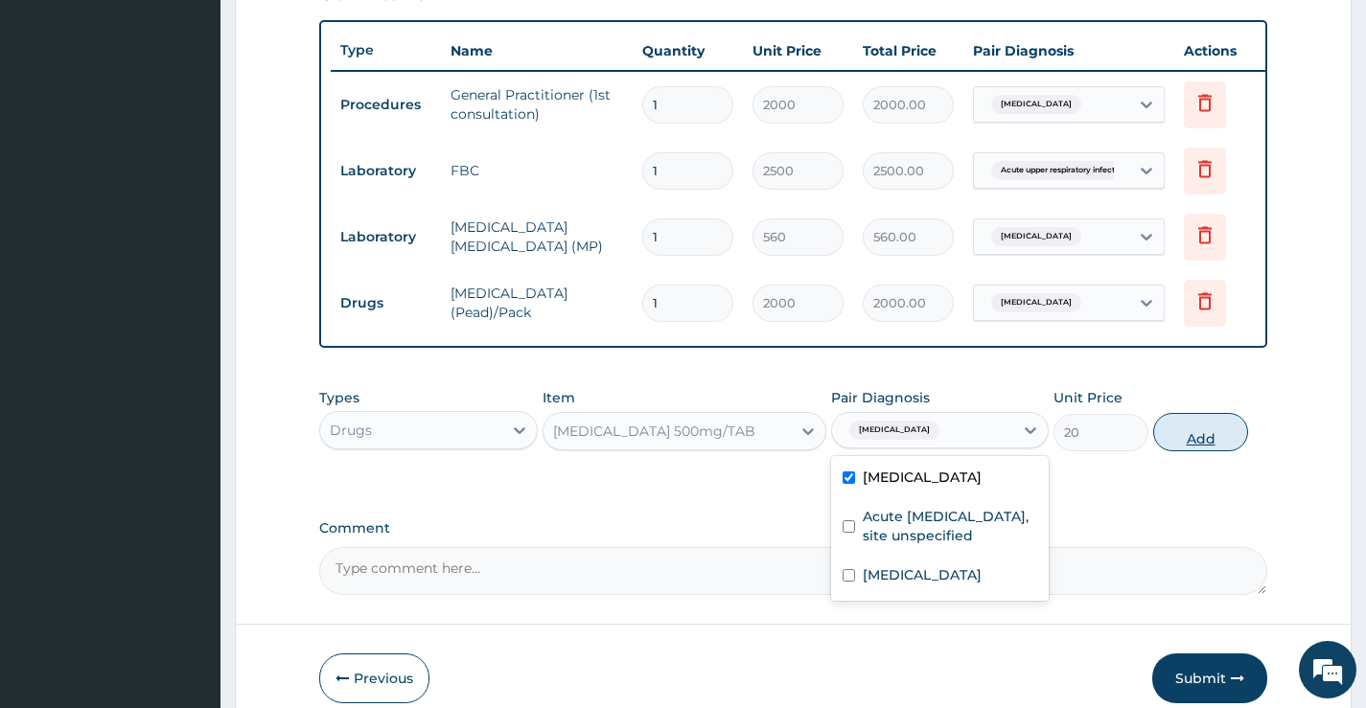
click at [1195, 439] on button "Add" at bounding box center [1200, 432] width 95 height 38
type input "0"
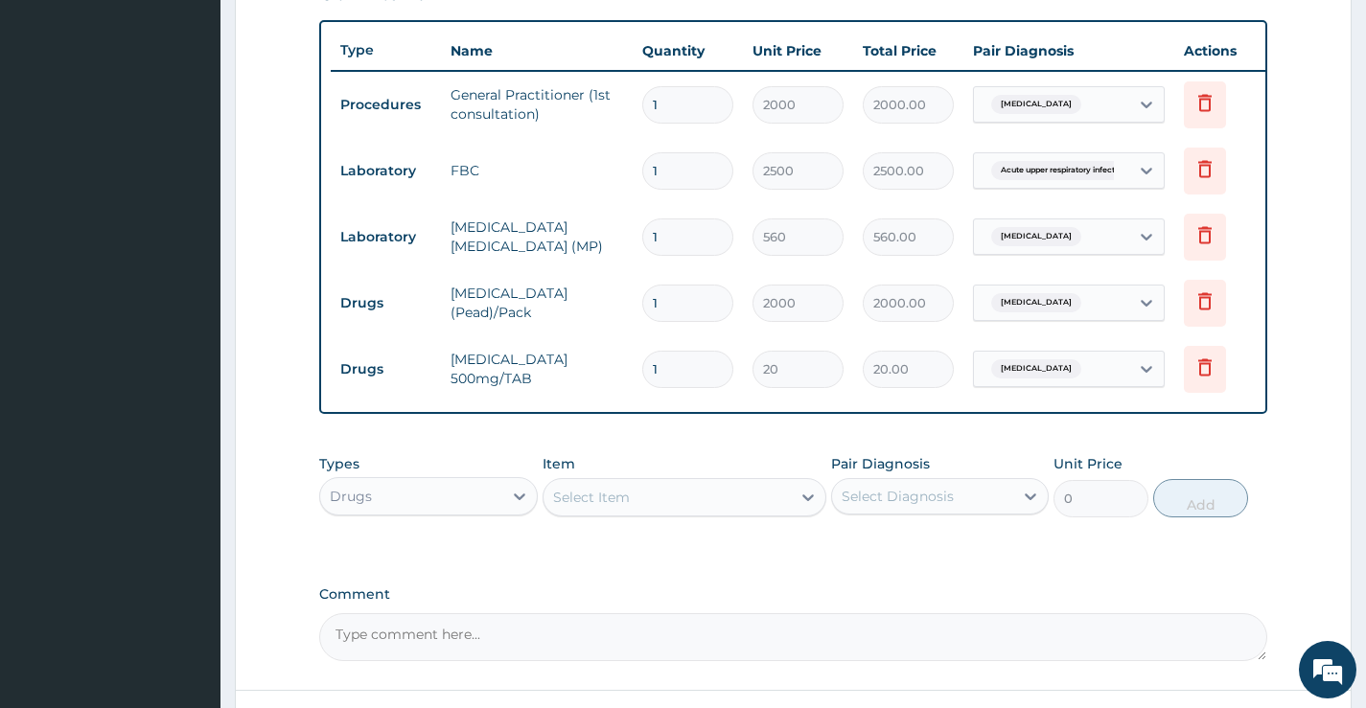
type input "0.00"
type input "9"
type input "180.00"
type input "9"
click at [622, 507] on div "Select Item" at bounding box center [591, 497] width 77 height 19
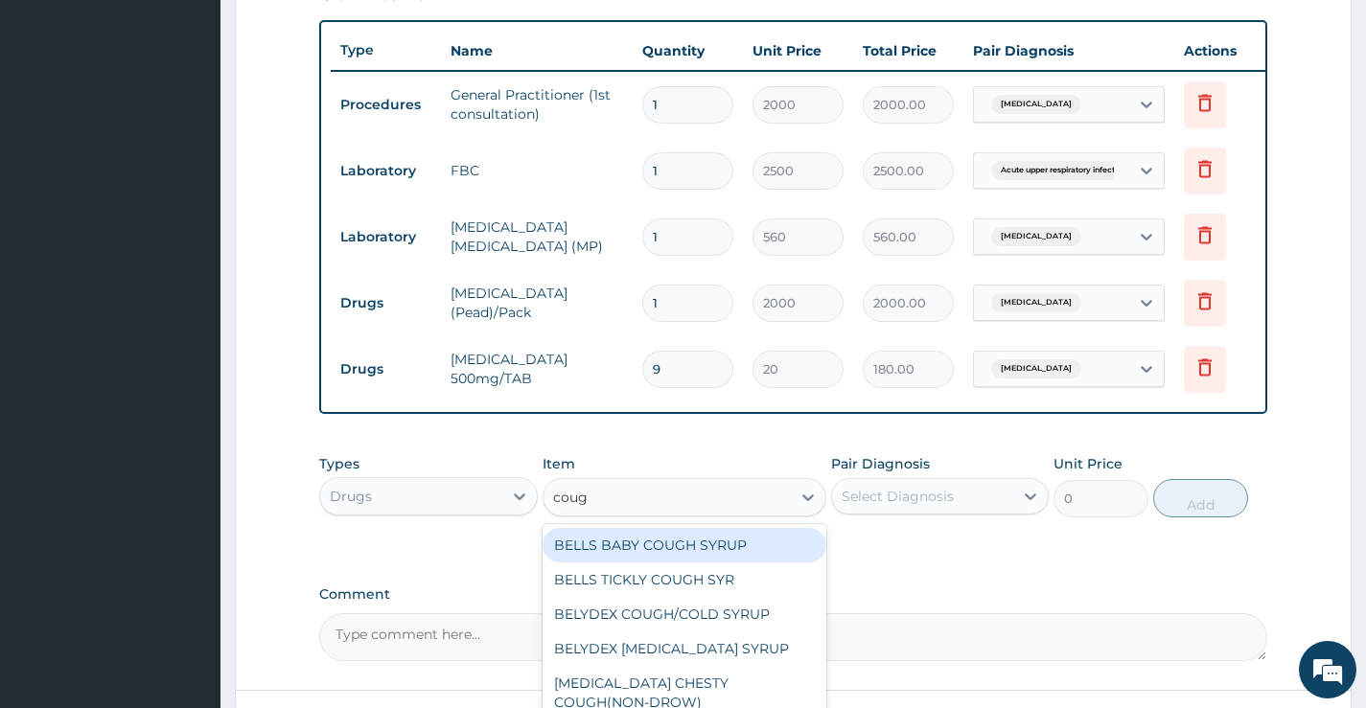
type input "cough"
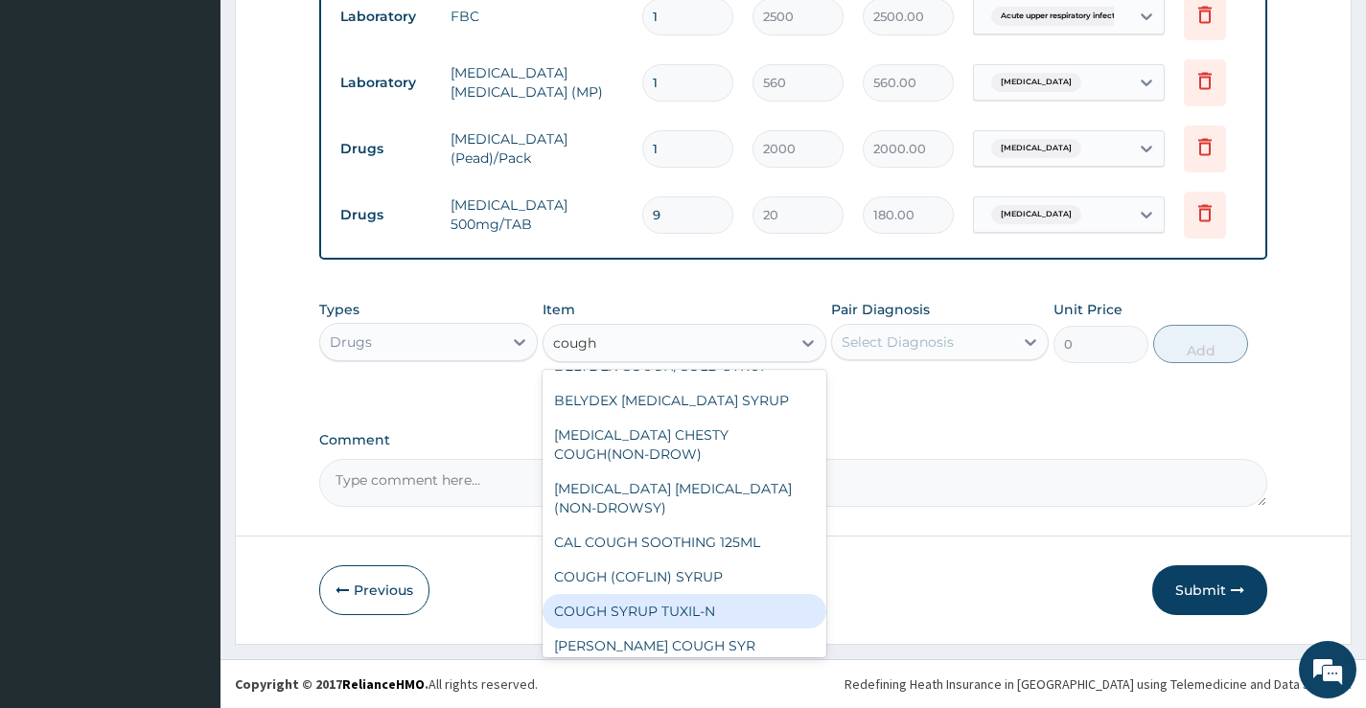
scroll to position [104, 0]
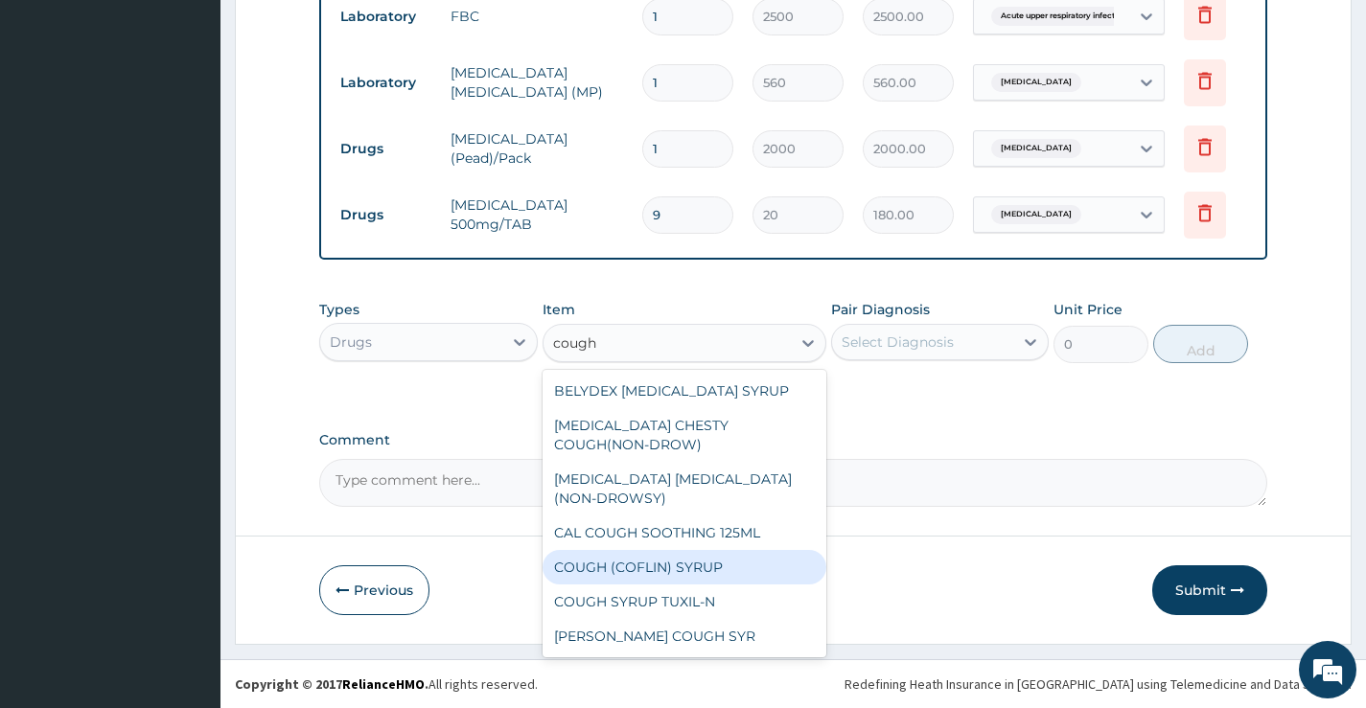
click at [660, 562] on div "COUGH (COFLIN) SYRUP" at bounding box center [685, 567] width 285 height 35
type input "900"
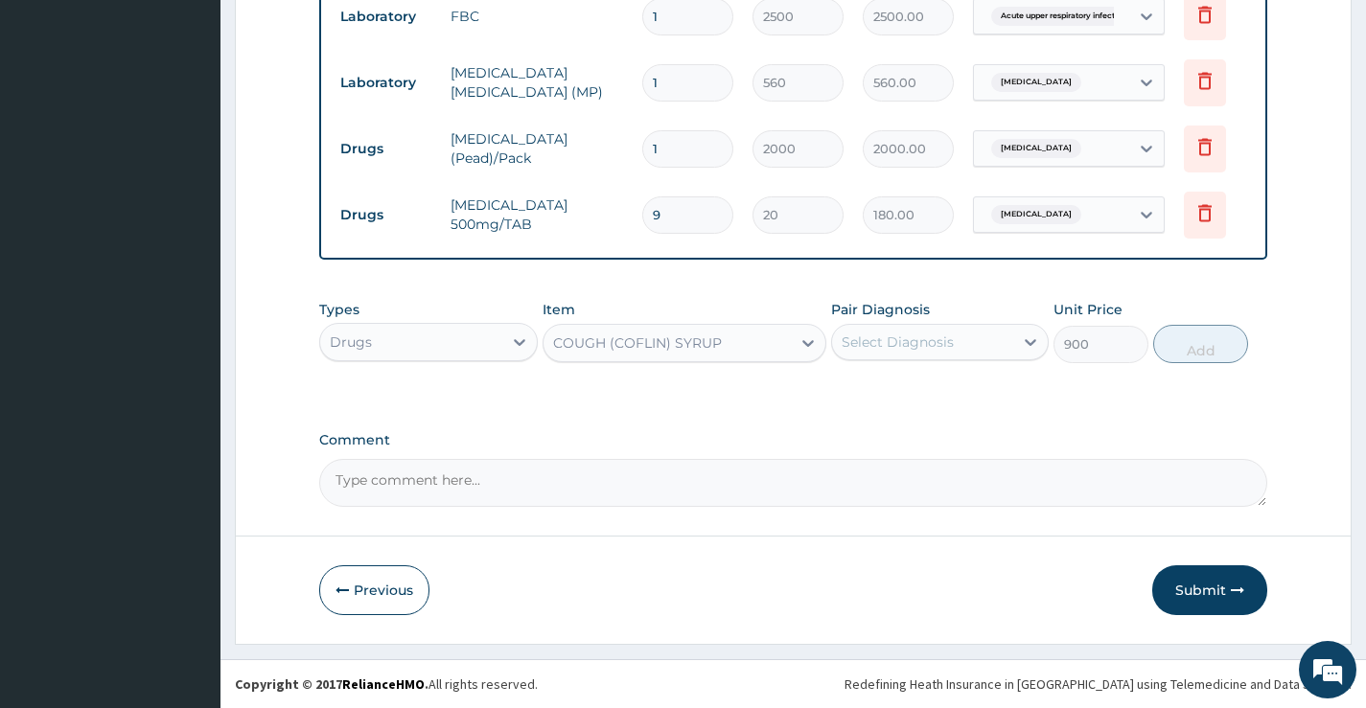
click at [878, 344] on div "Select Diagnosis" at bounding box center [898, 342] width 112 height 19
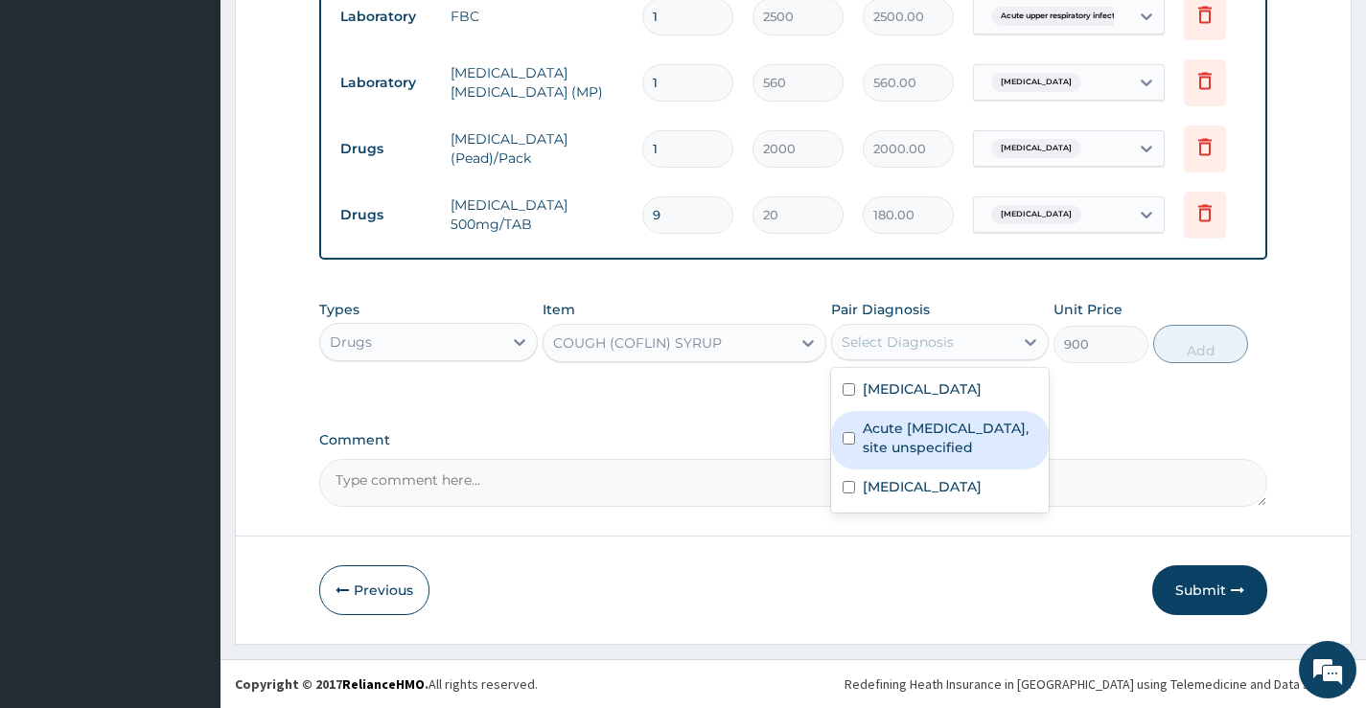
click at [888, 437] on label "Acute upper respiratory infection, site unspecified" at bounding box center [950, 438] width 174 height 38
checkbox input "true"
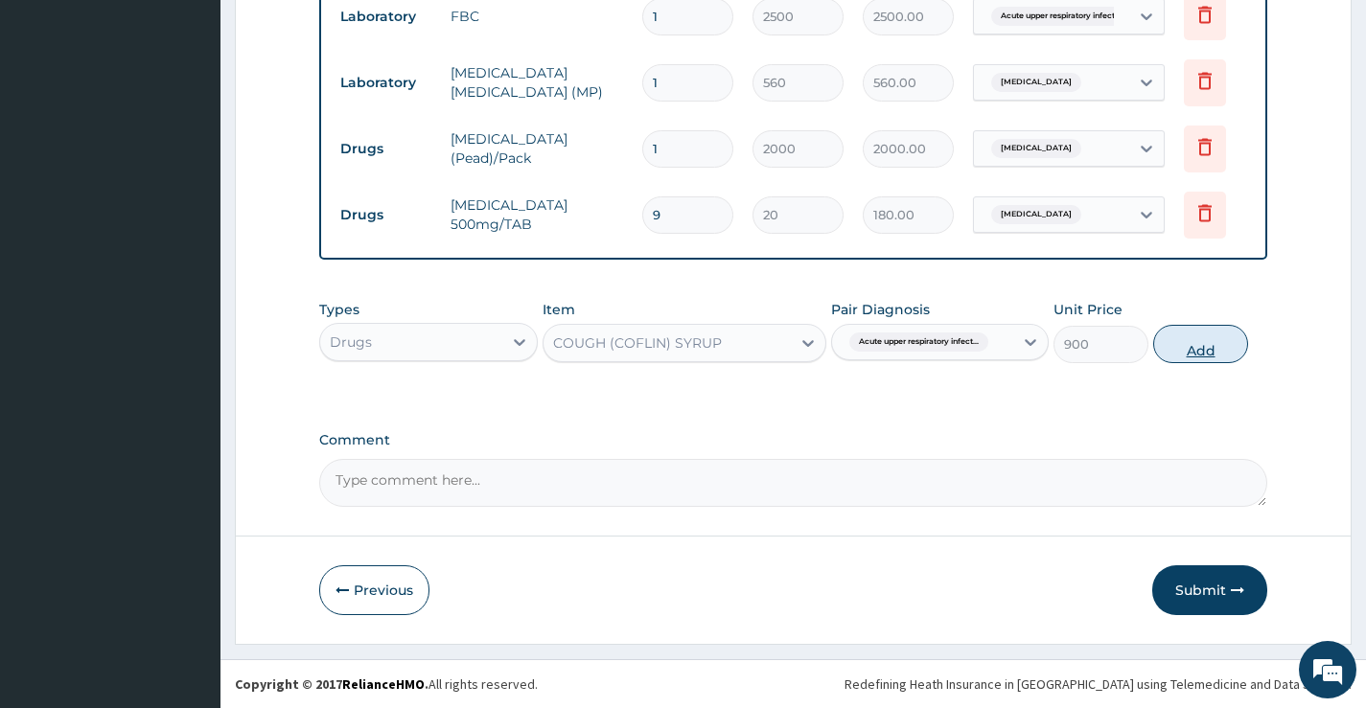
click at [1188, 340] on button "Add" at bounding box center [1200, 344] width 95 height 38
type input "0"
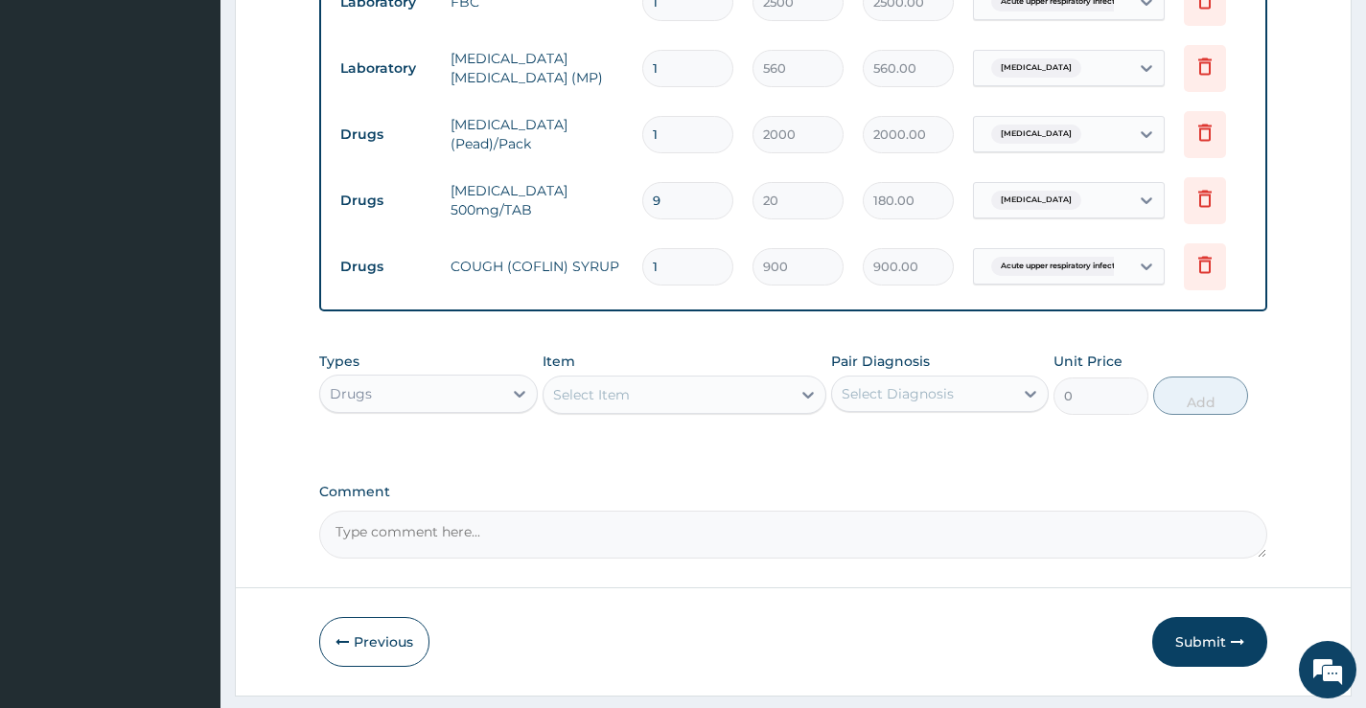
click at [621, 405] on div "Select Item" at bounding box center [591, 394] width 77 height 19
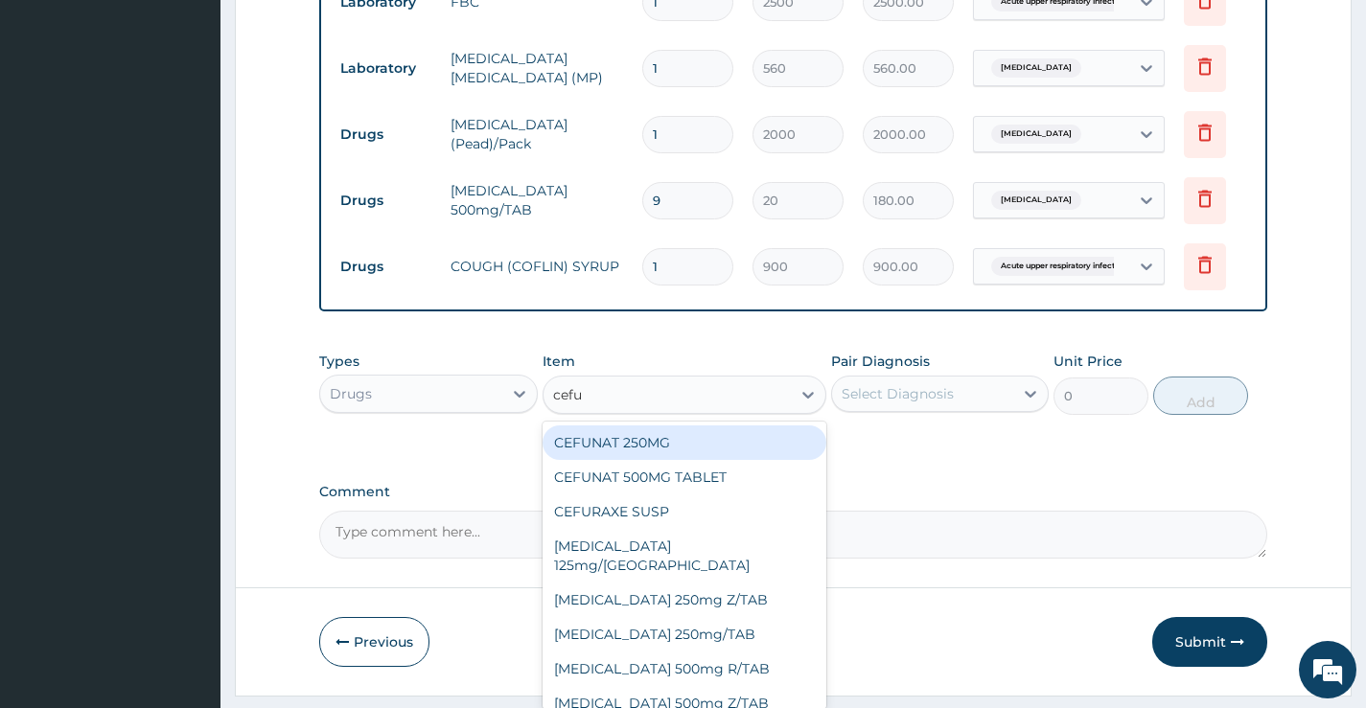
type input "cefur"
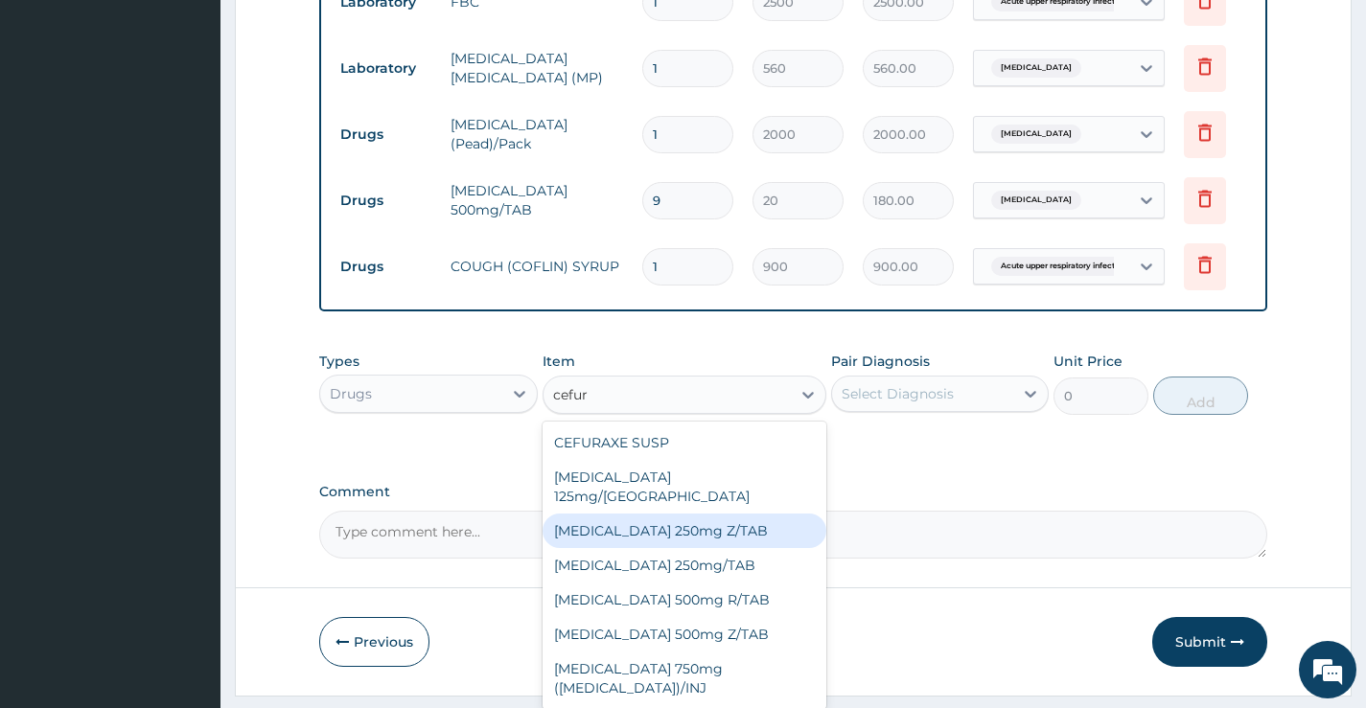
click at [687, 524] on div "Cefuroxime 250mg Z/TAB" at bounding box center [685, 531] width 285 height 35
type input "400"
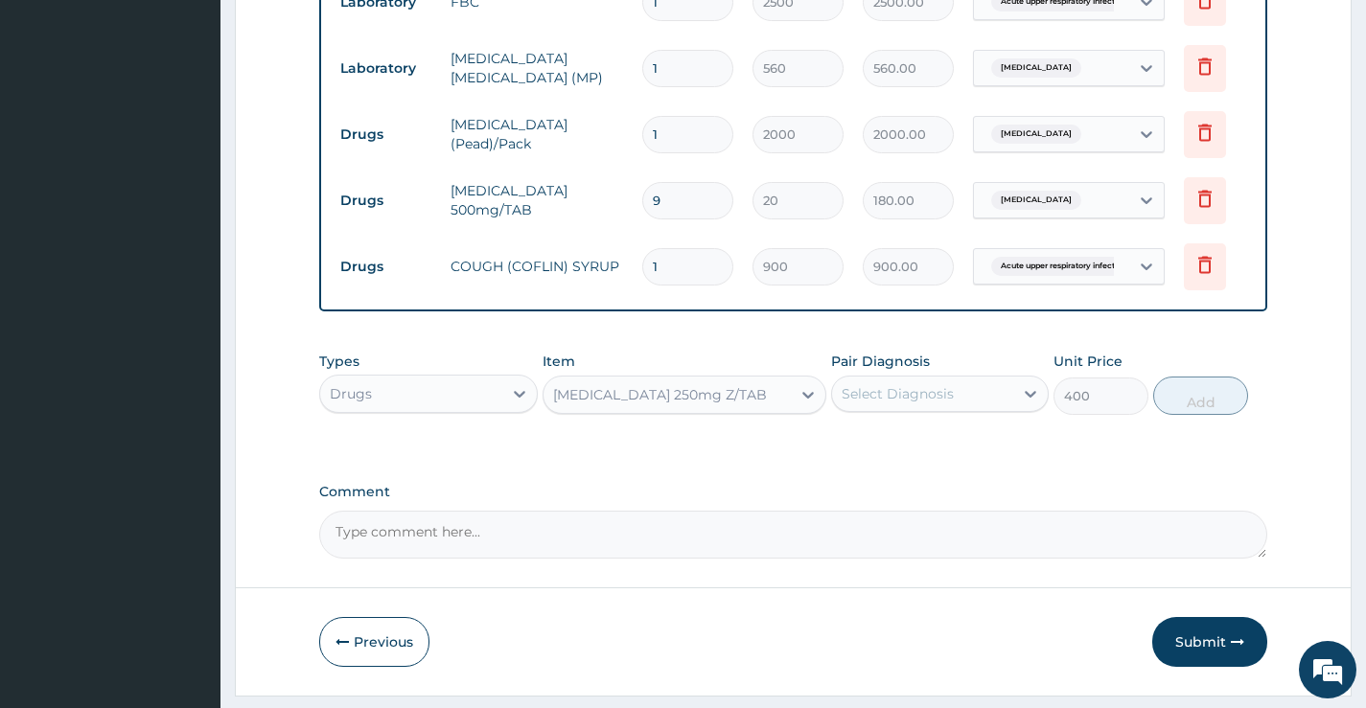
click at [963, 409] on div "Select Diagnosis" at bounding box center [922, 394] width 181 height 31
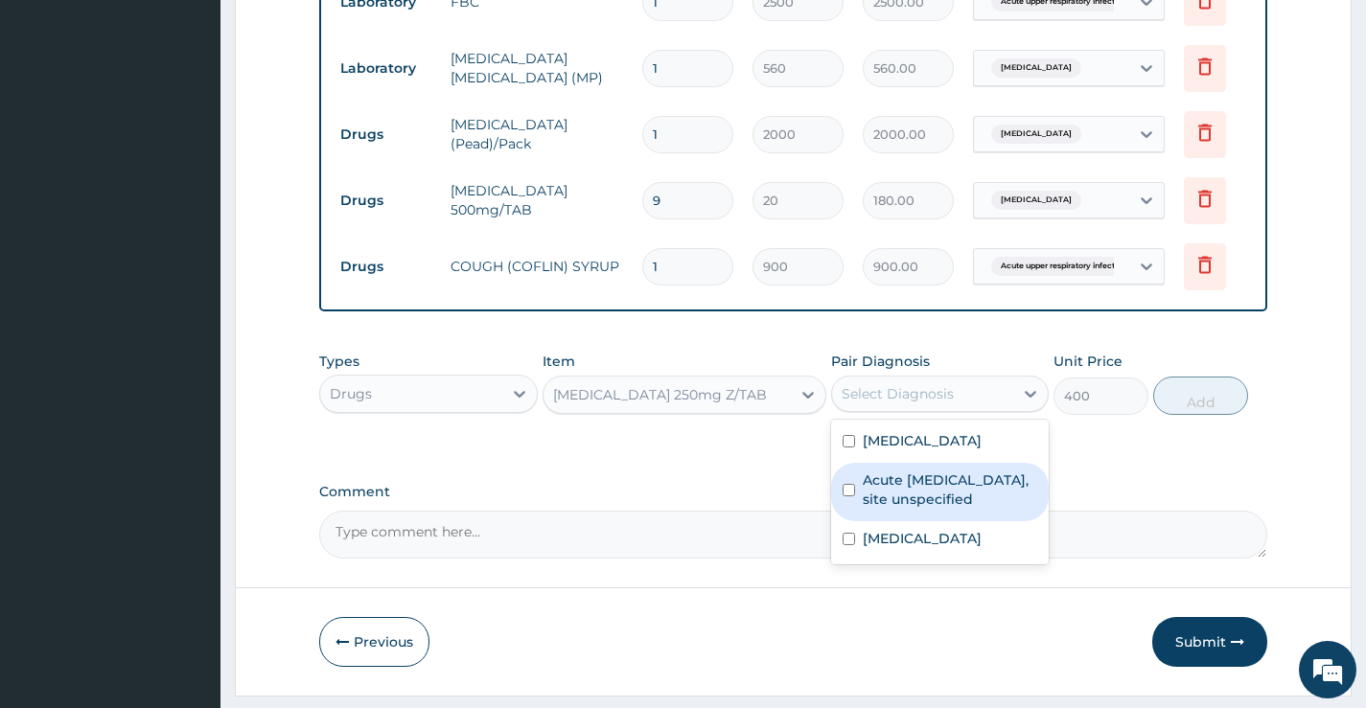
click at [970, 499] on label "Acute upper respiratory infection, site unspecified" at bounding box center [950, 490] width 174 height 38
checkbox input "true"
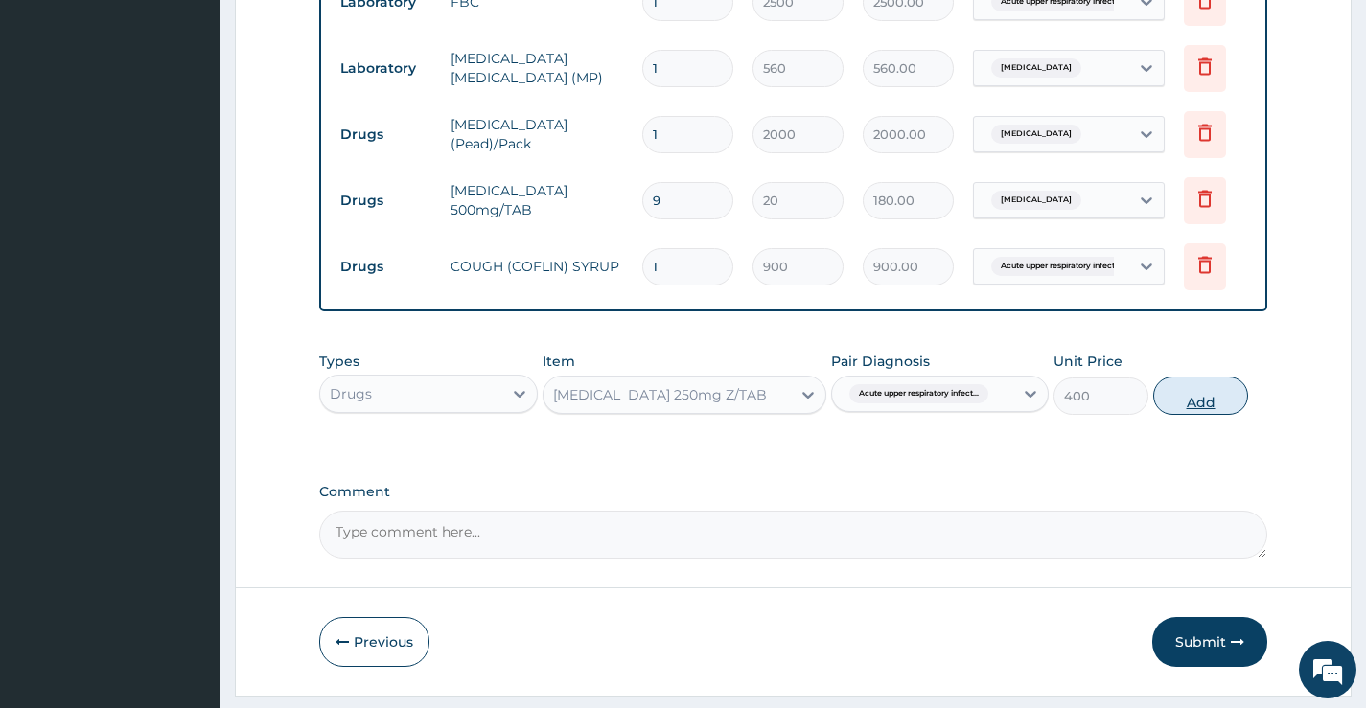
click at [1185, 408] on button "Add" at bounding box center [1200, 396] width 95 height 38
type input "0"
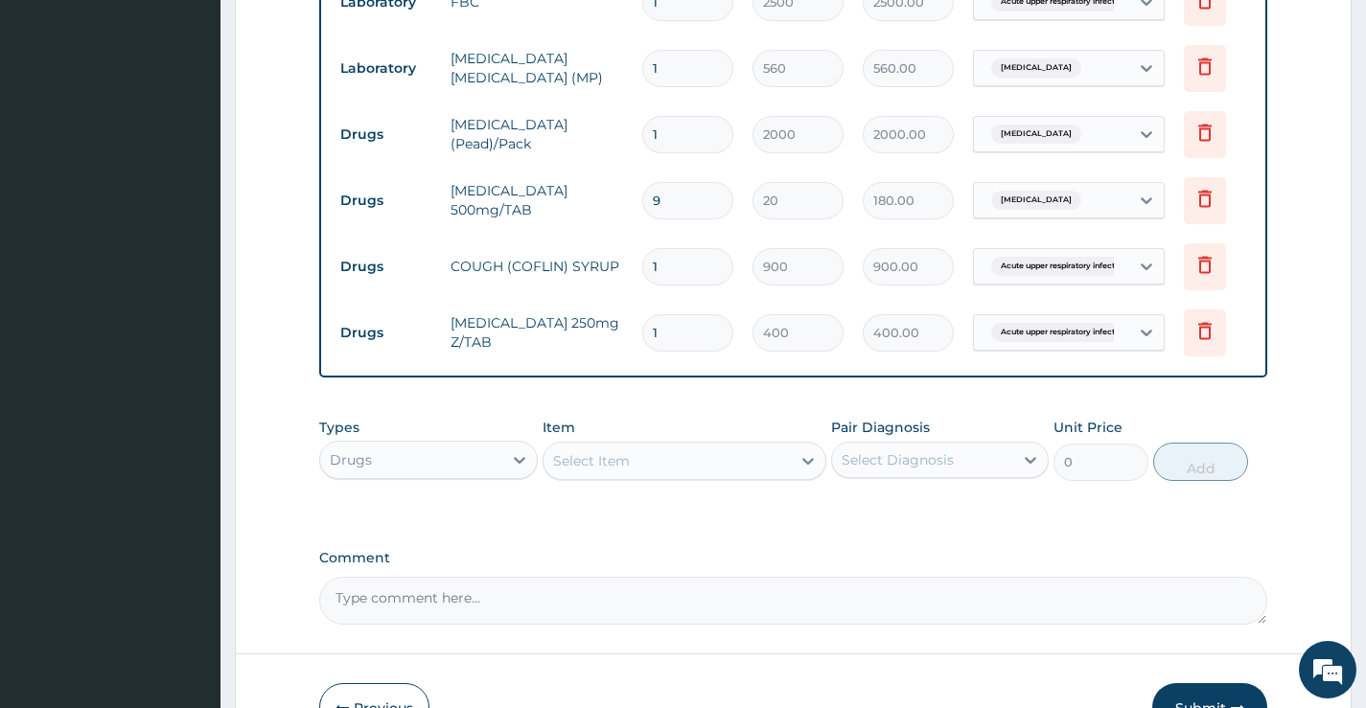
type input "10"
type input "4000.00"
type input "10"
click at [642, 470] on div "Select Item" at bounding box center [668, 461] width 248 height 31
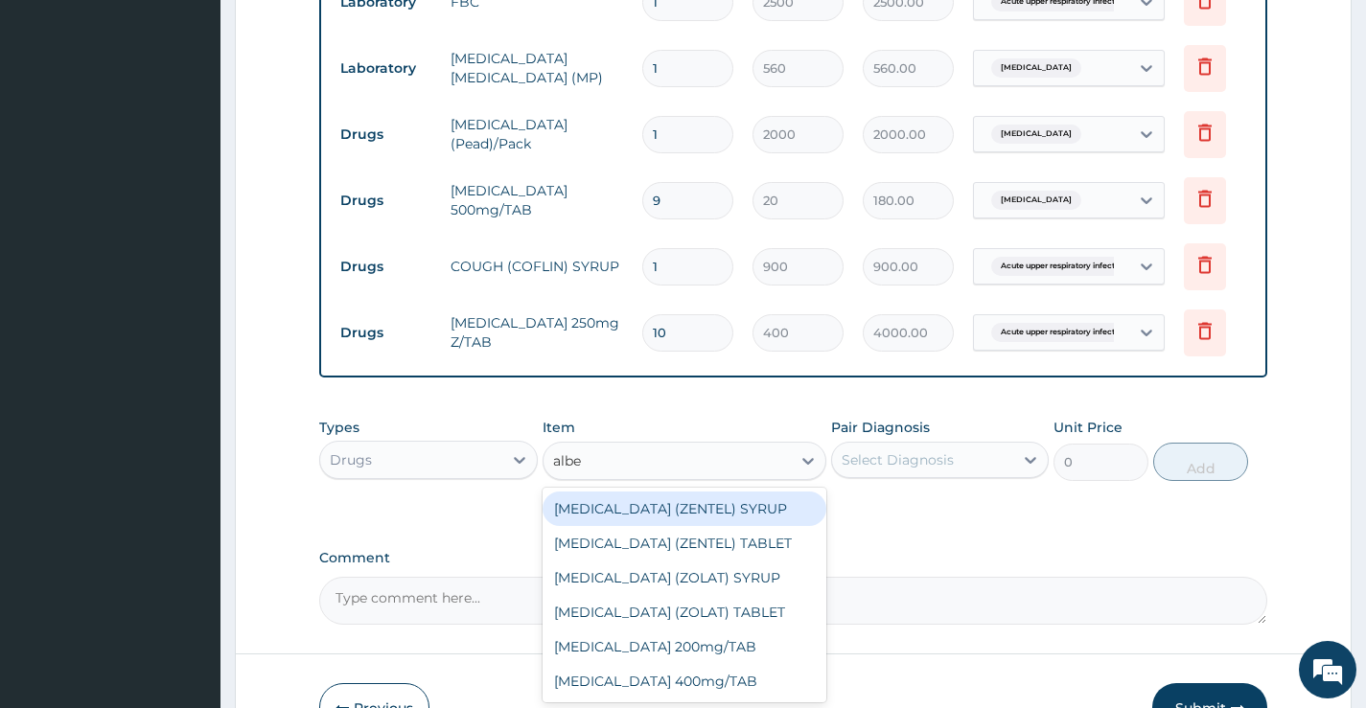
type input "alben"
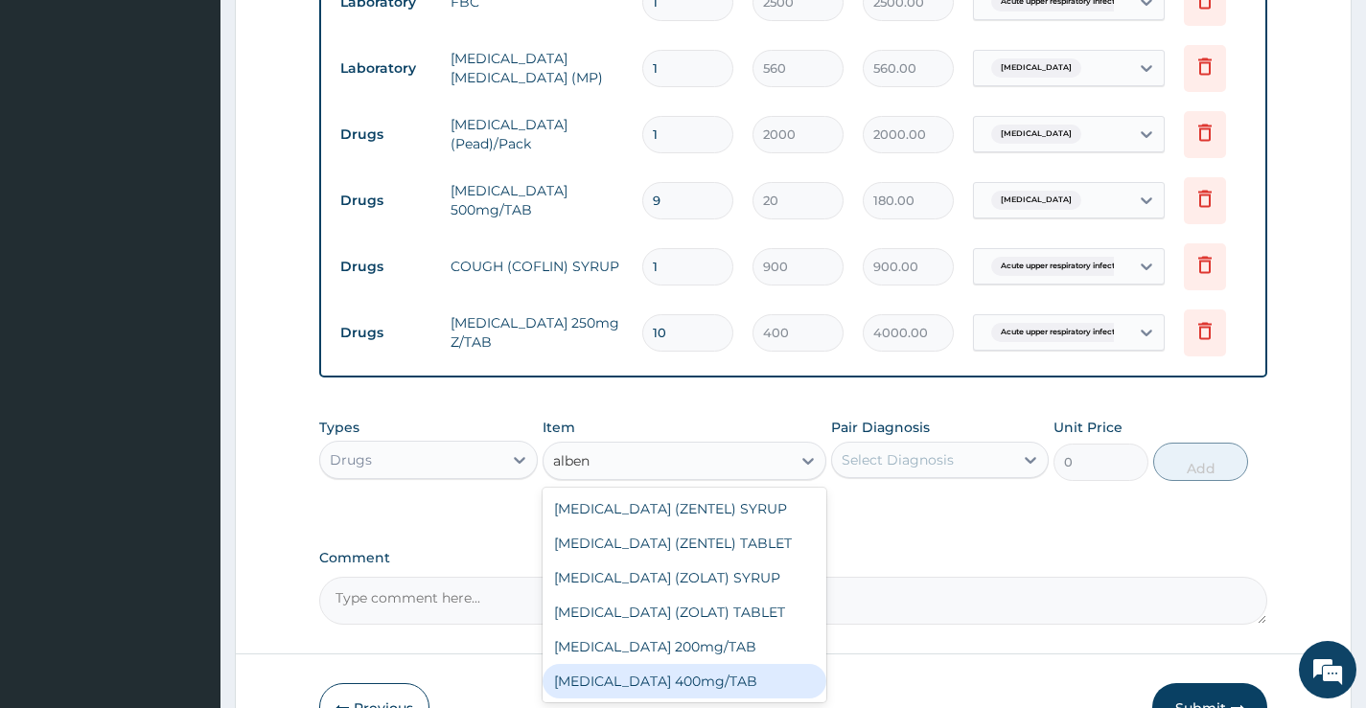
click at [790, 690] on div "Albendazole 400mg/TAB" at bounding box center [685, 681] width 285 height 35
type input "600"
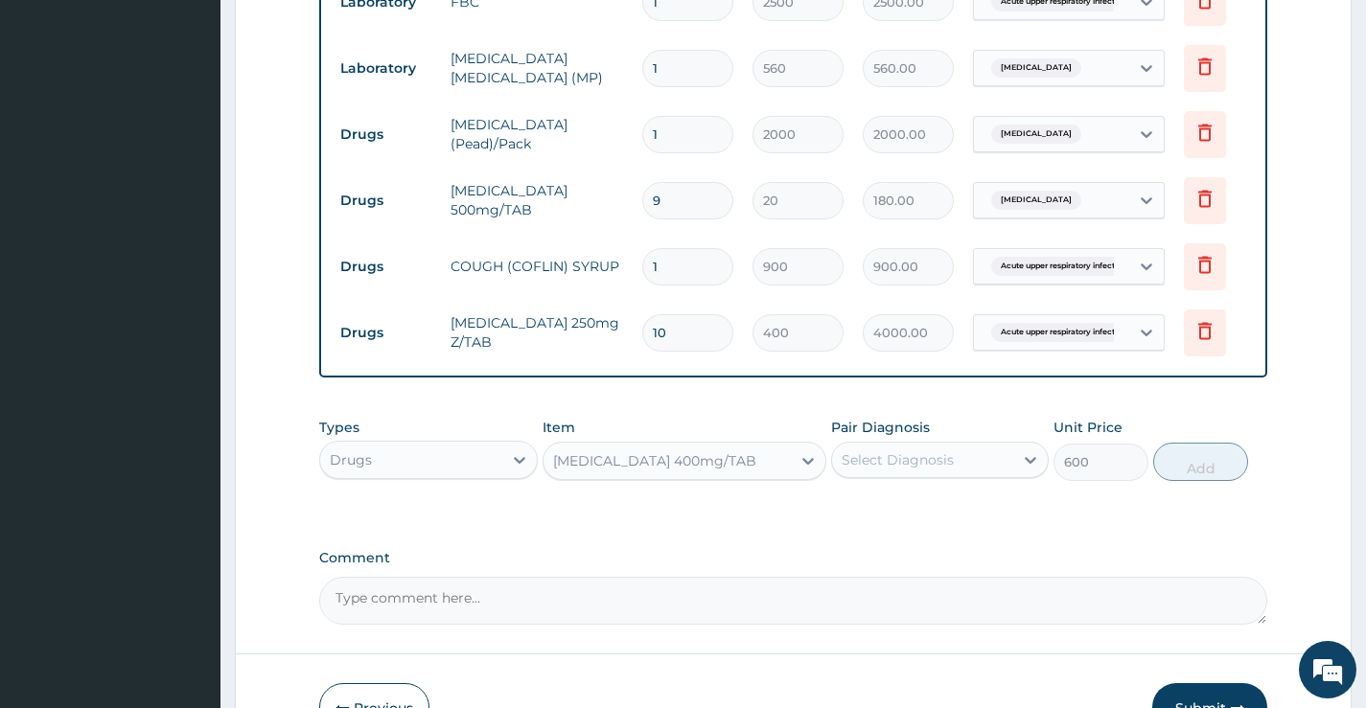
click at [960, 463] on div "Select Diagnosis" at bounding box center [922, 460] width 181 height 31
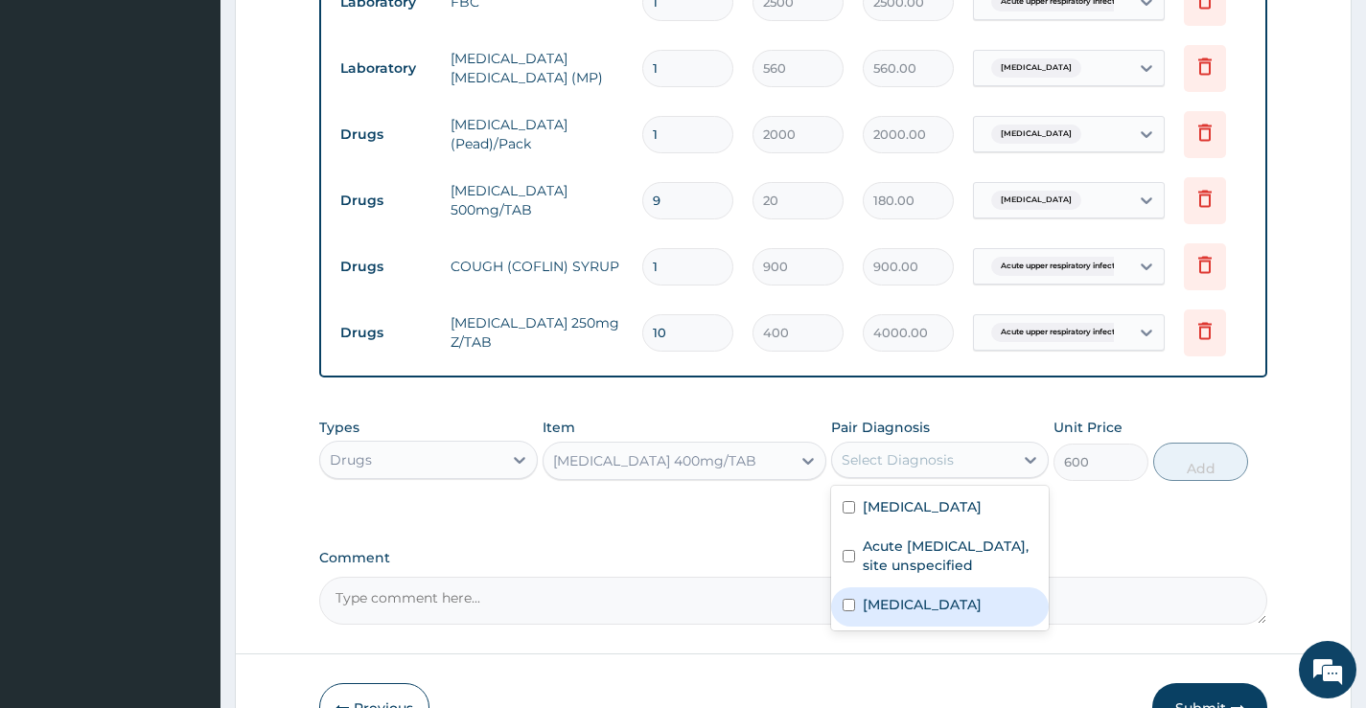
click at [933, 614] on label "Intestinal helminthiasis, unspecified" at bounding box center [922, 604] width 119 height 19
checkbox input "true"
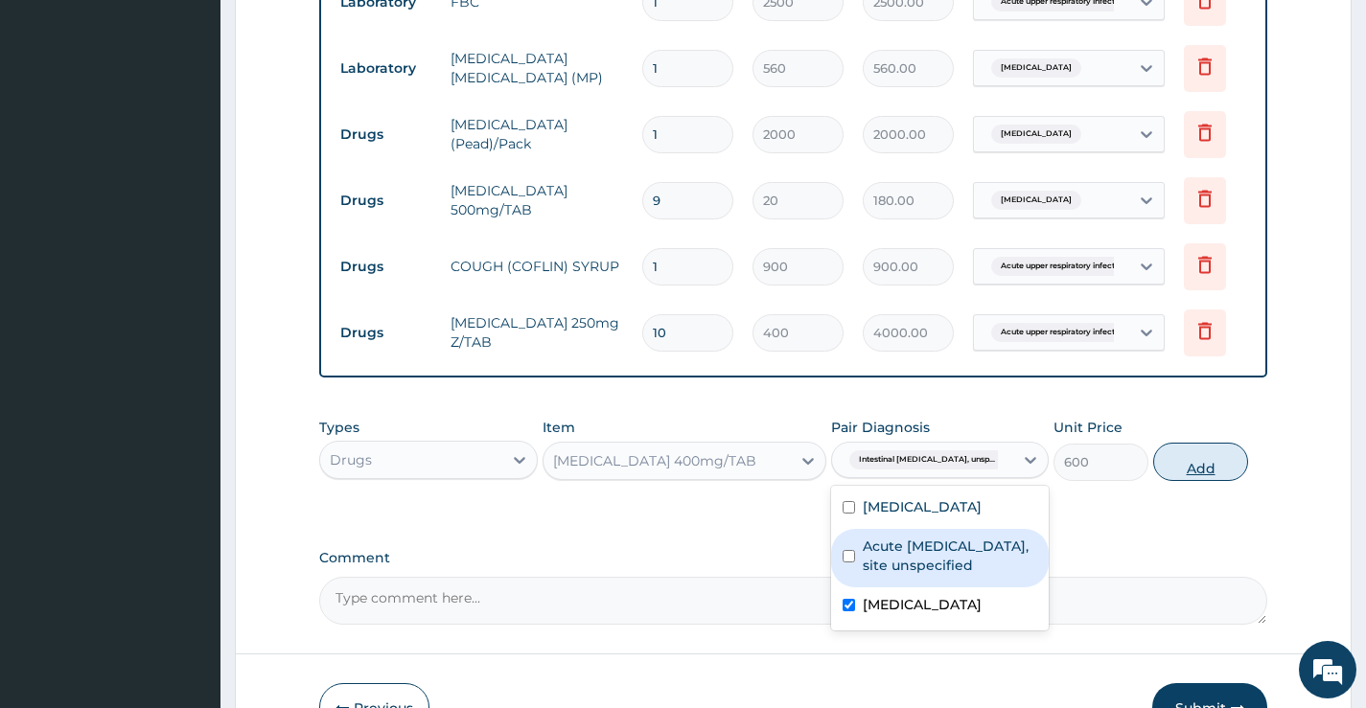
click at [1204, 475] on button "Add" at bounding box center [1200, 462] width 95 height 38
type input "0"
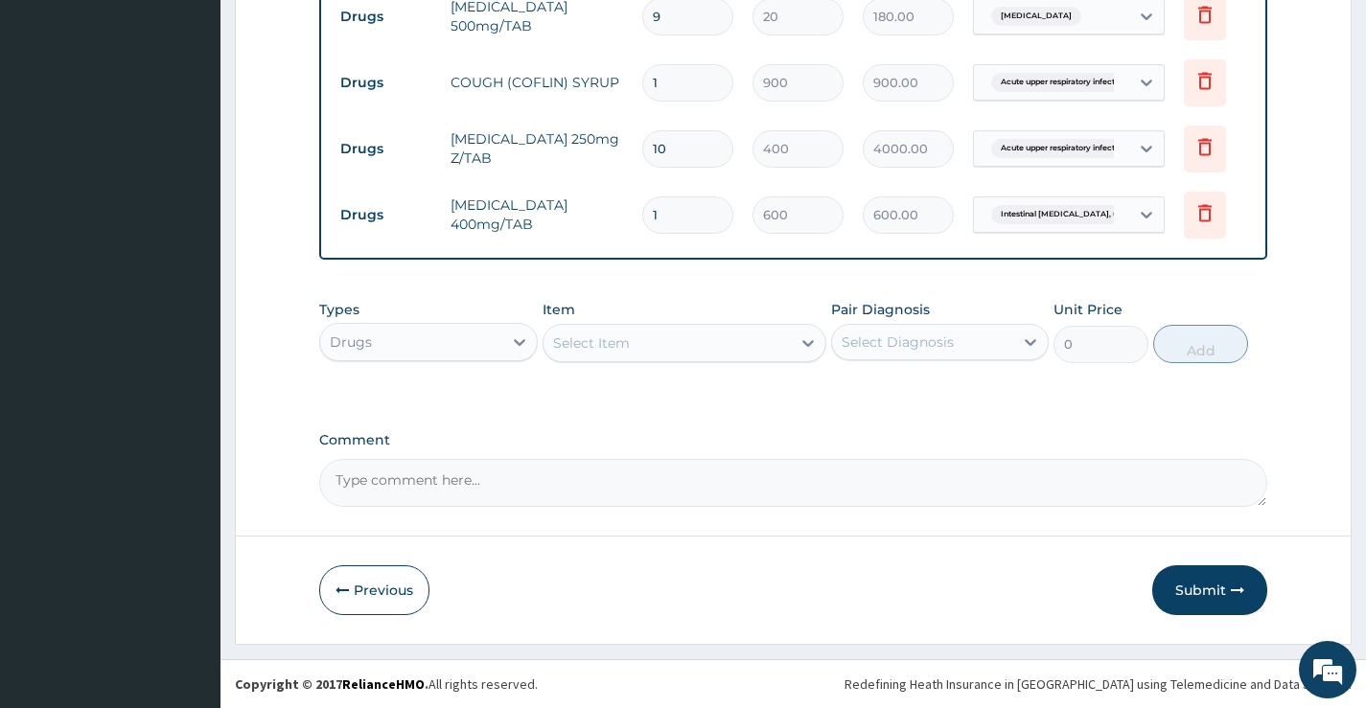
scroll to position [1060, 0]
click at [1199, 580] on button "Submit" at bounding box center [1209, 591] width 115 height 50
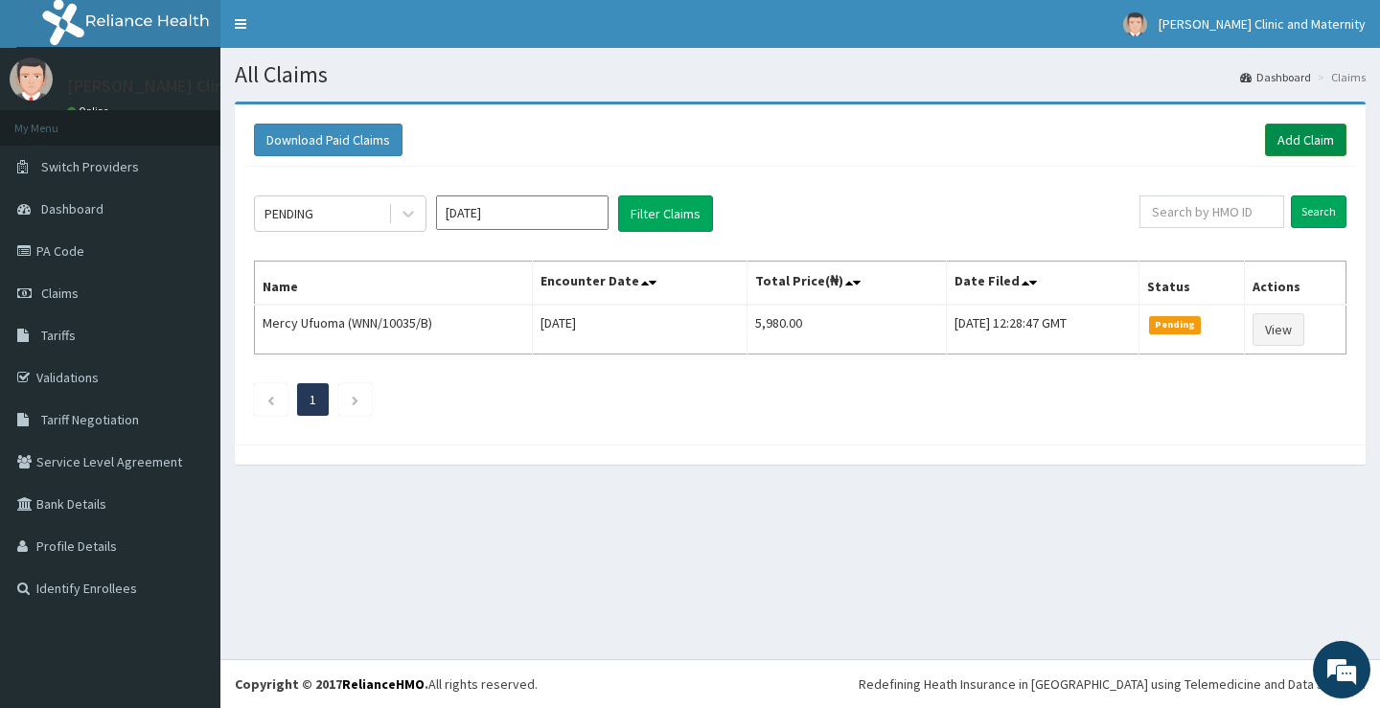
click at [1310, 140] on link "Add Claim" at bounding box center [1305, 140] width 81 height 33
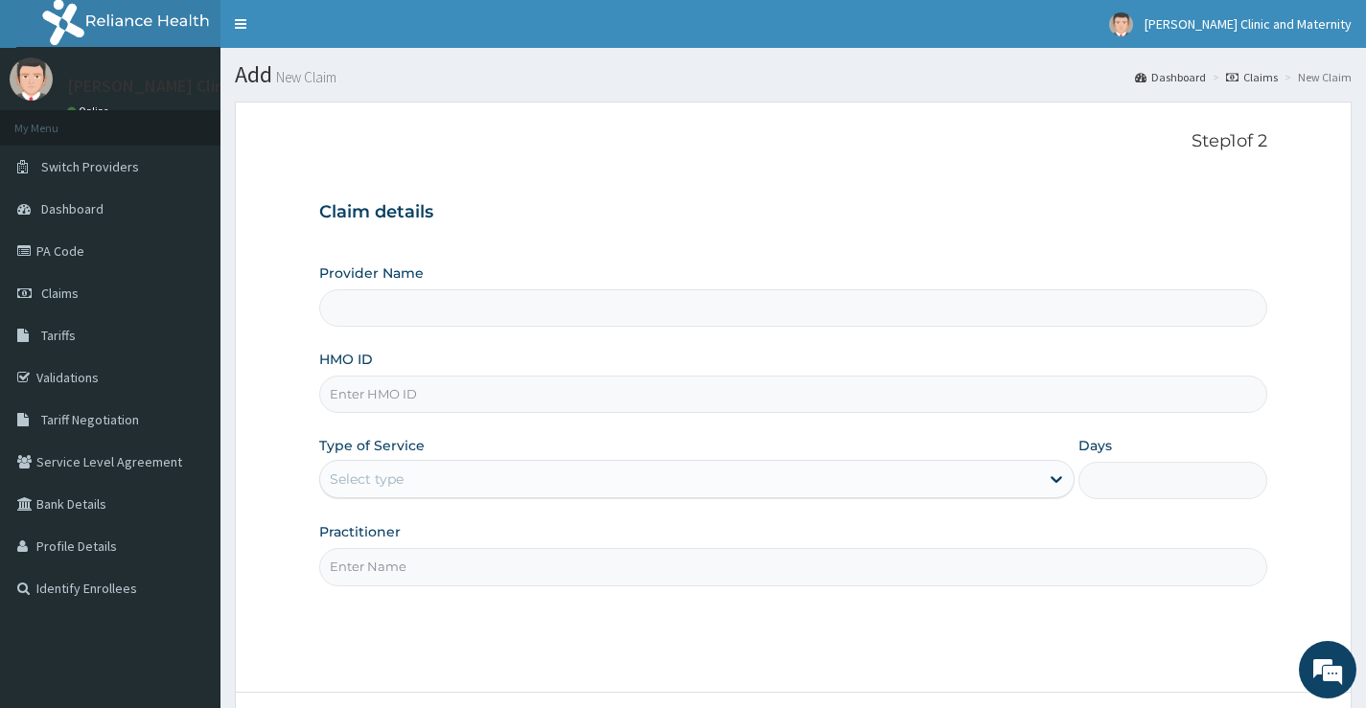
type input "[PERSON_NAME] Clinic and Maternity"
click at [371, 394] on input "HMO ID" at bounding box center [793, 394] width 948 height 37
paste input "FWN/10006/B"
type input "FWN/10006/B"
click at [404, 483] on div "Select type" at bounding box center [367, 479] width 74 height 19
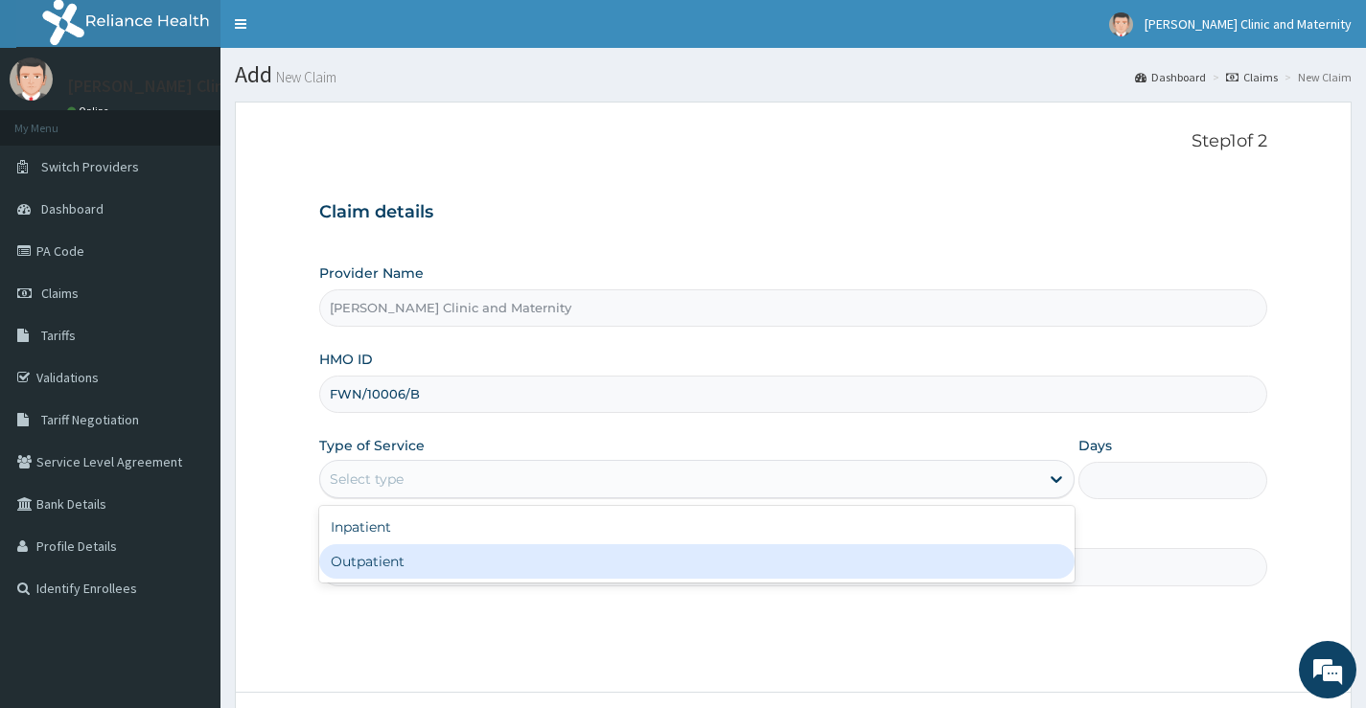
click at [405, 577] on div "Outpatient" at bounding box center [696, 561] width 755 height 35
type input "1"
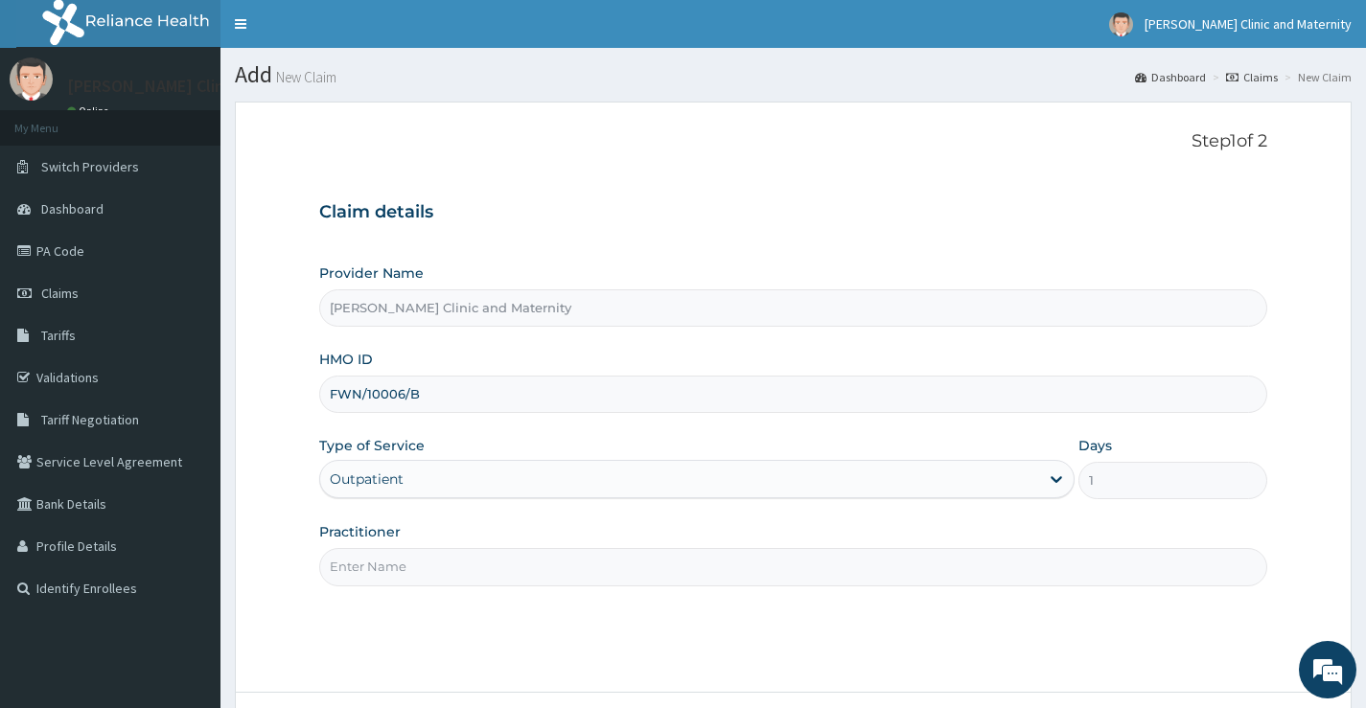
click at [405, 577] on input "Practitioner" at bounding box center [793, 566] width 948 height 37
type input "DR ANYANWU"
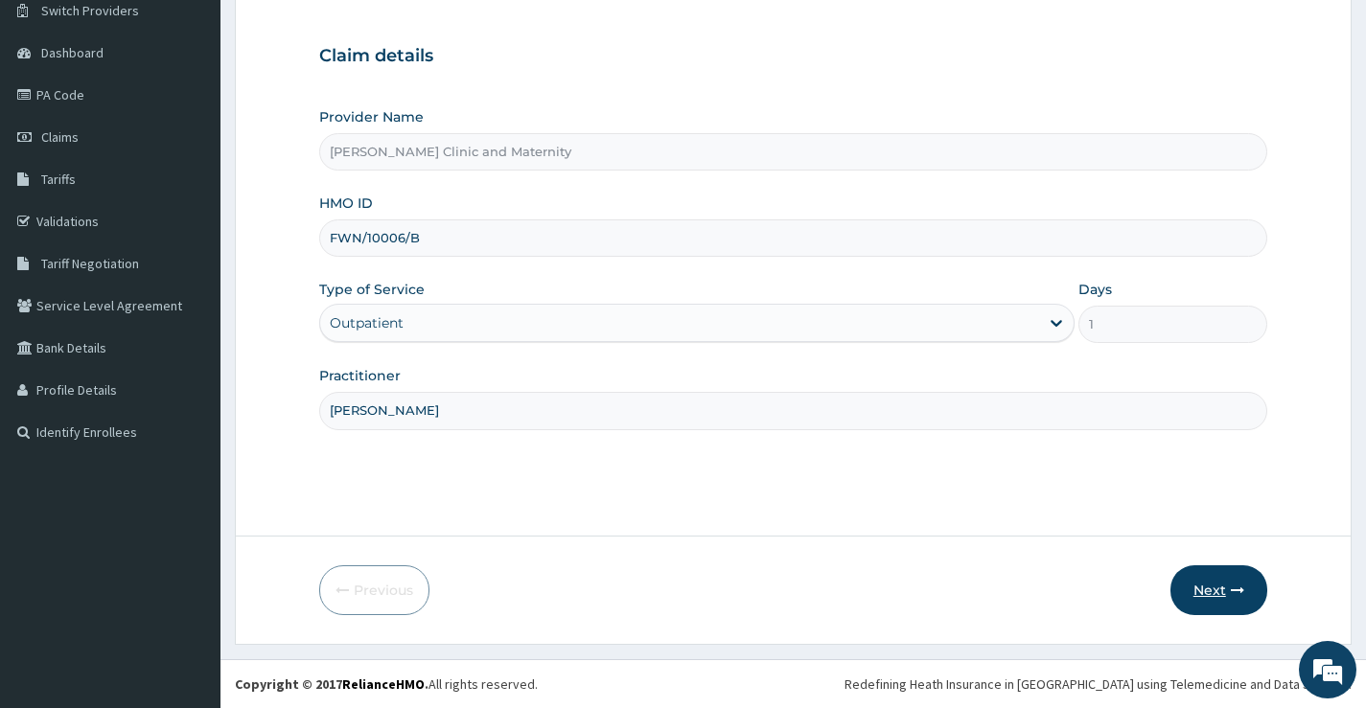
click at [1193, 590] on button "Next" at bounding box center [1218, 591] width 97 height 50
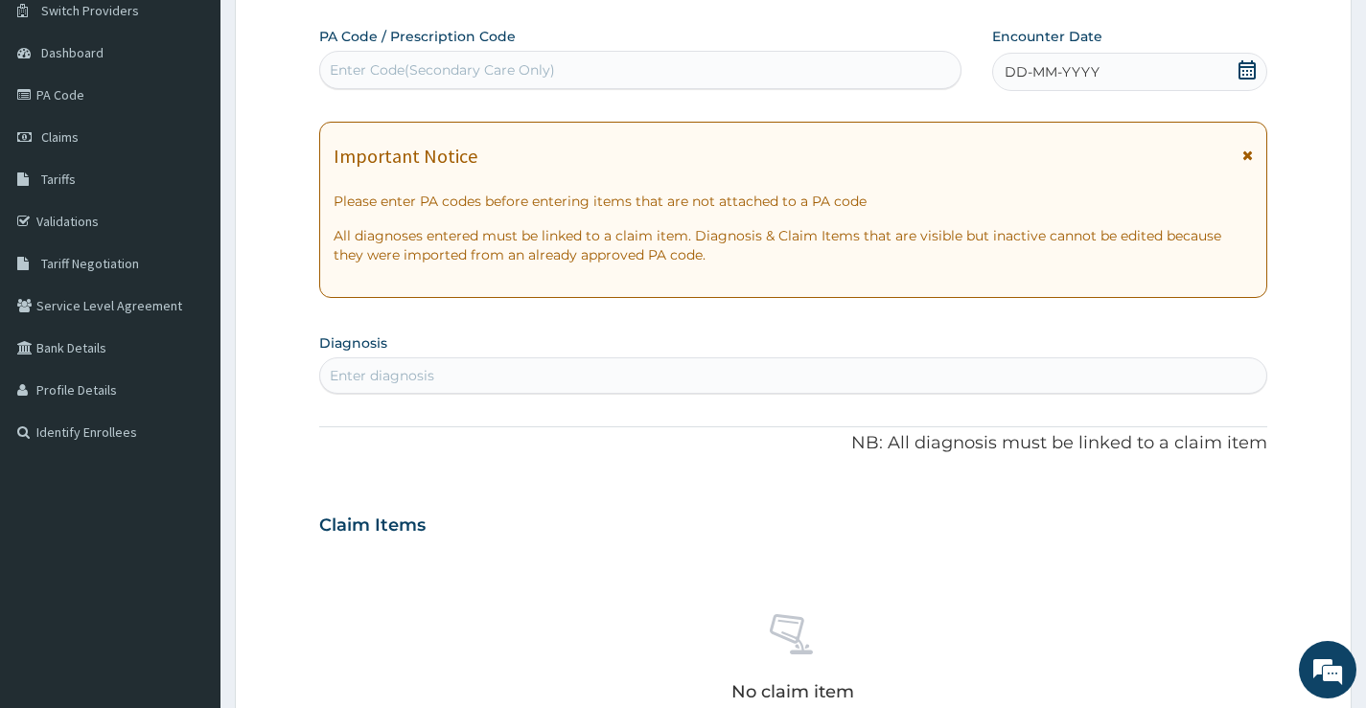
click at [422, 64] on div "Enter Code(Secondary Care Only)" at bounding box center [442, 69] width 225 height 19
click at [388, 379] on div "Enter diagnosis" at bounding box center [382, 375] width 104 height 19
type input "malaria"
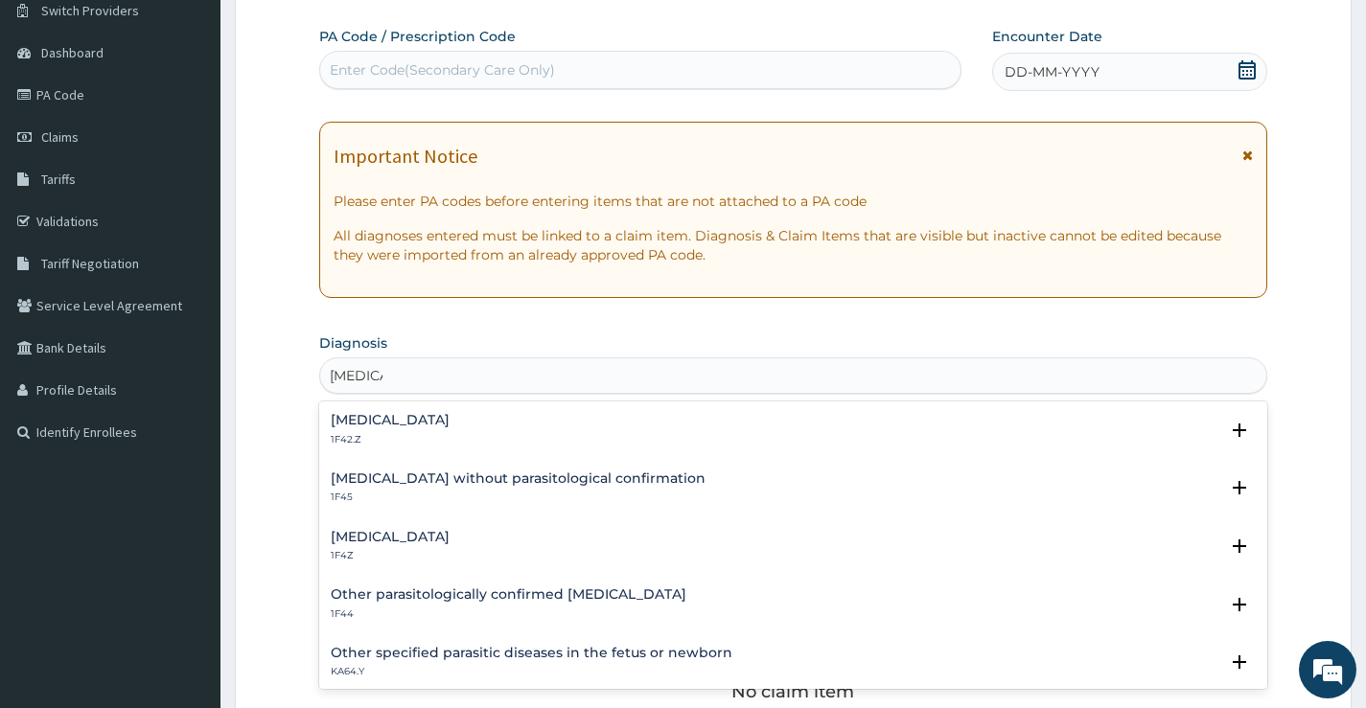
click at [428, 537] on h4 "Malaria, unspecified" at bounding box center [390, 537] width 119 height 14
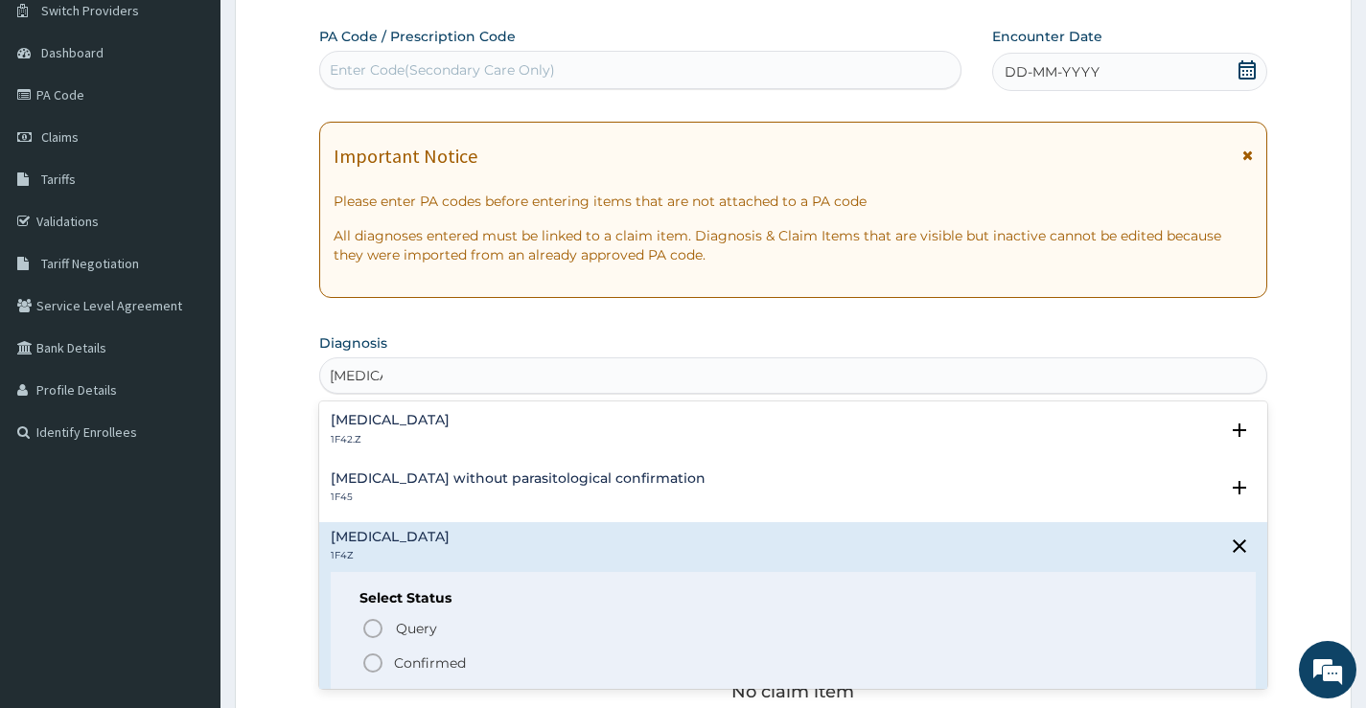
click at [369, 659] on icon "status option filled" at bounding box center [372, 663] width 23 height 23
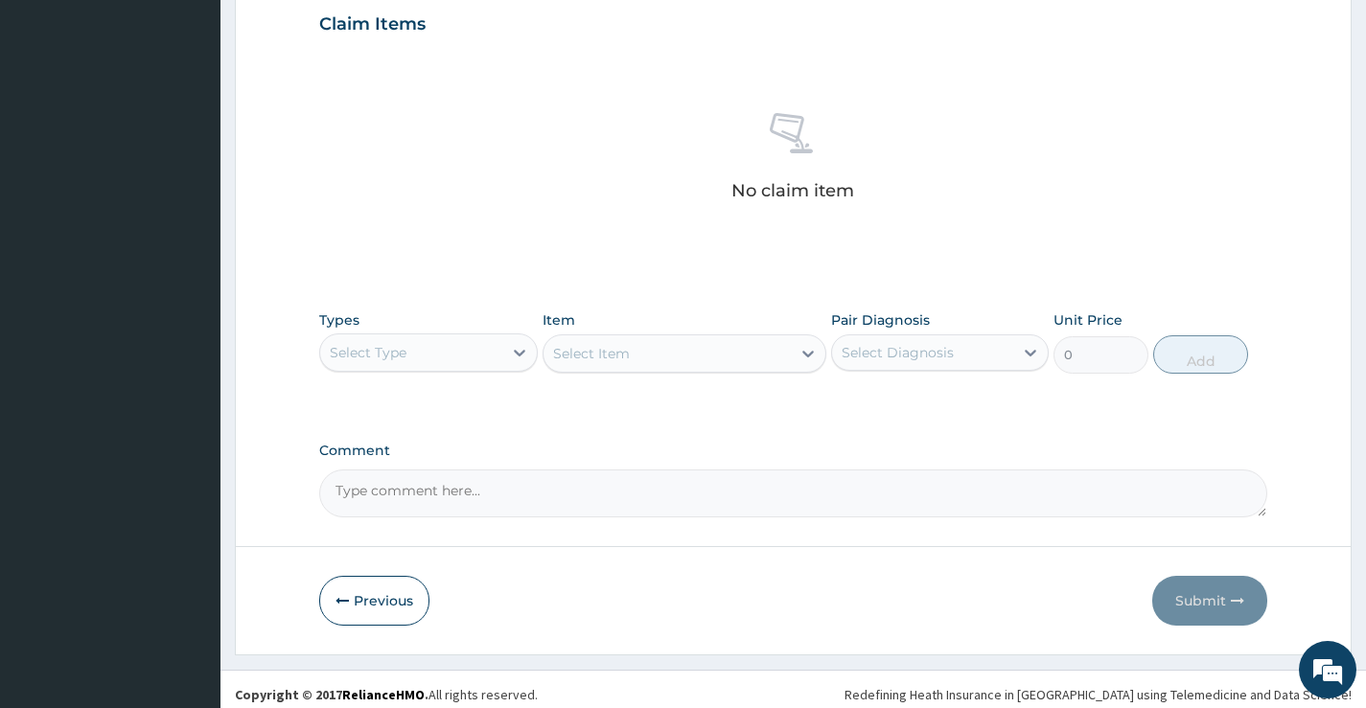
scroll to position [674, 0]
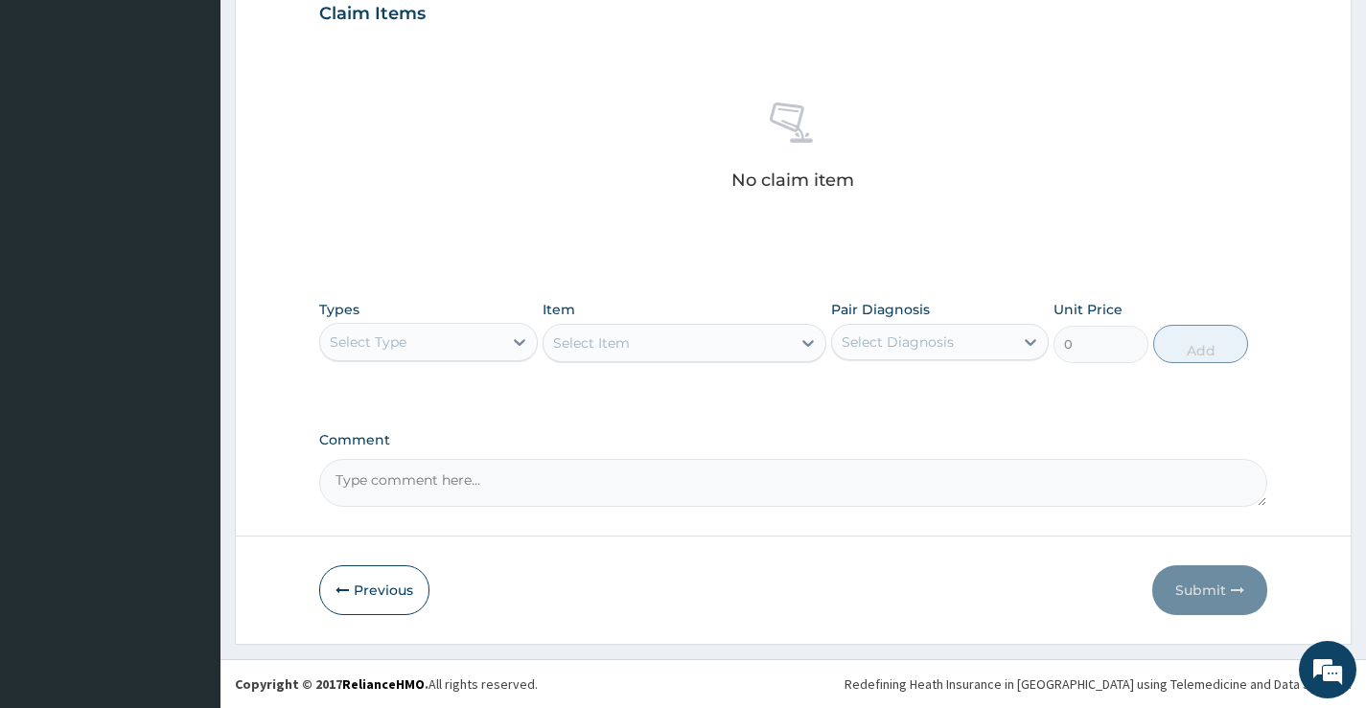
click at [493, 332] on div "Select Type" at bounding box center [410, 342] width 181 height 31
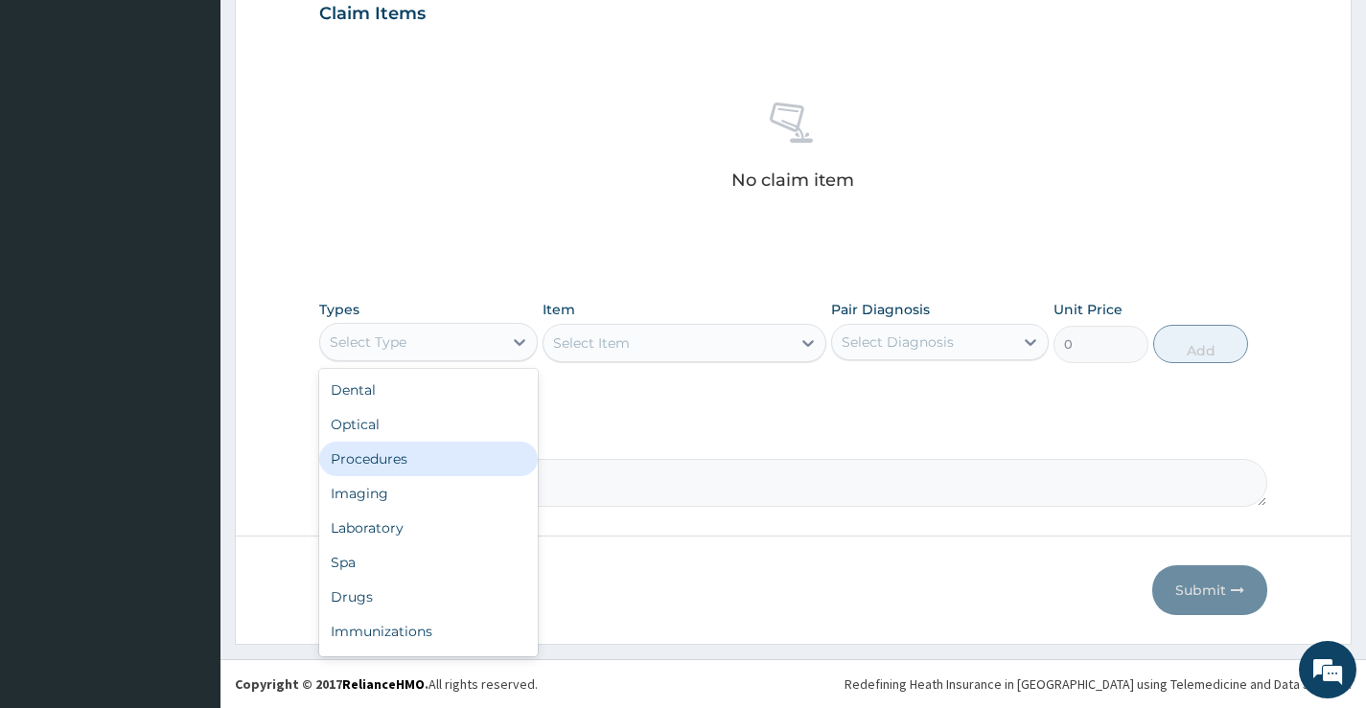
click at [427, 459] on div "Procedures" at bounding box center [428, 459] width 218 height 35
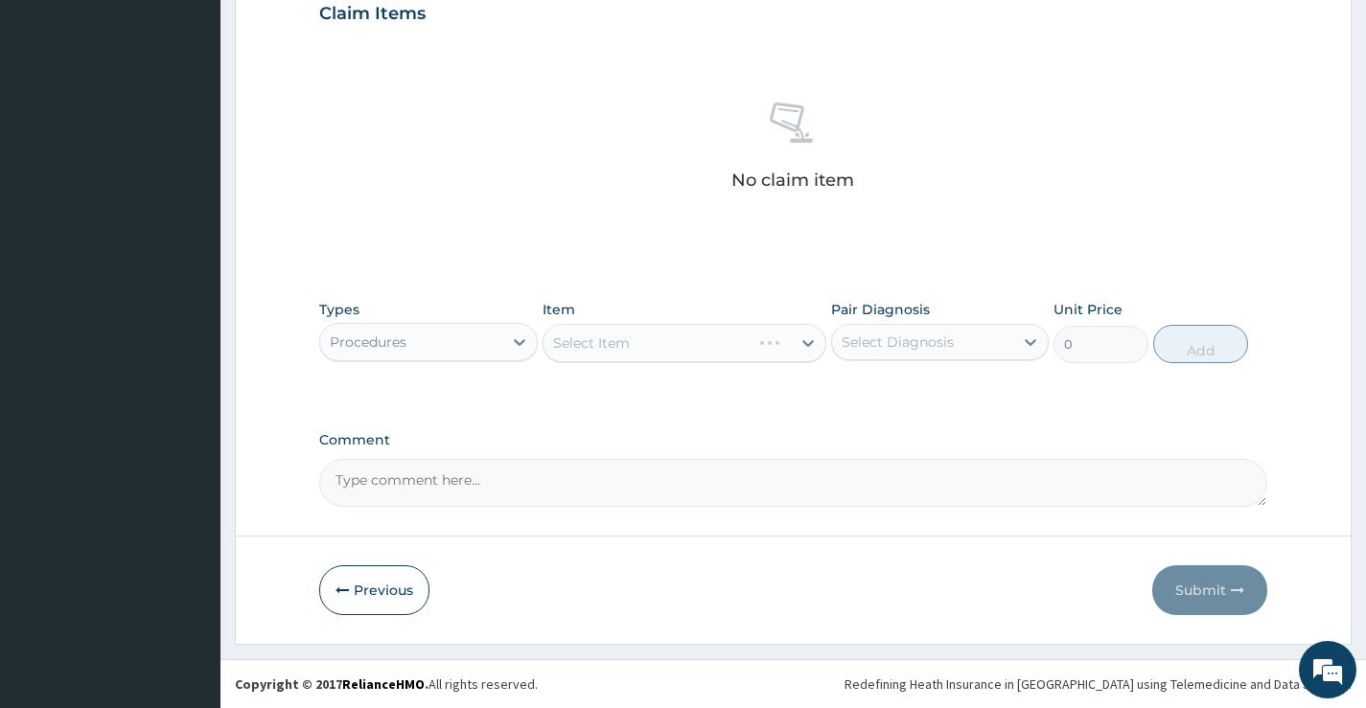
click at [725, 345] on div "Select Item" at bounding box center [685, 343] width 285 height 38
click at [862, 344] on div "Select Diagnosis" at bounding box center [898, 342] width 112 height 19
click at [882, 402] on div "Malaria, unspecified" at bounding box center [940, 391] width 218 height 39
checkbox input "true"
click at [687, 347] on div "Select Item" at bounding box center [685, 343] width 285 height 38
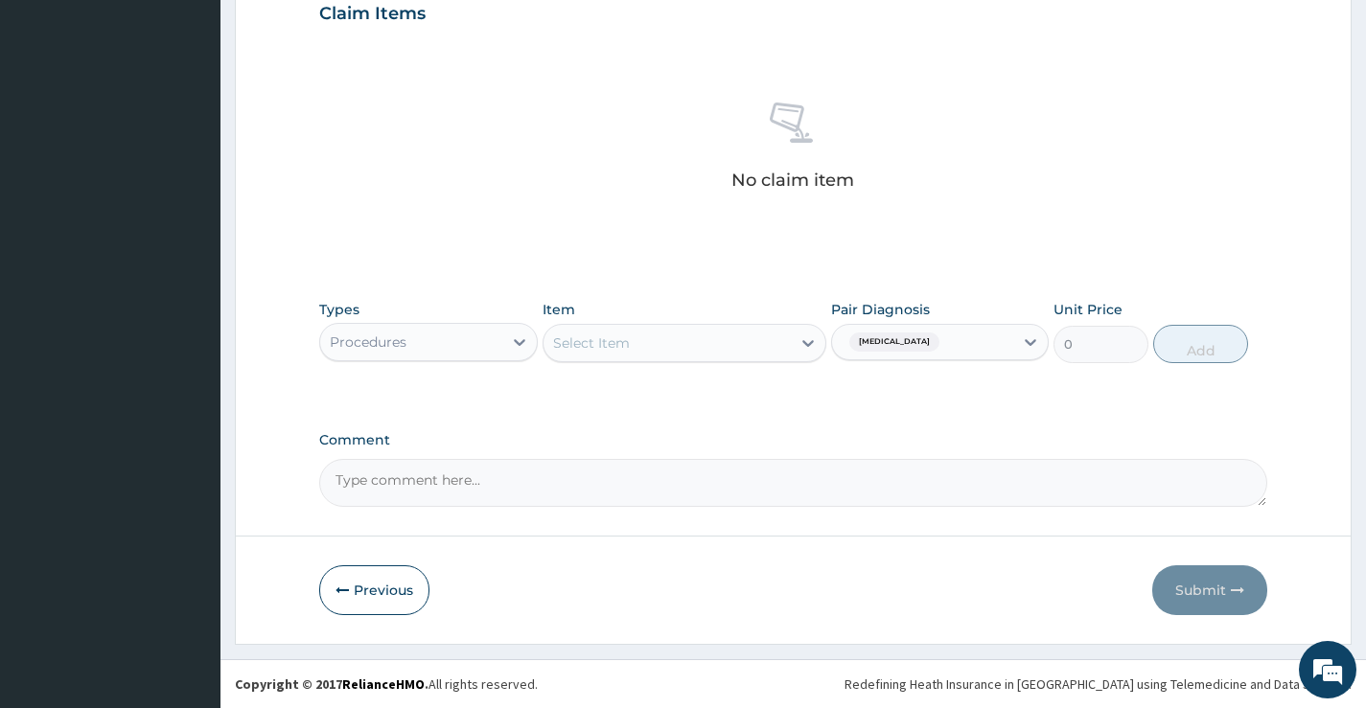
click at [687, 347] on div "Select Item" at bounding box center [668, 343] width 248 height 31
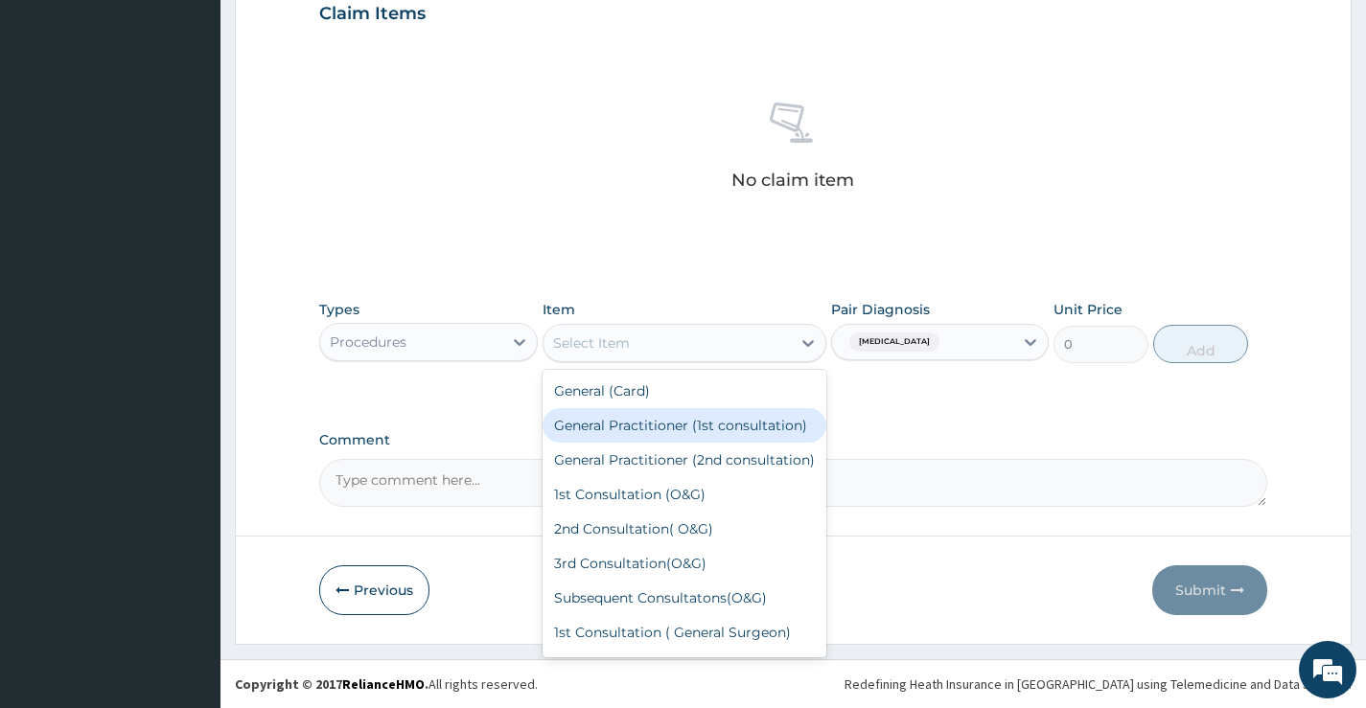
click at [664, 443] on div "General Practitioner (1st consultation)" at bounding box center [685, 425] width 285 height 35
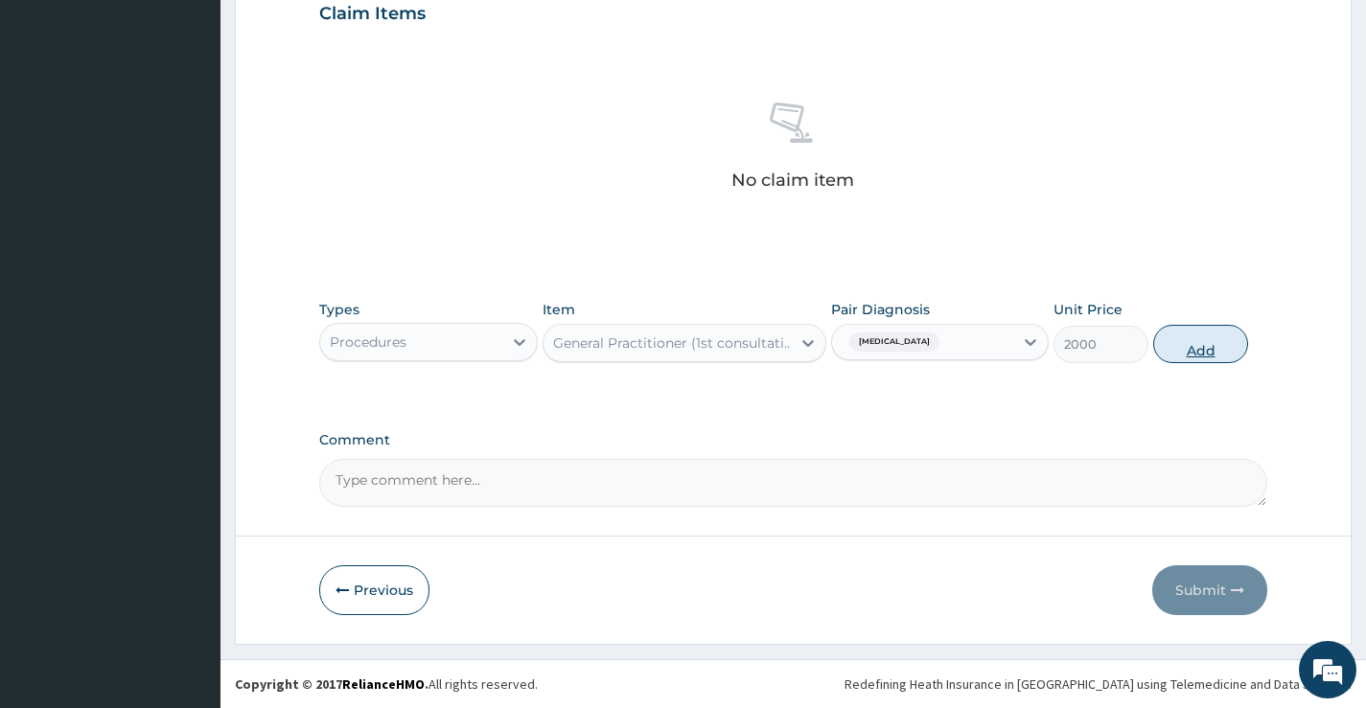
click at [1189, 344] on button "Add" at bounding box center [1200, 344] width 95 height 38
type input "0"
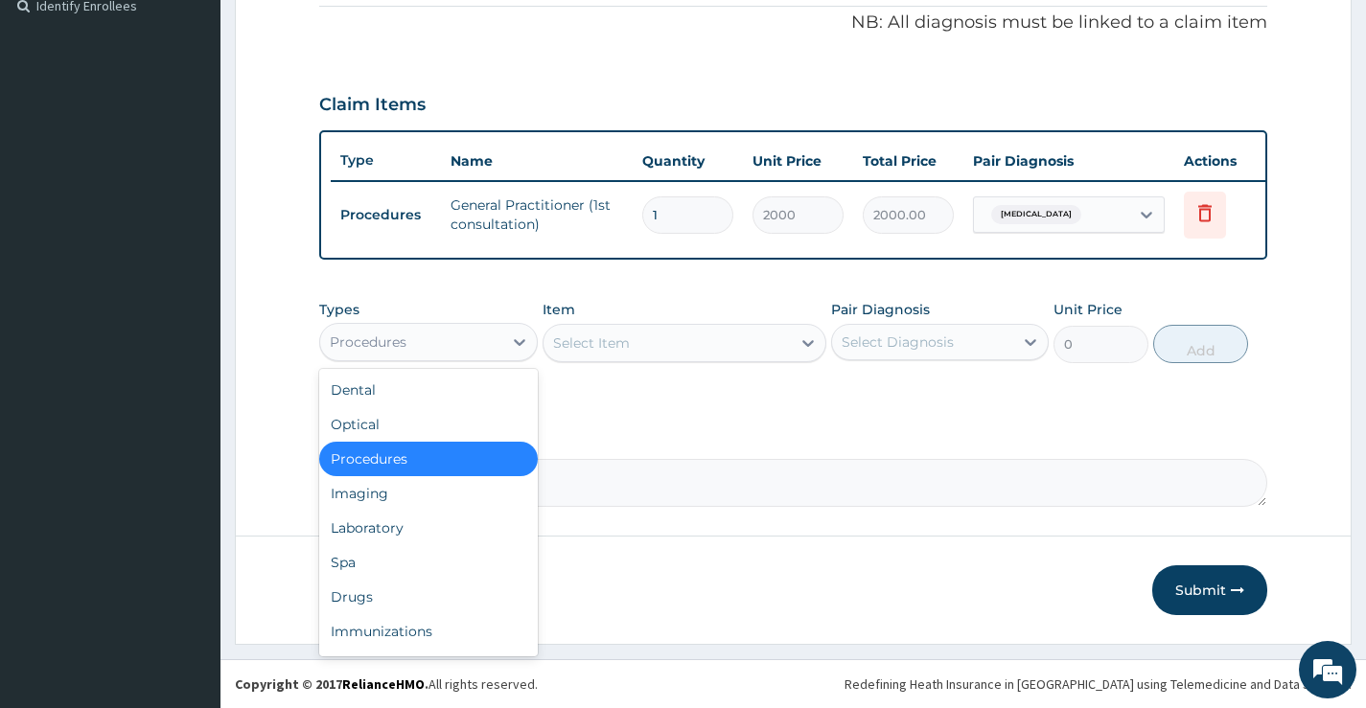
click at [426, 348] on div "Procedures" at bounding box center [410, 342] width 181 height 31
click at [389, 531] on div "Laboratory" at bounding box center [428, 528] width 218 height 35
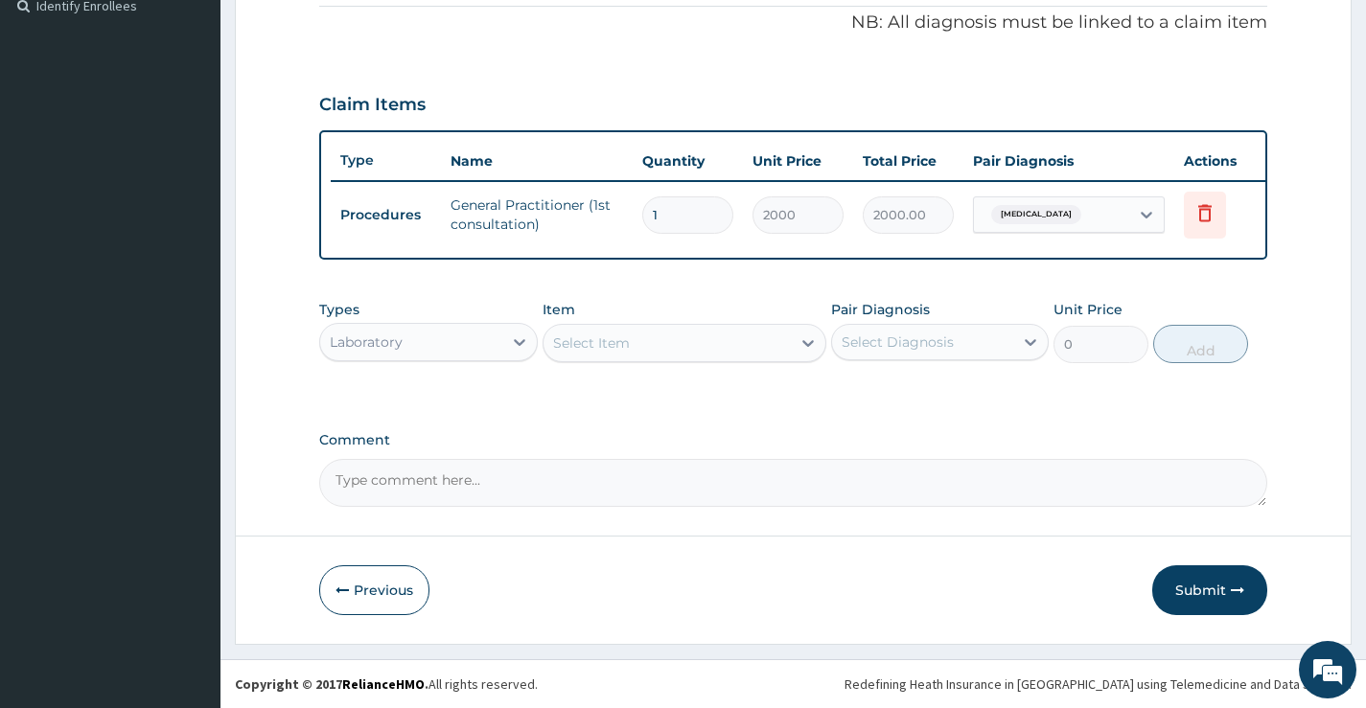
click at [672, 342] on div "Select Item" at bounding box center [668, 343] width 248 height 31
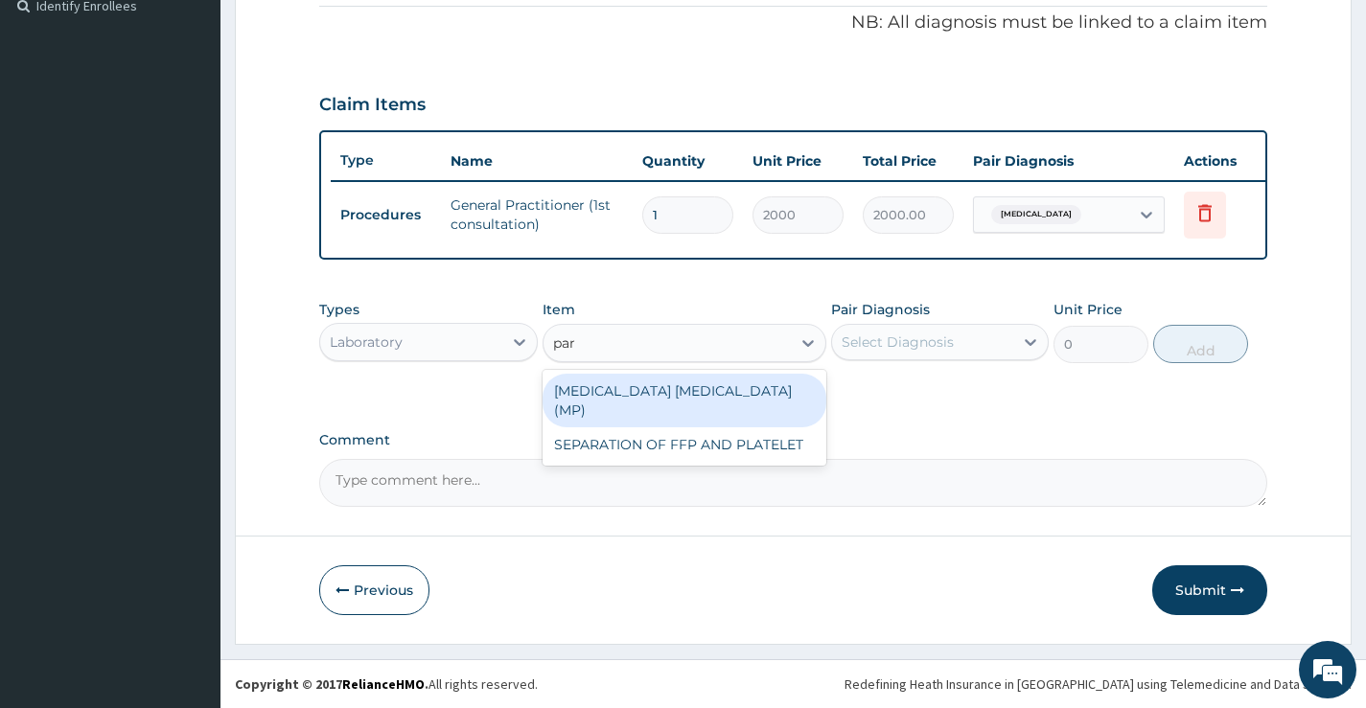
type input "para"
click at [660, 396] on div "MALARIA PARASITE (MP)" at bounding box center [685, 401] width 285 height 54
type input "560"
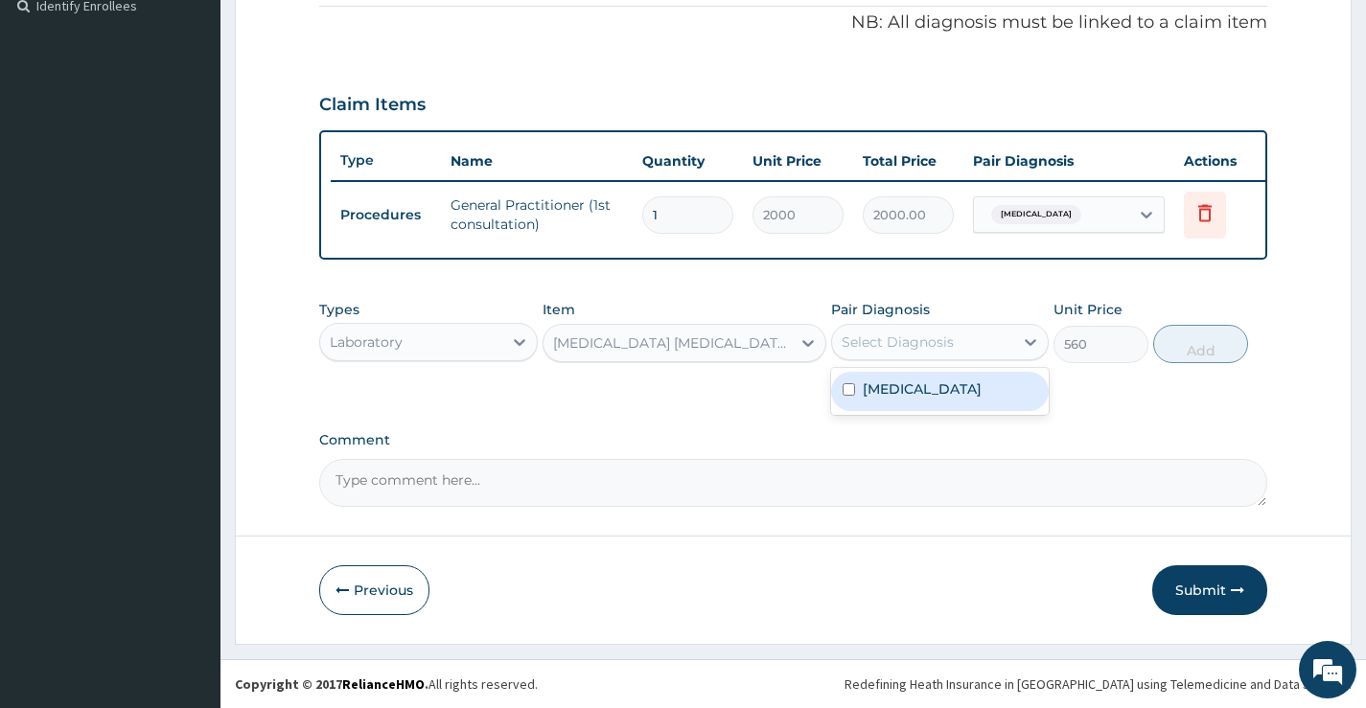
click at [912, 340] on div "Select Diagnosis" at bounding box center [898, 342] width 112 height 19
click at [937, 398] on label "Malaria, unspecified" at bounding box center [922, 389] width 119 height 19
checkbox input "true"
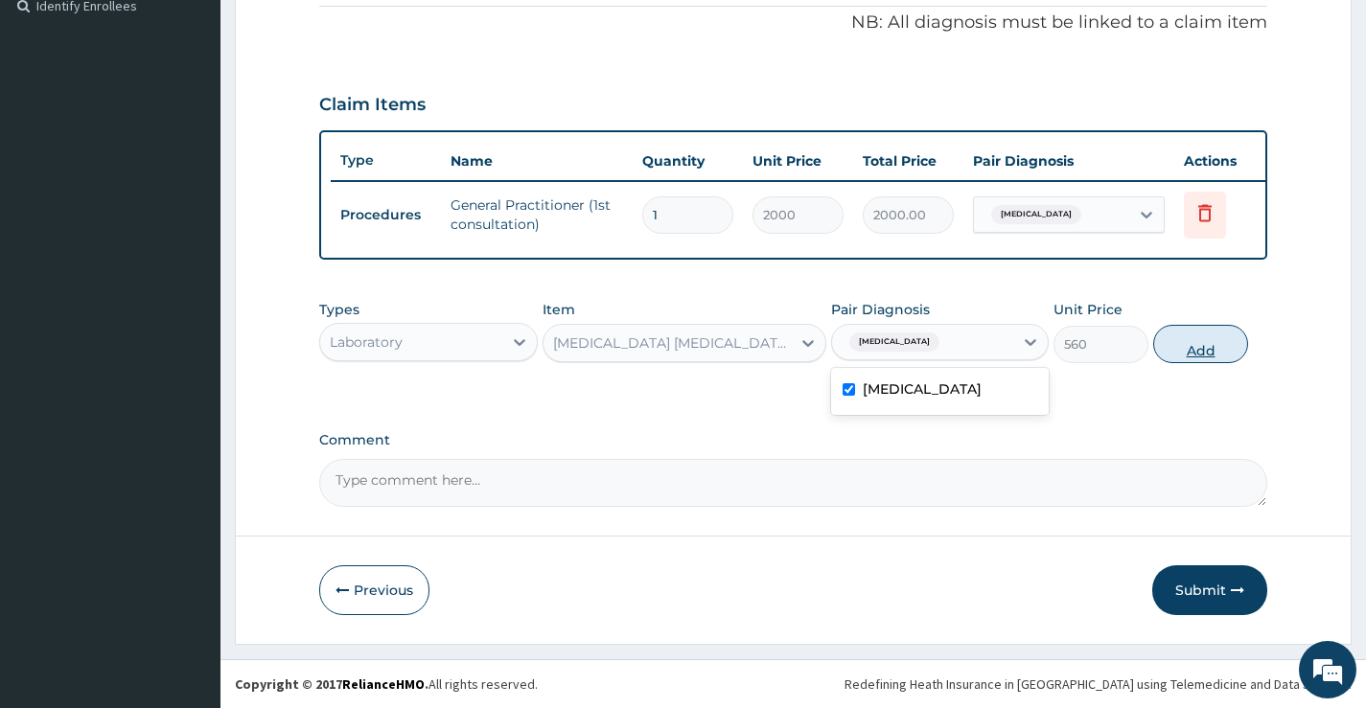
click at [1195, 344] on button "Add" at bounding box center [1200, 344] width 95 height 38
type input "0"
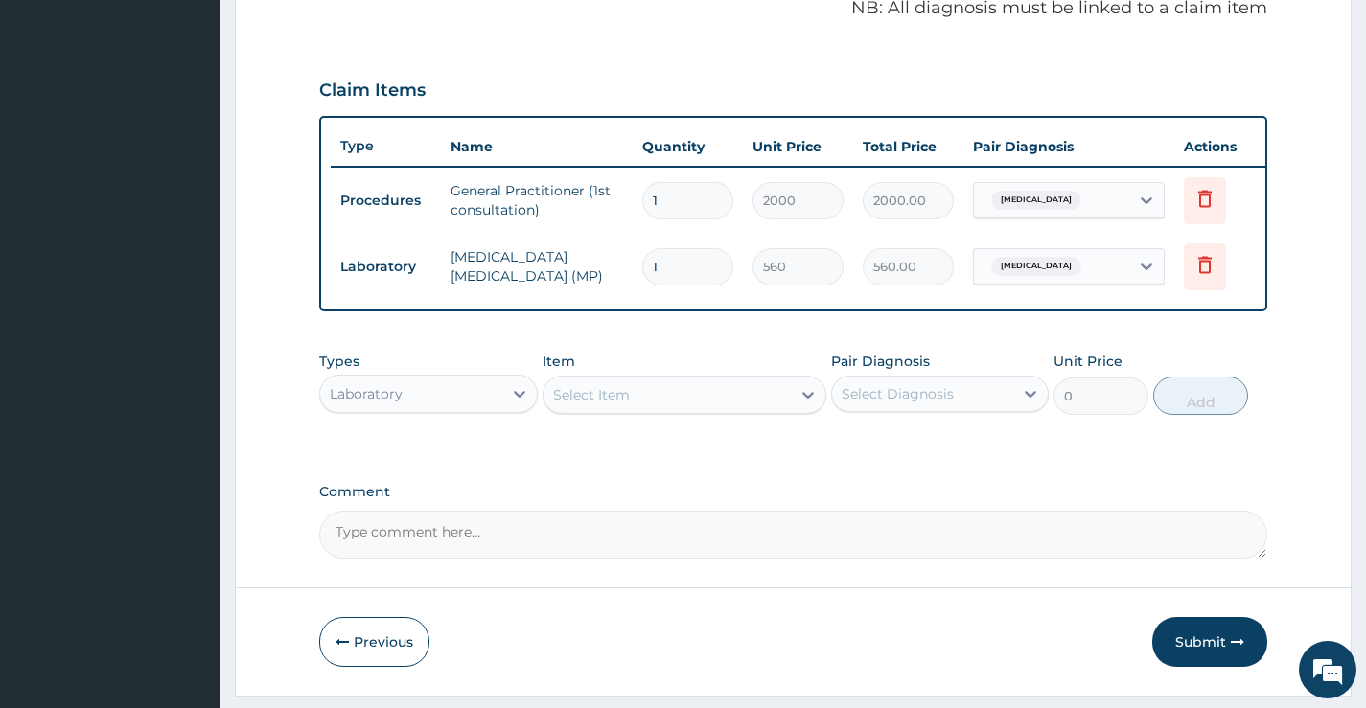
click at [452, 401] on div "Laboratory" at bounding box center [410, 394] width 181 height 31
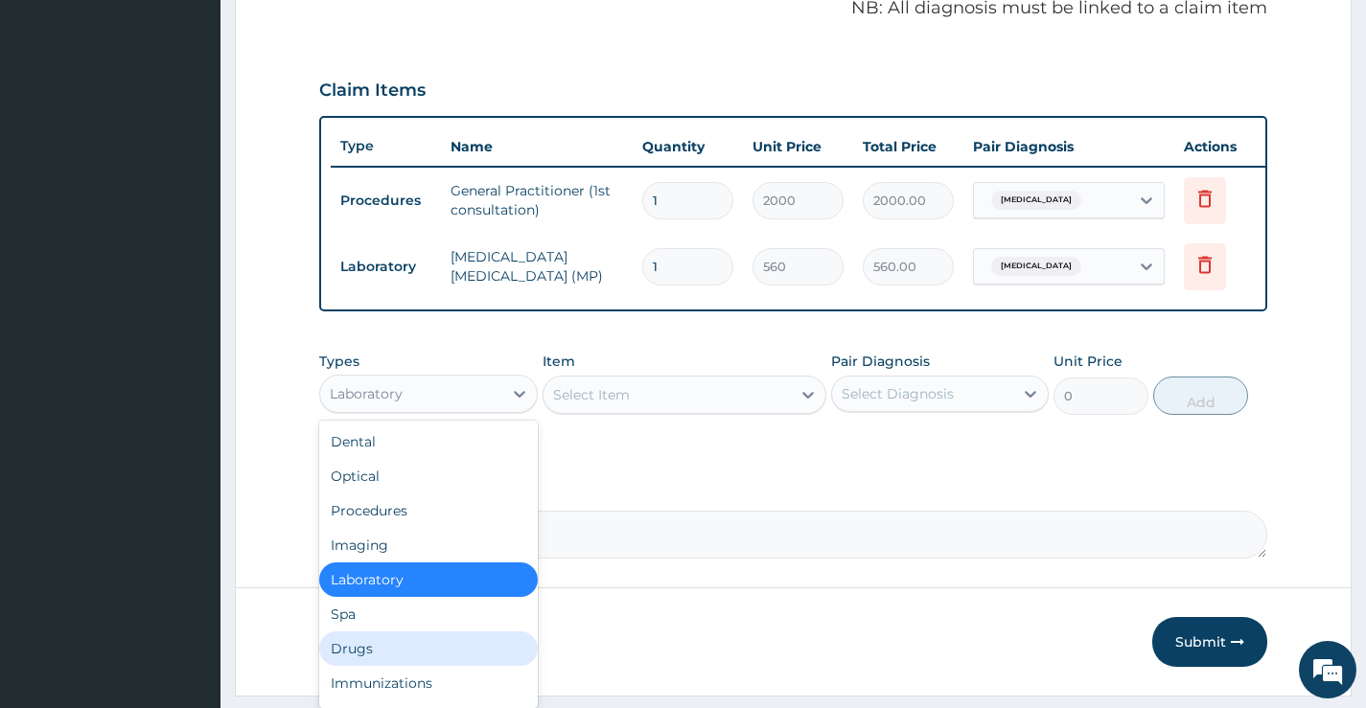
click at [369, 648] on div "Drugs" at bounding box center [428, 649] width 218 height 35
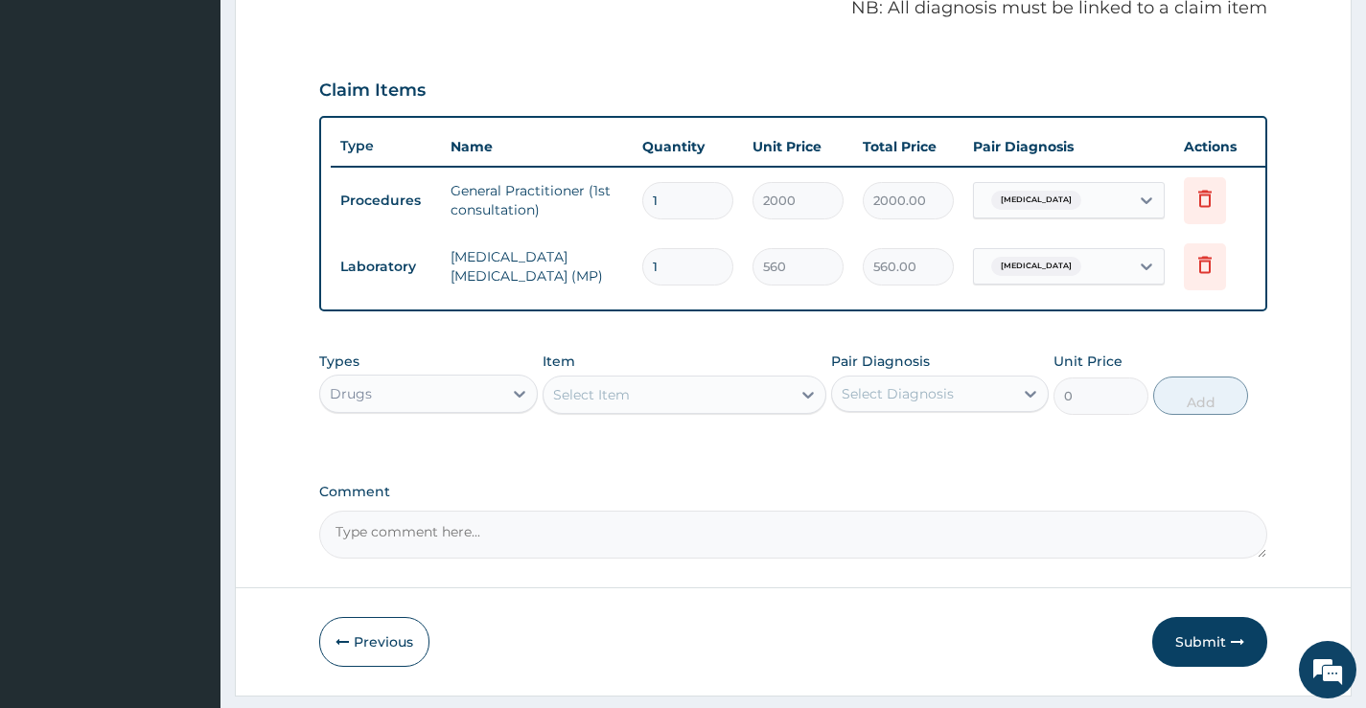
click at [706, 405] on div "Select Item" at bounding box center [668, 395] width 248 height 31
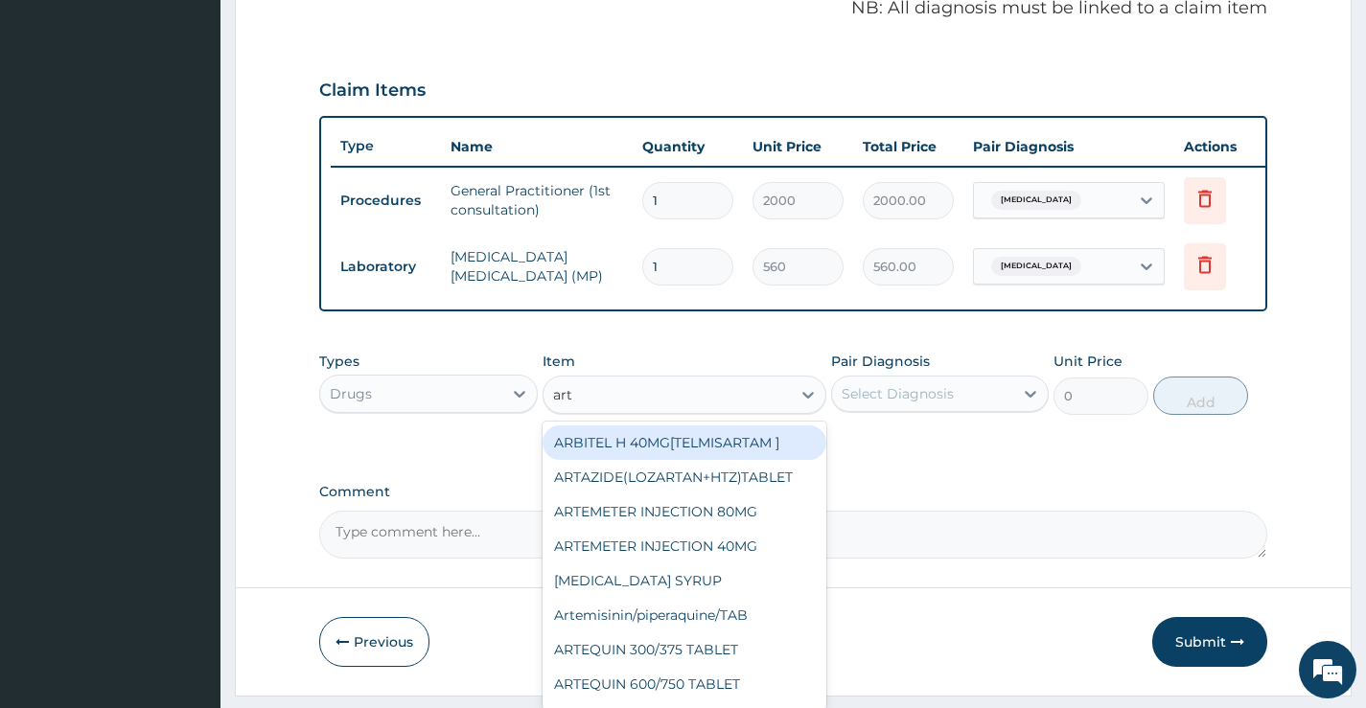
type input "arte"
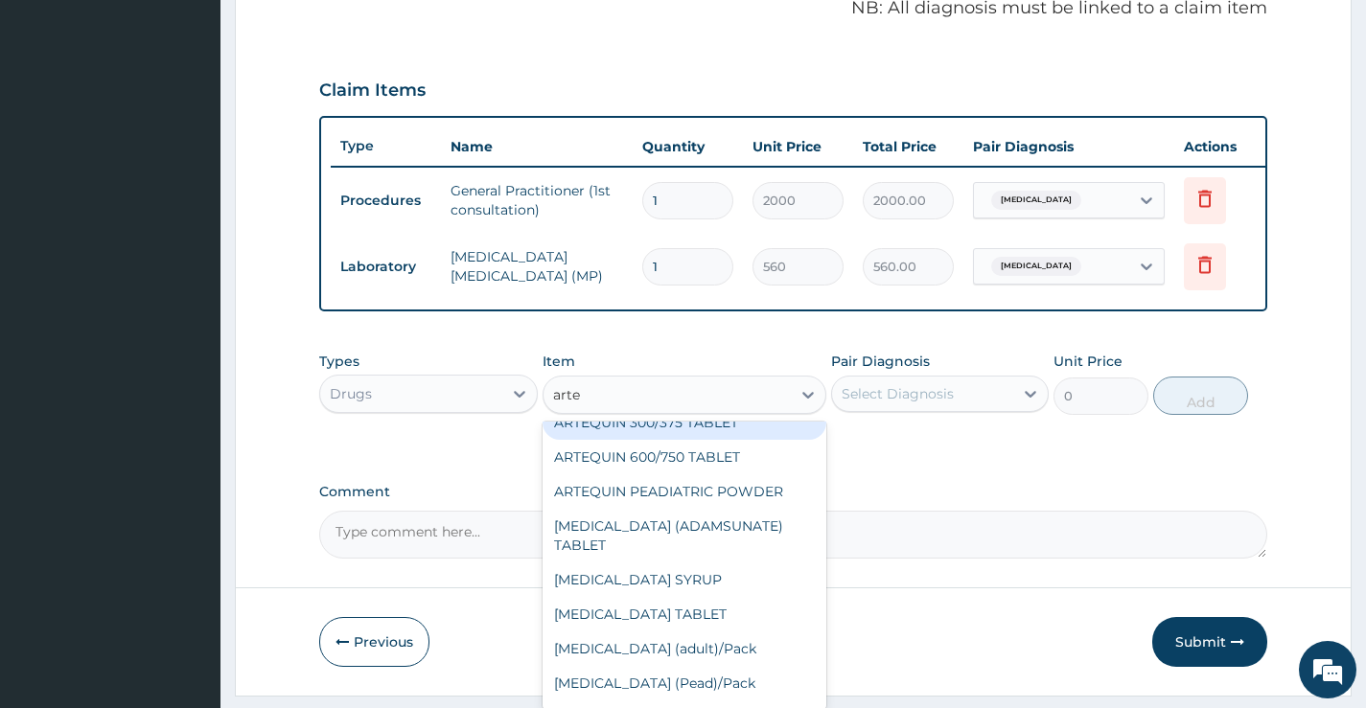
scroll to position [192, 0]
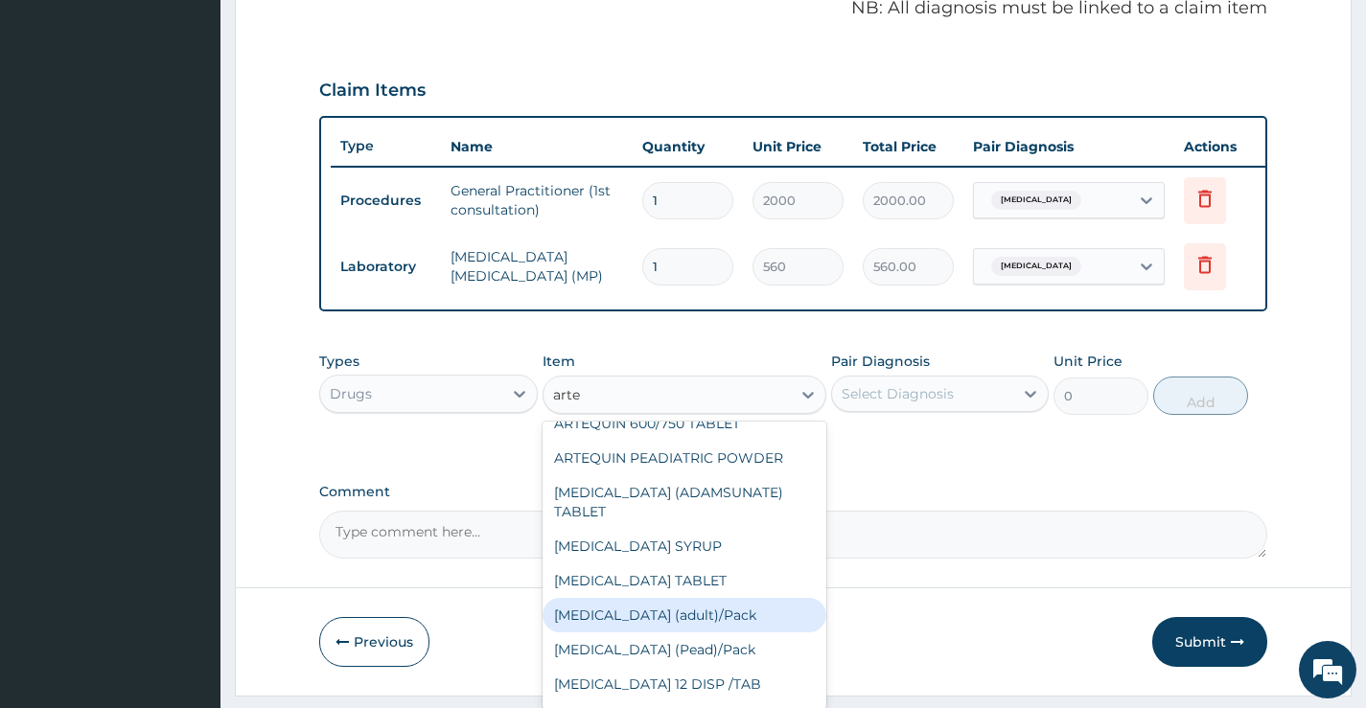
click at [666, 633] on div "Coartem (adult)/Pack" at bounding box center [685, 615] width 285 height 35
type input "2500"
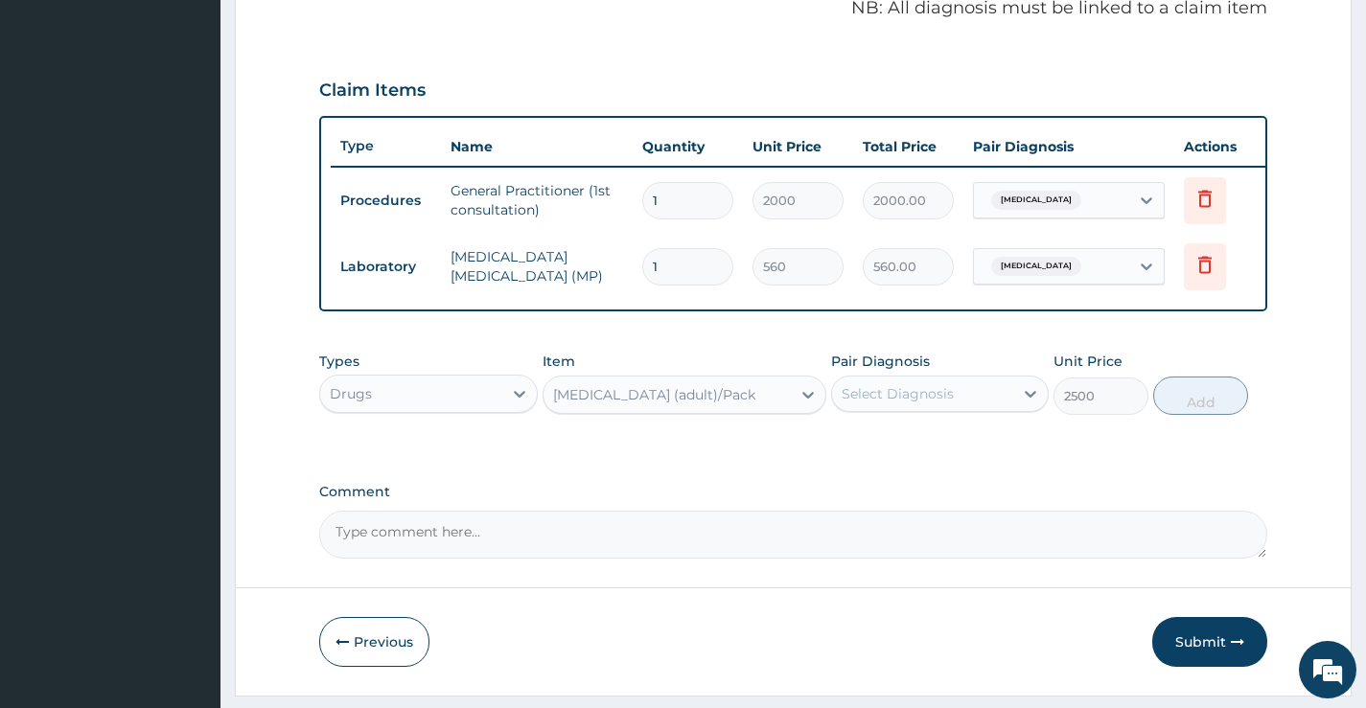
click at [945, 404] on div "Select Diagnosis" at bounding box center [898, 393] width 112 height 19
click at [928, 451] on label "Malaria, unspecified" at bounding box center [922, 440] width 119 height 19
checkbox input "true"
click at [1237, 414] on button "Add" at bounding box center [1200, 396] width 95 height 38
type input "0"
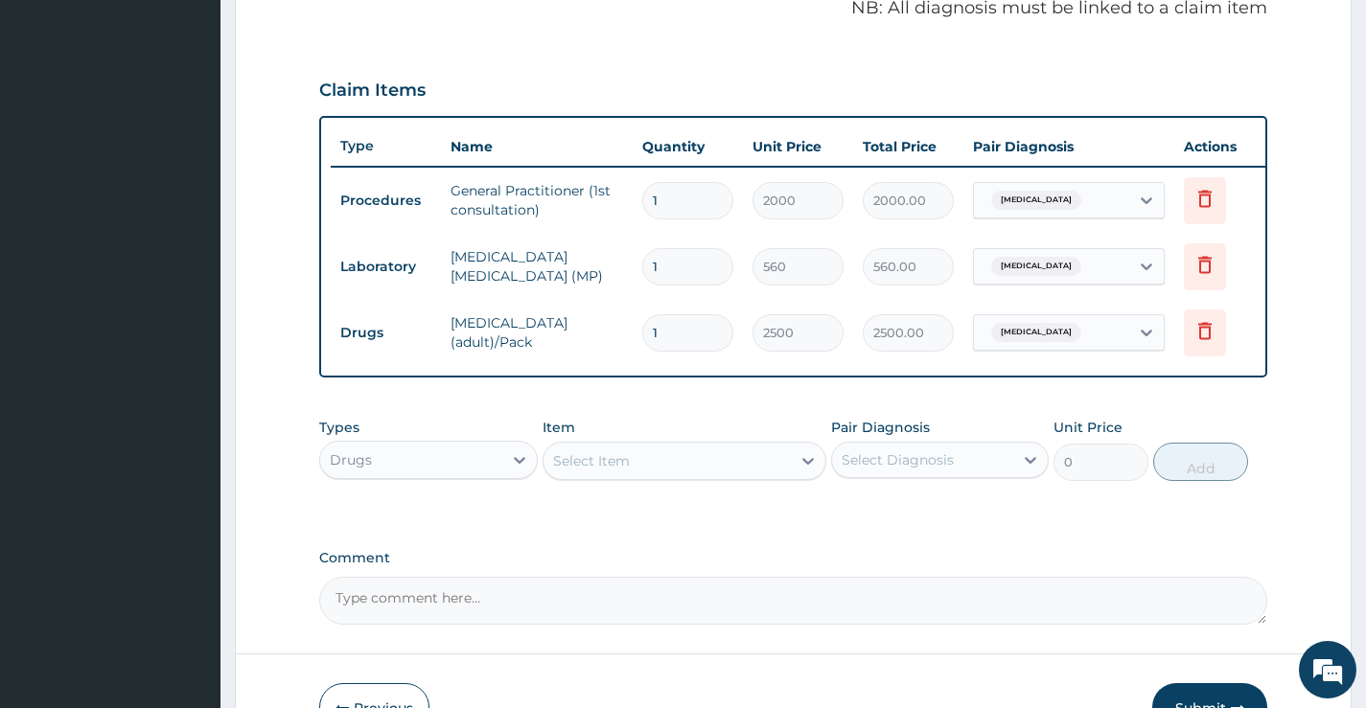
click at [568, 471] on div "Select Item" at bounding box center [591, 461] width 77 height 19
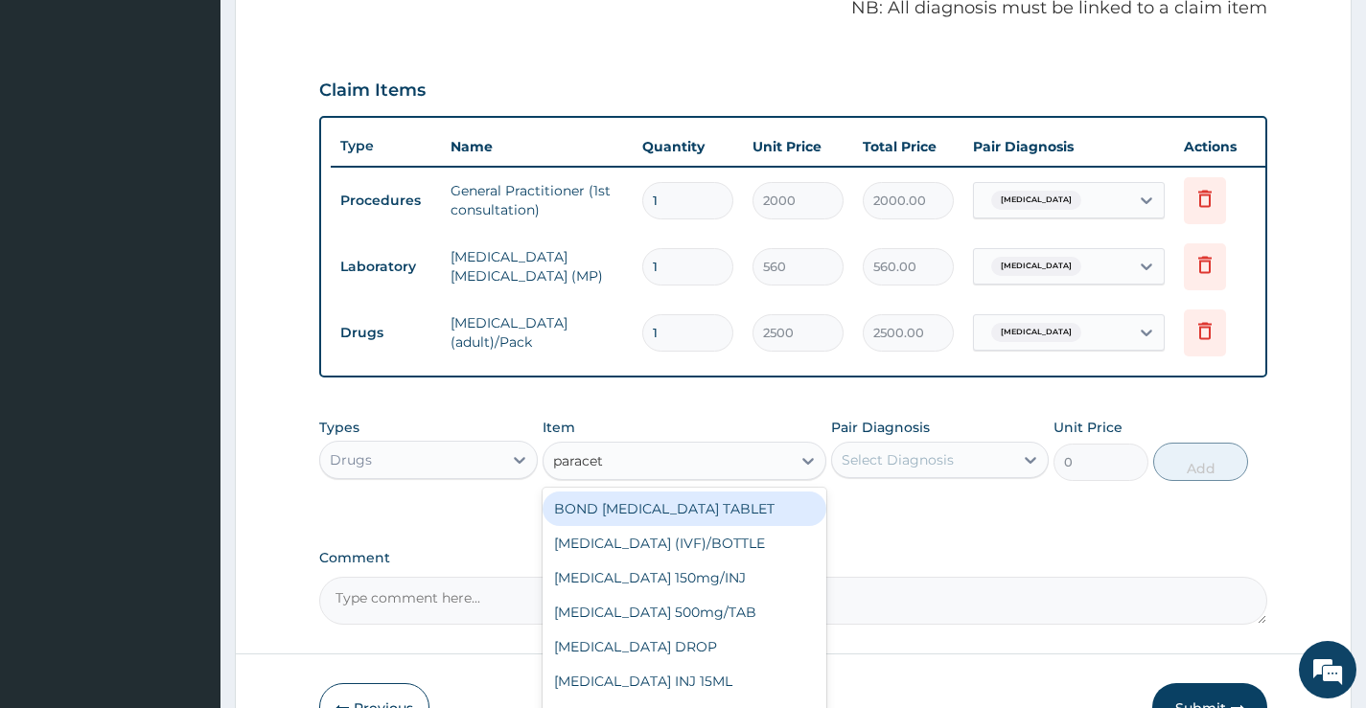
type input "paraceta"
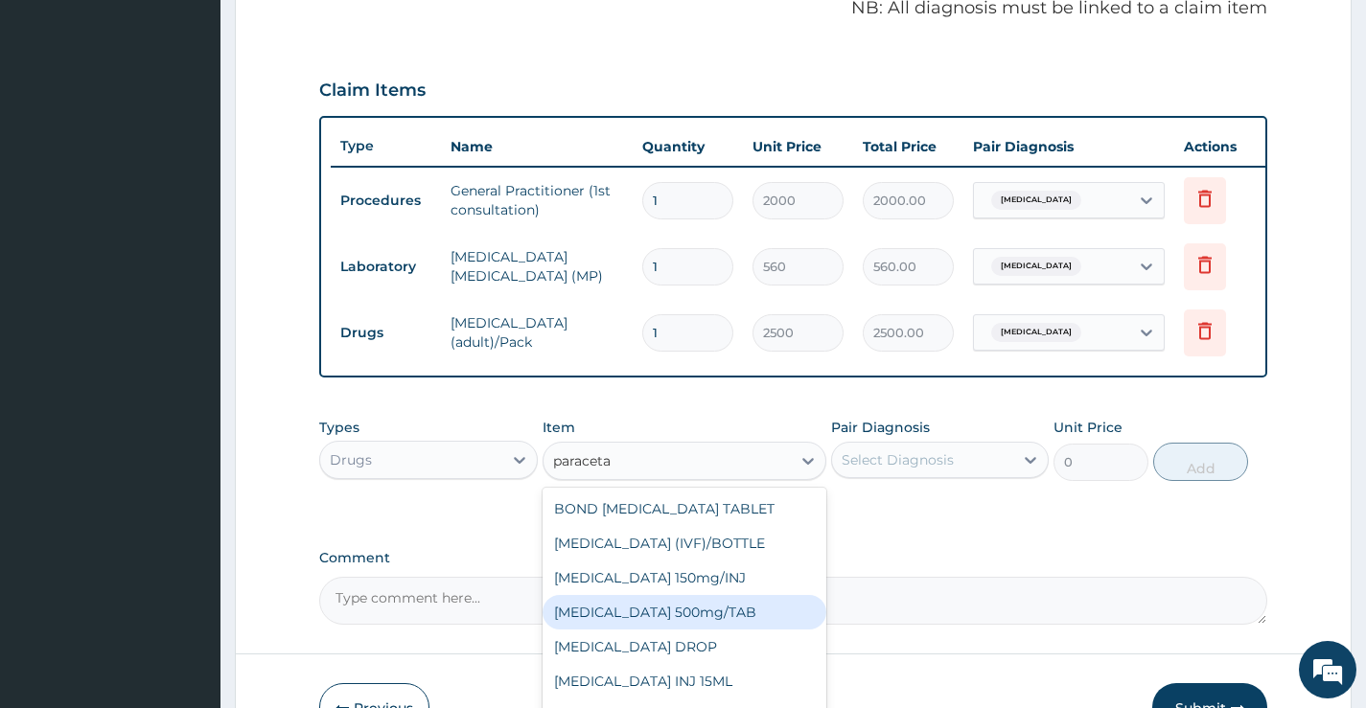
click at [686, 620] on div "PARACETAMOL 500mg/TAB" at bounding box center [685, 612] width 285 height 35
type input "20"
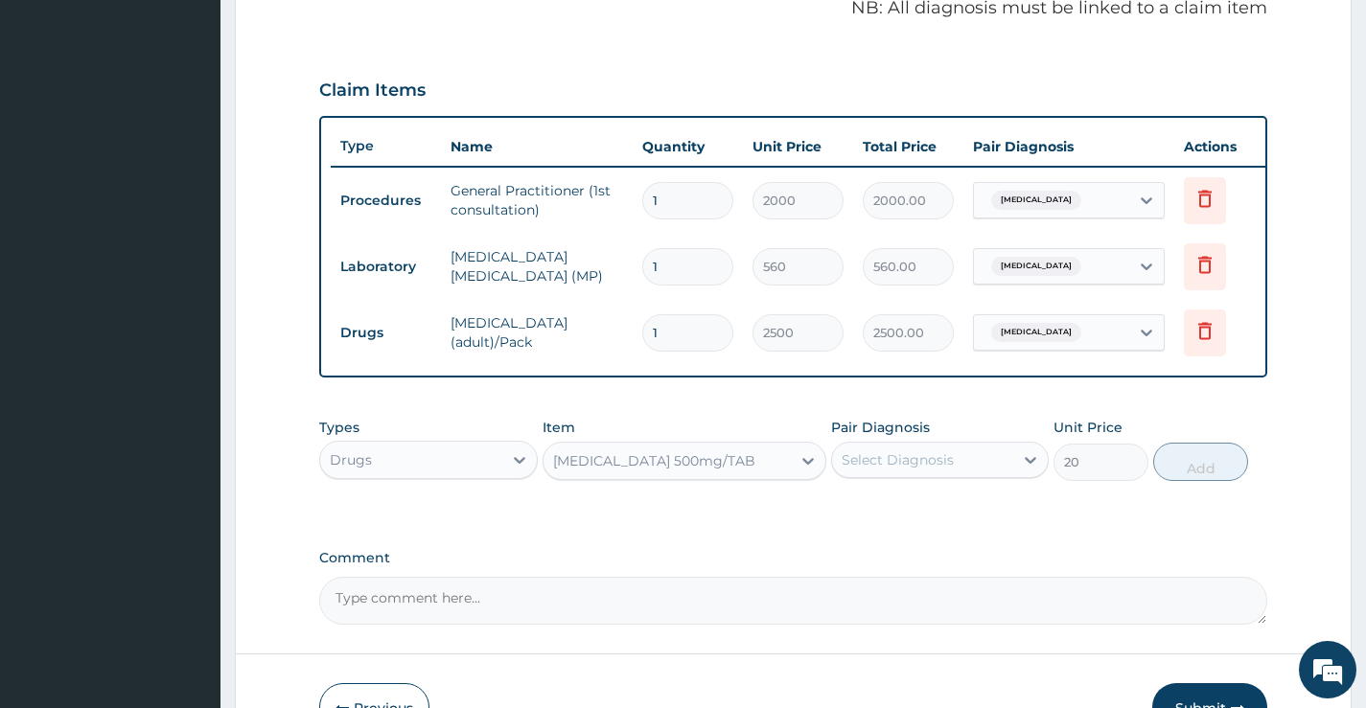
click at [948, 463] on div "Select Diagnosis" at bounding box center [922, 460] width 181 height 31
click at [957, 517] on label "Malaria, unspecified" at bounding box center [922, 507] width 119 height 19
checkbox input "true"
click at [1190, 474] on button "Add" at bounding box center [1200, 462] width 95 height 38
type input "0"
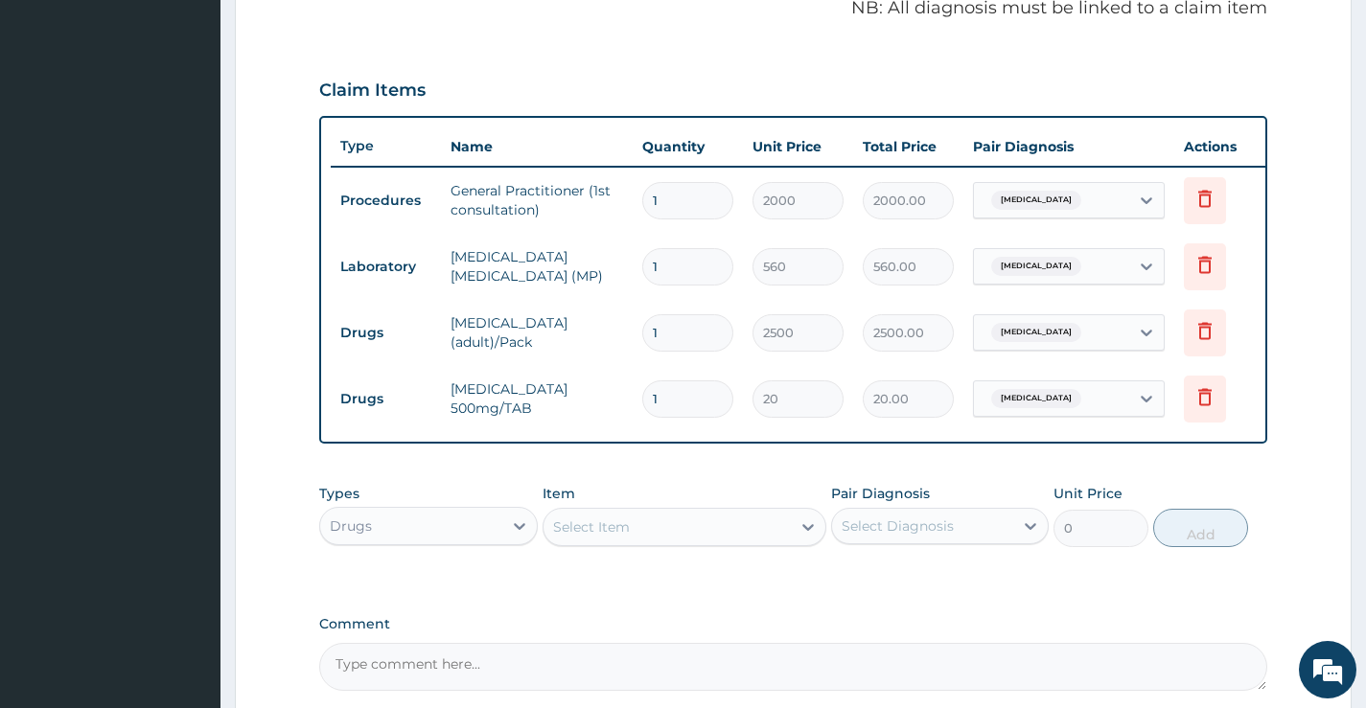
click at [628, 537] on div "Select Item" at bounding box center [591, 527] width 77 height 19
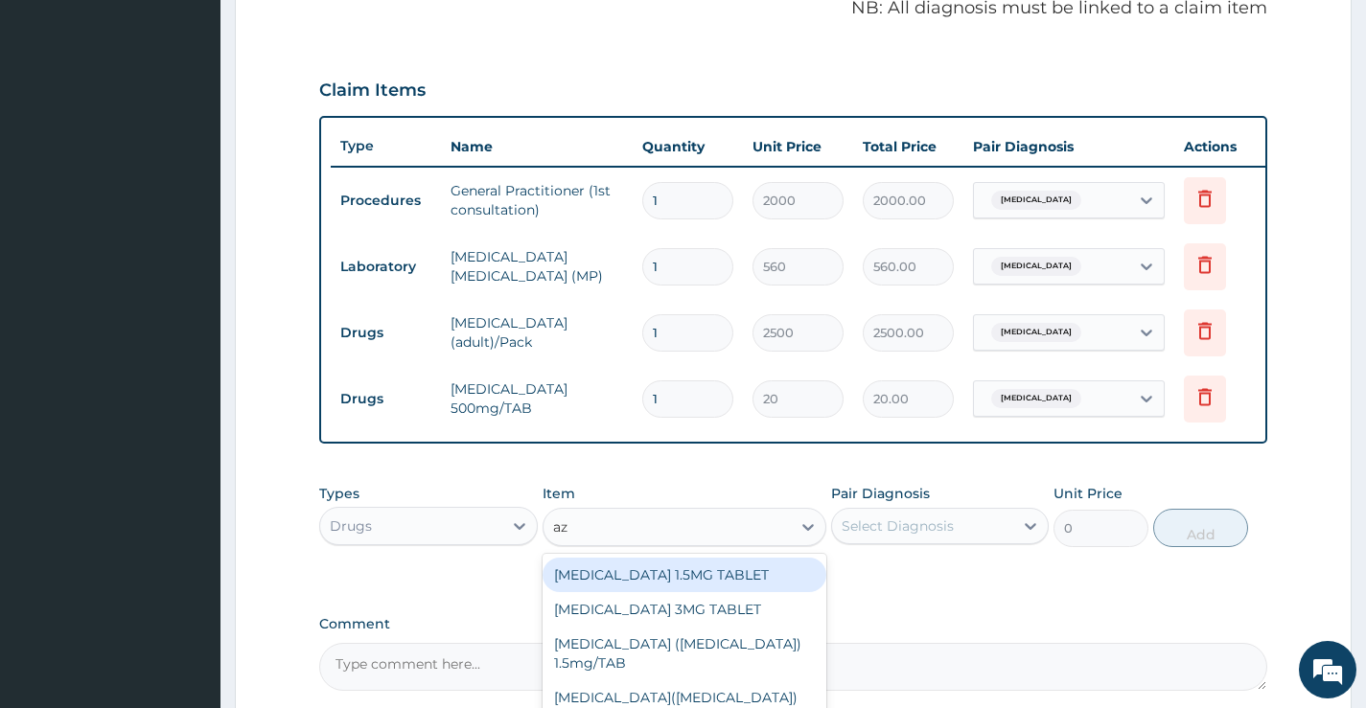
type input "a"
type input "arte"
click at [722, 580] on div "ARTEMETER INJECTION 80MG" at bounding box center [685, 575] width 285 height 35
type input "700"
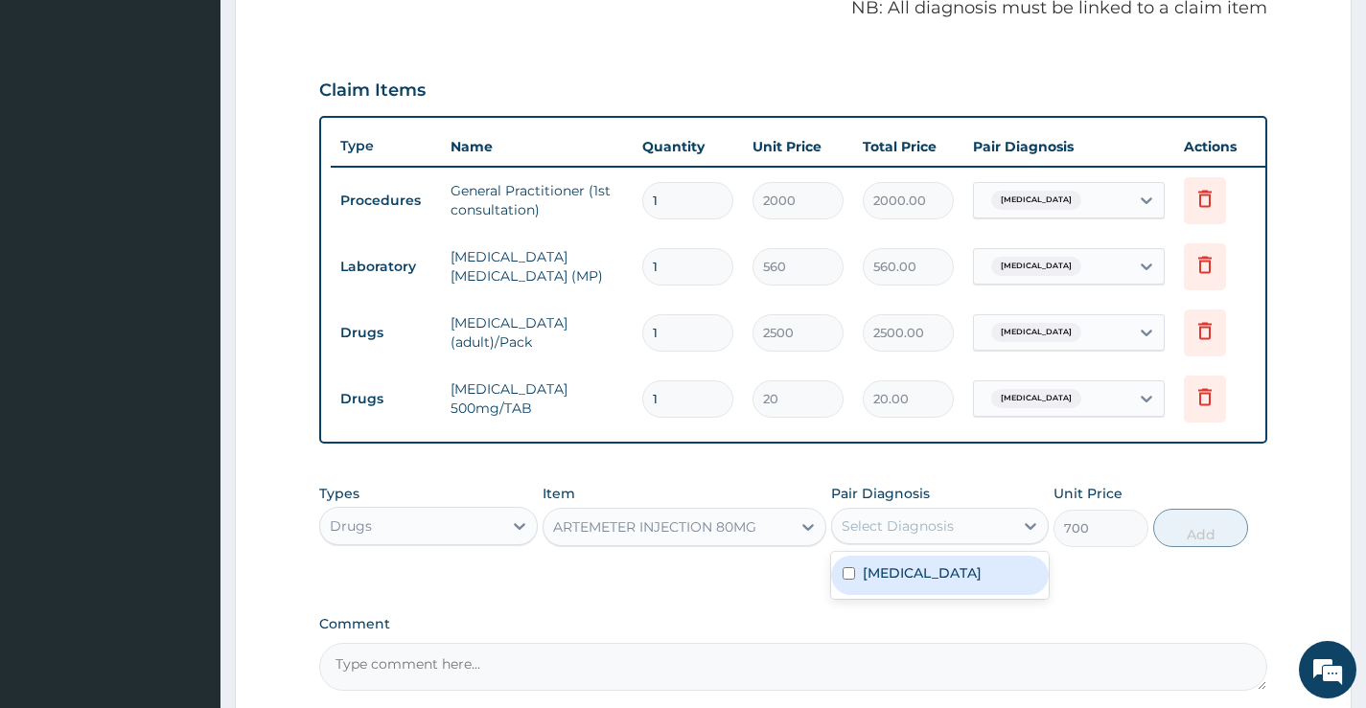
click at [1000, 542] on div "Select Diagnosis" at bounding box center [922, 526] width 181 height 31
click at [981, 583] on label "Malaria, unspecified" at bounding box center [922, 573] width 119 height 19
checkbox input "true"
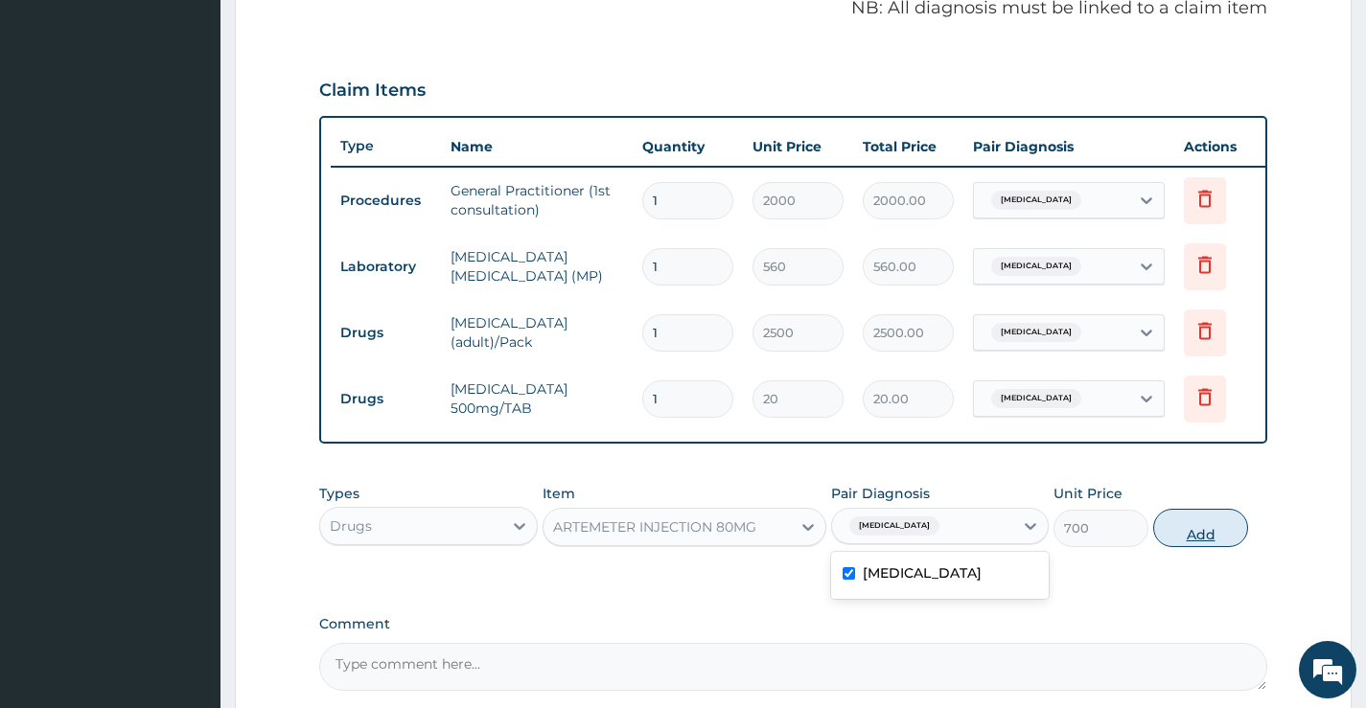
click at [1200, 540] on button "Add" at bounding box center [1200, 528] width 95 height 38
type input "0"
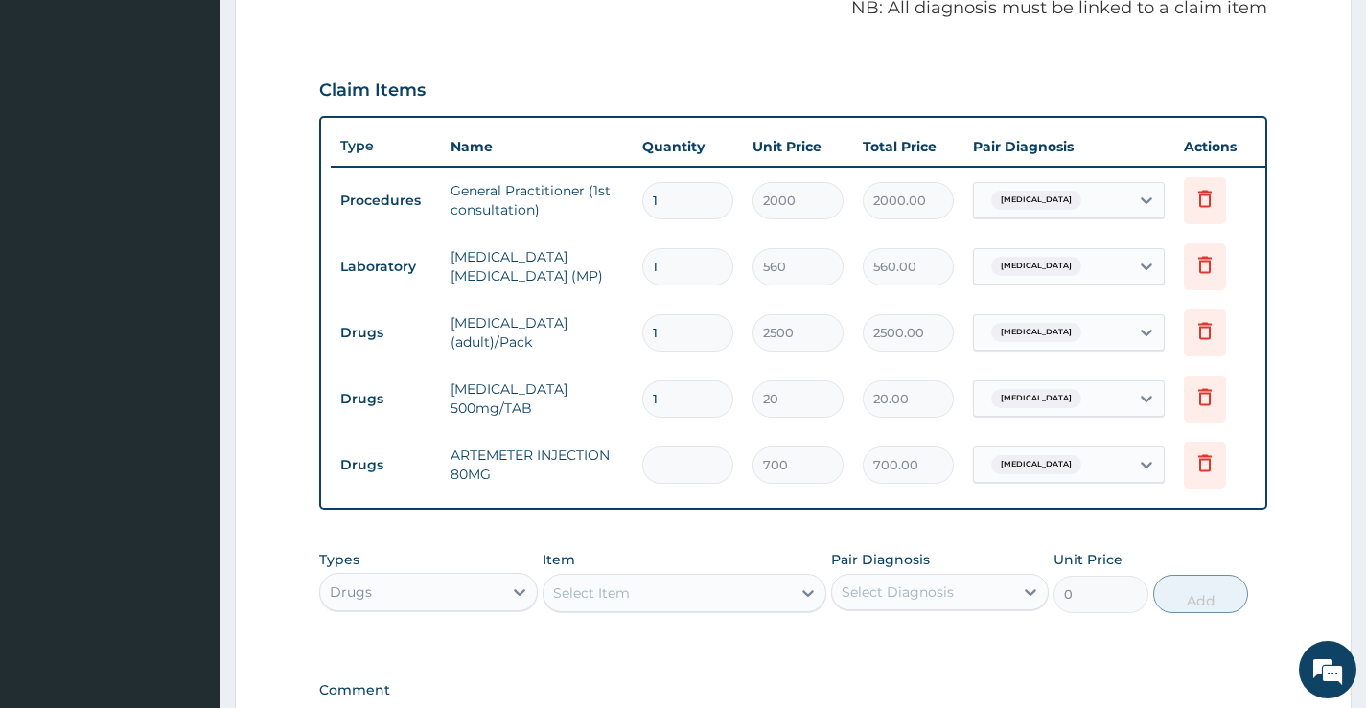
type input "0.00"
type input "6"
type input "4200.00"
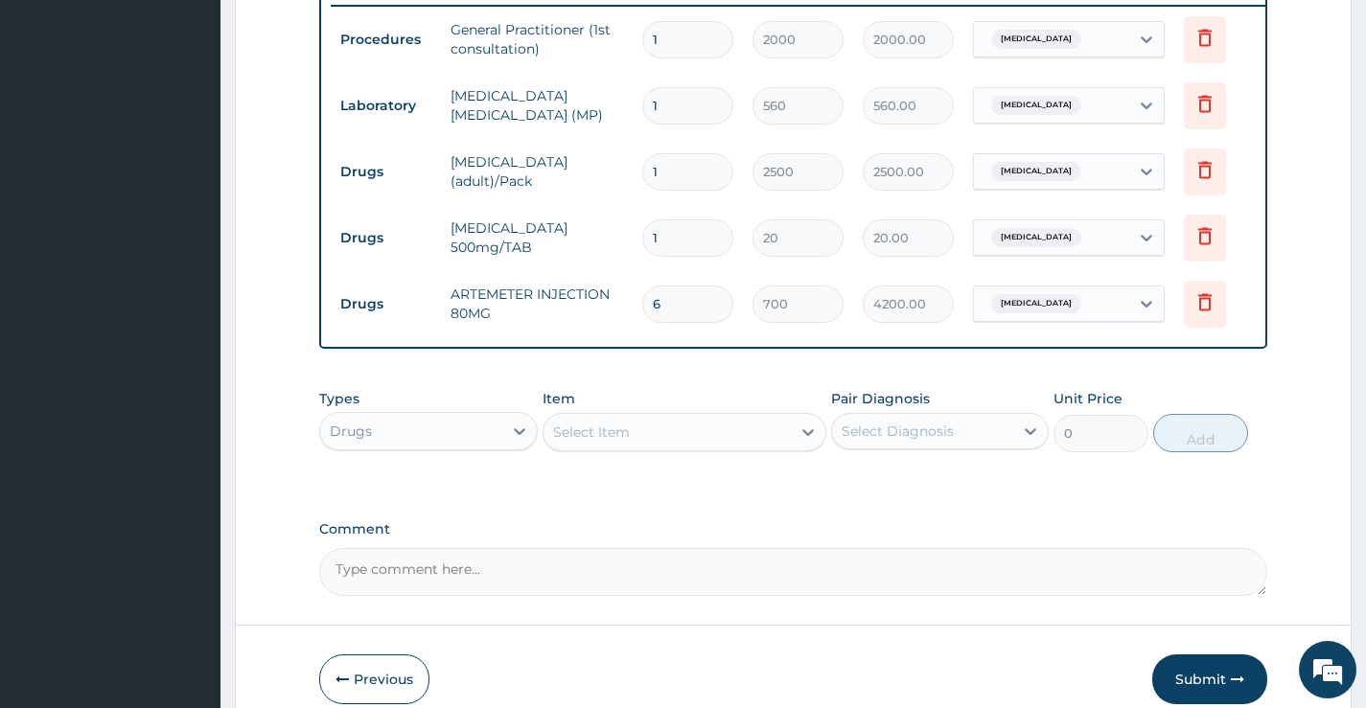
scroll to position [862, 0]
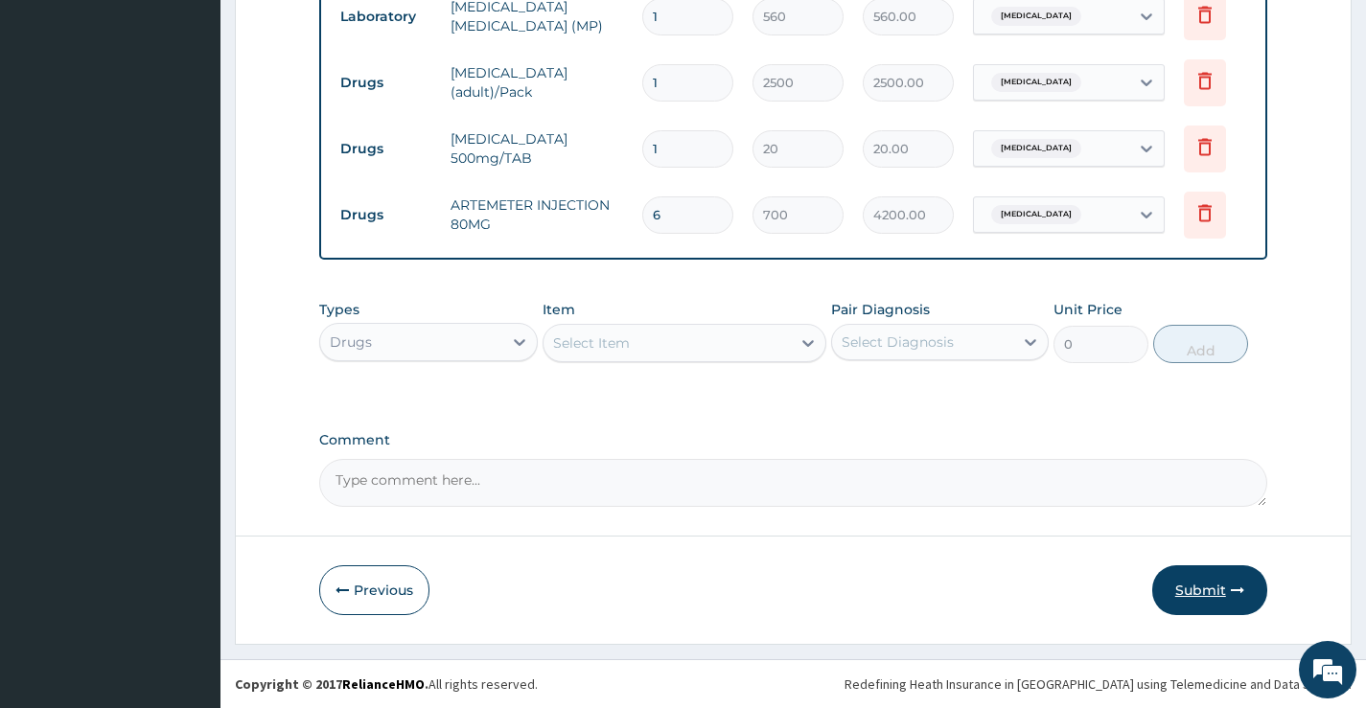
type input "6"
click at [1216, 591] on button "Submit" at bounding box center [1209, 591] width 115 height 50
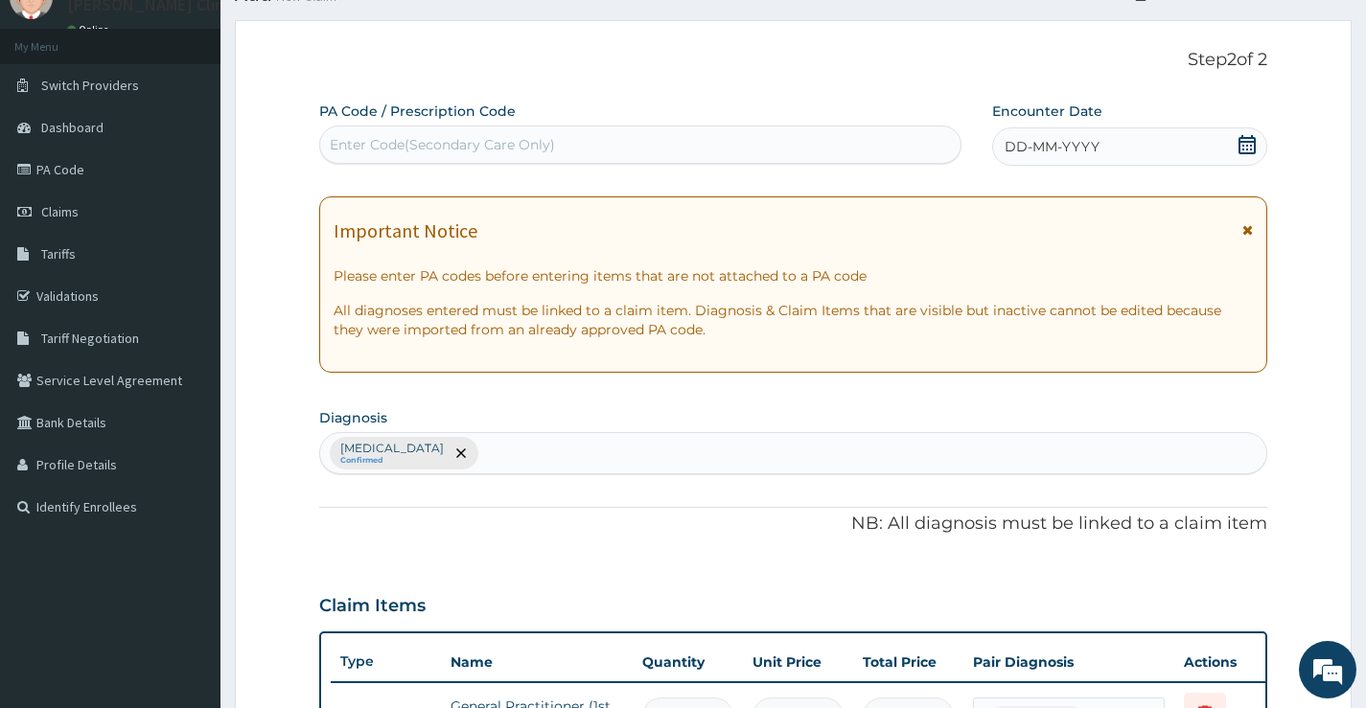
scroll to position [0, 0]
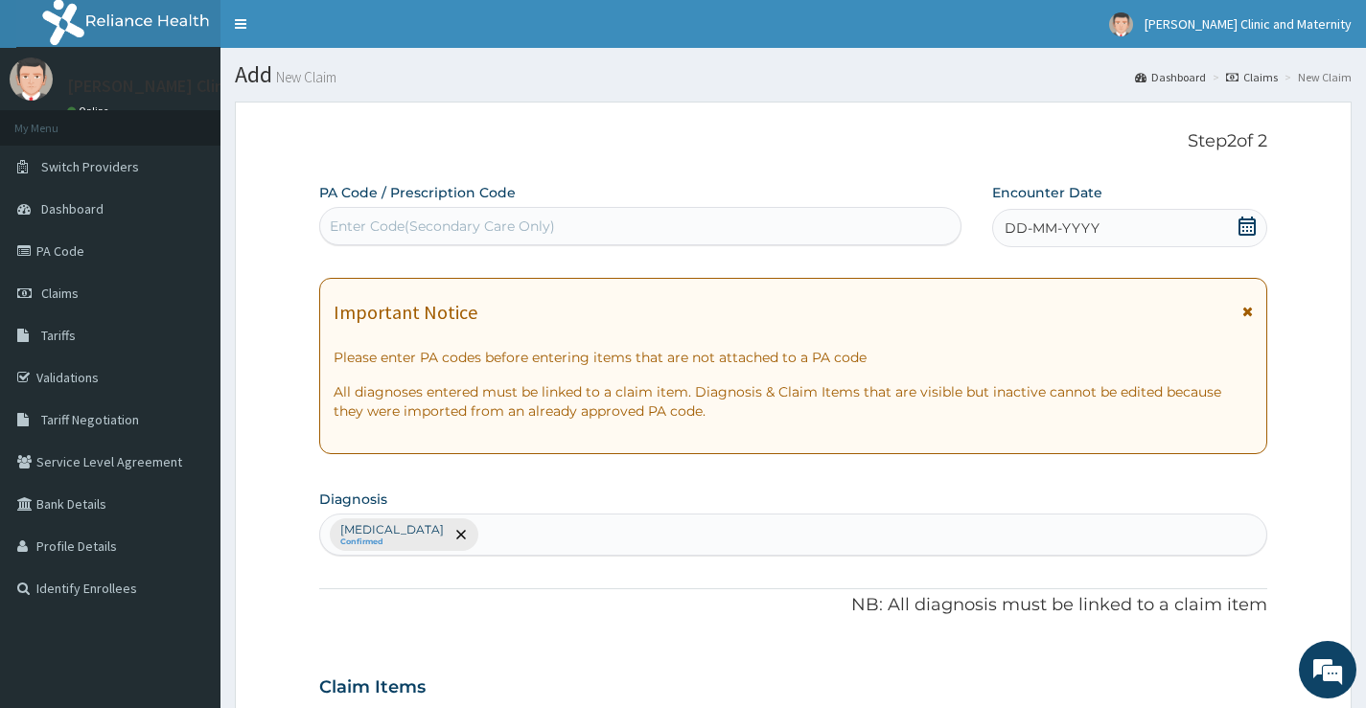
click at [1105, 226] on div "DD-MM-YYYY" at bounding box center [1129, 228] width 275 height 38
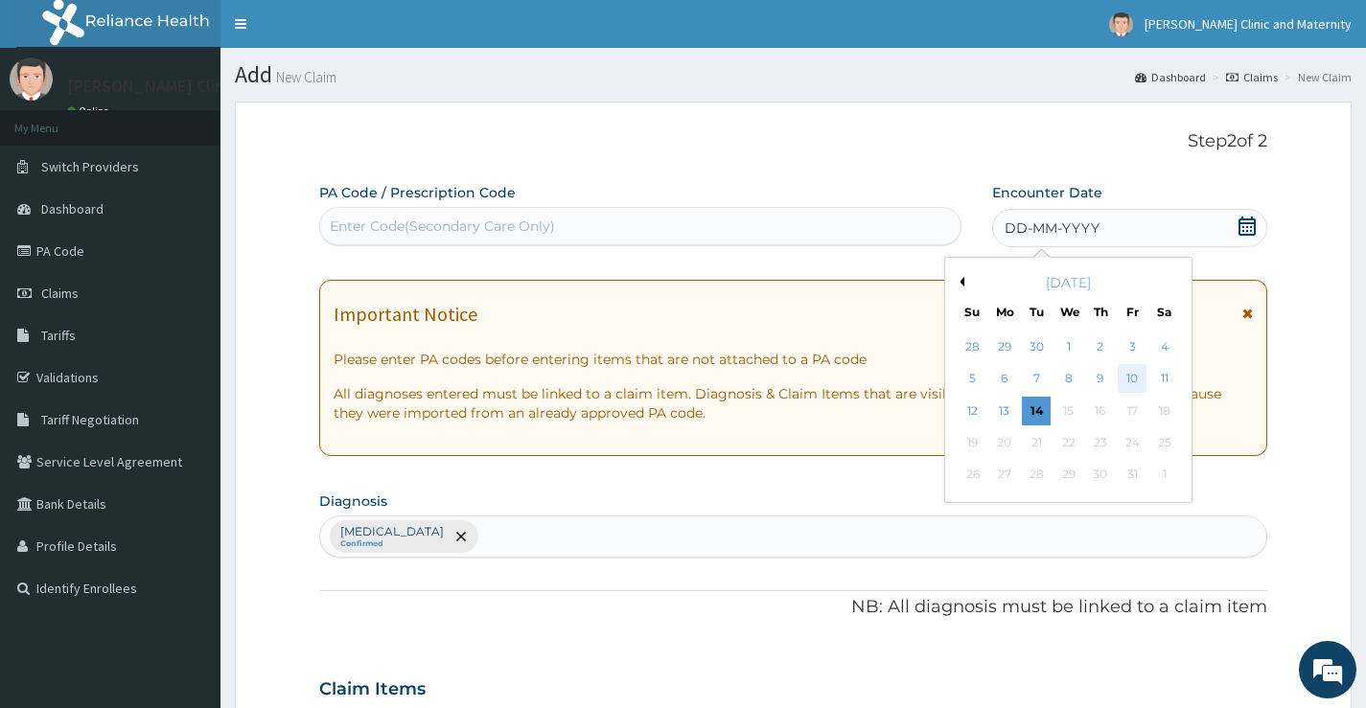
click at [1137, 376] on div "10" at bounding box center [1132, 379] width 29 height 29
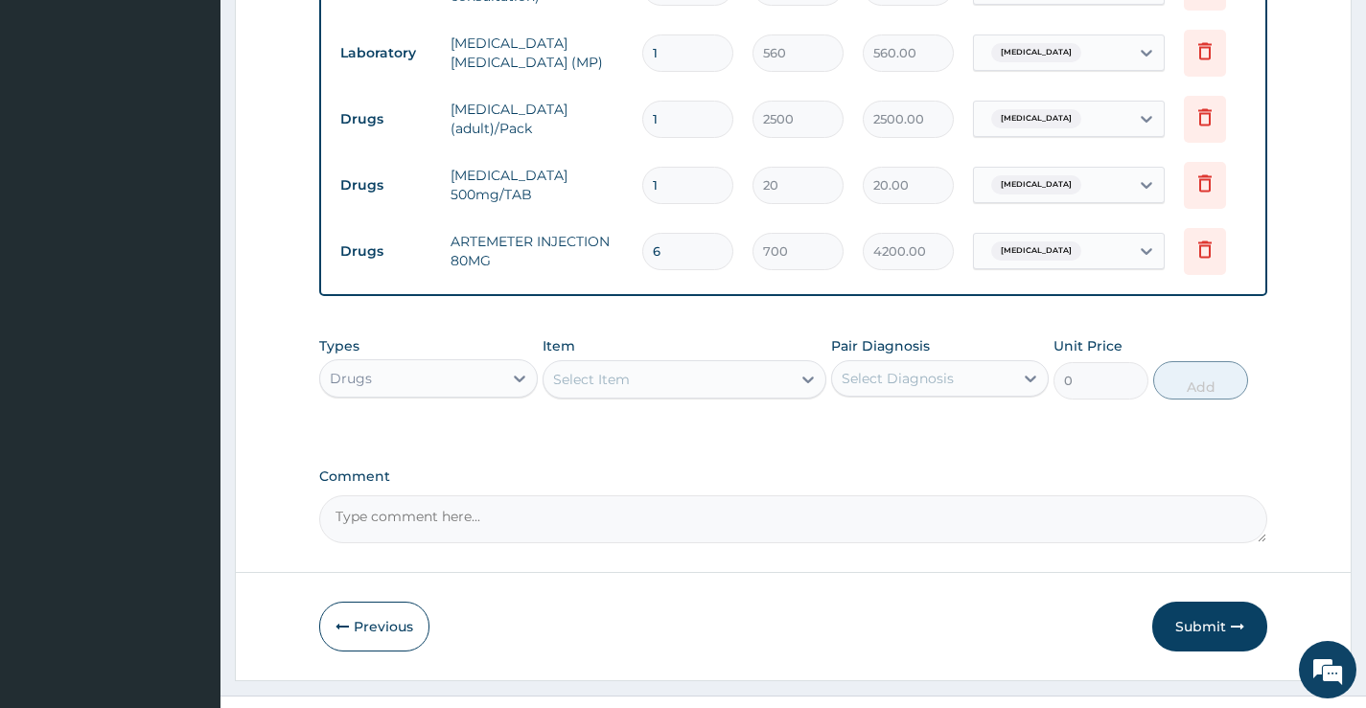
scroll to position [862, 0]
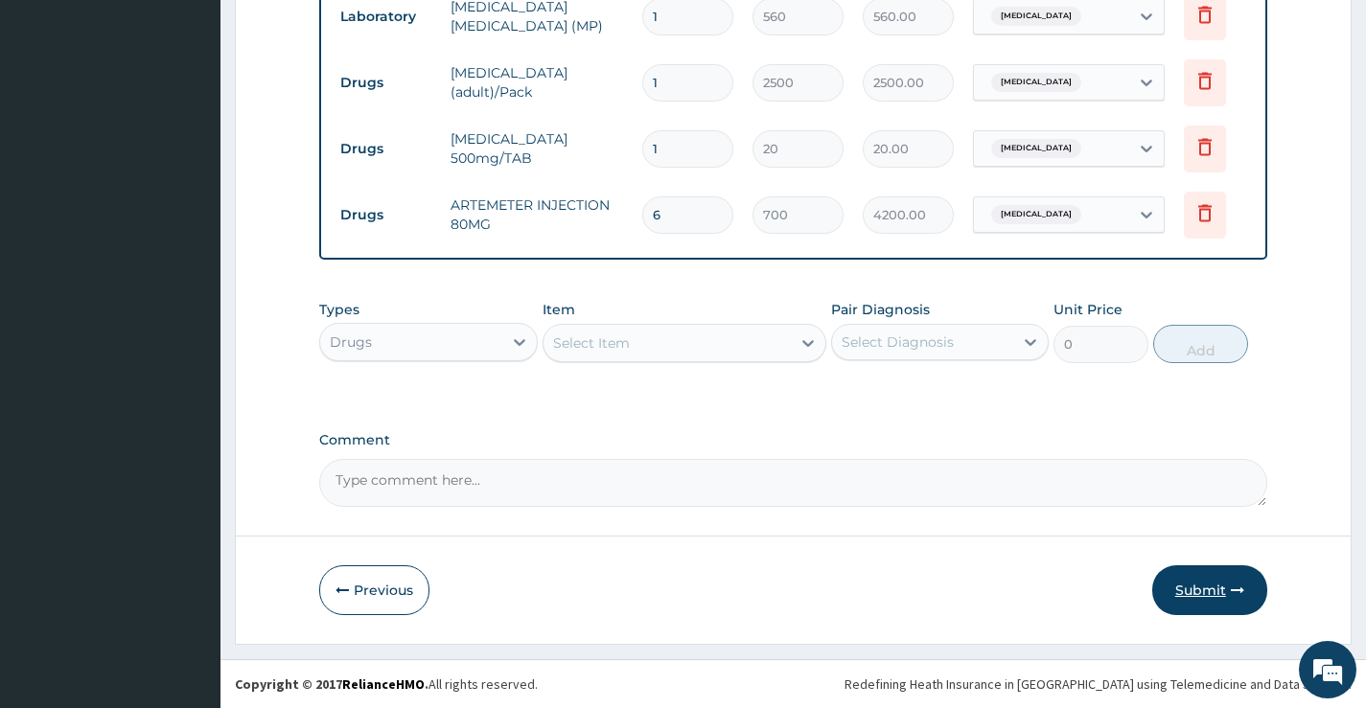
click at [1205, 582] on button "Submit" at bounding box center [1209, 591] width 115 height 50
